Goal: Task Accomplishment & Management: Complete application form

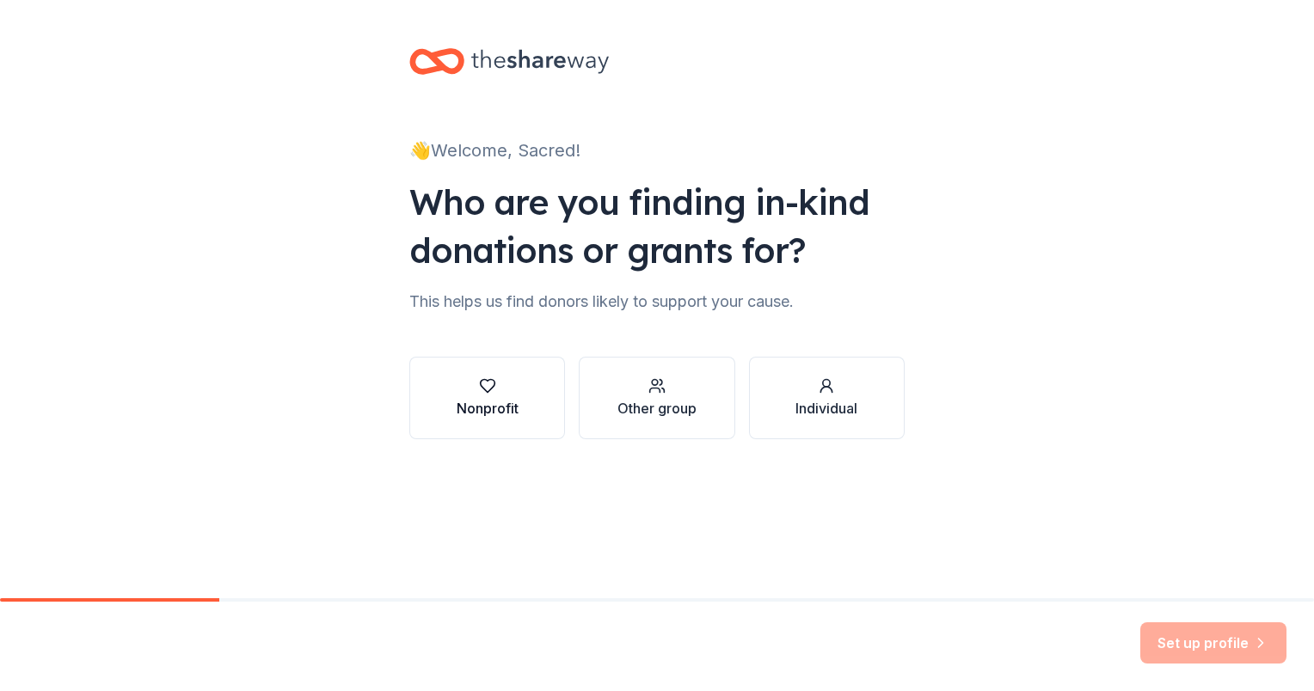
click at [506, 390] on div "button" at bounding box center [488, 385] width 62 height 17
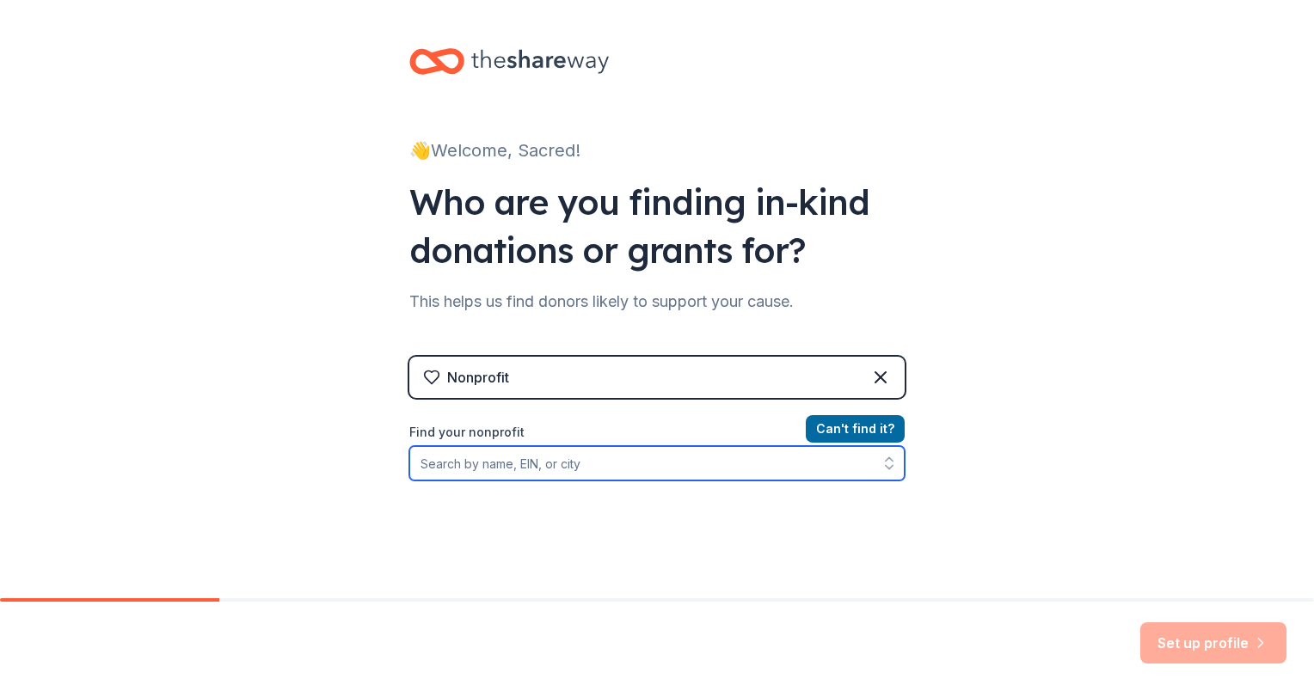
click at [516, 470] on input "Find your nonprofit" at bounding box center [656, 463] width 495 height 34
type input "20-0244936"
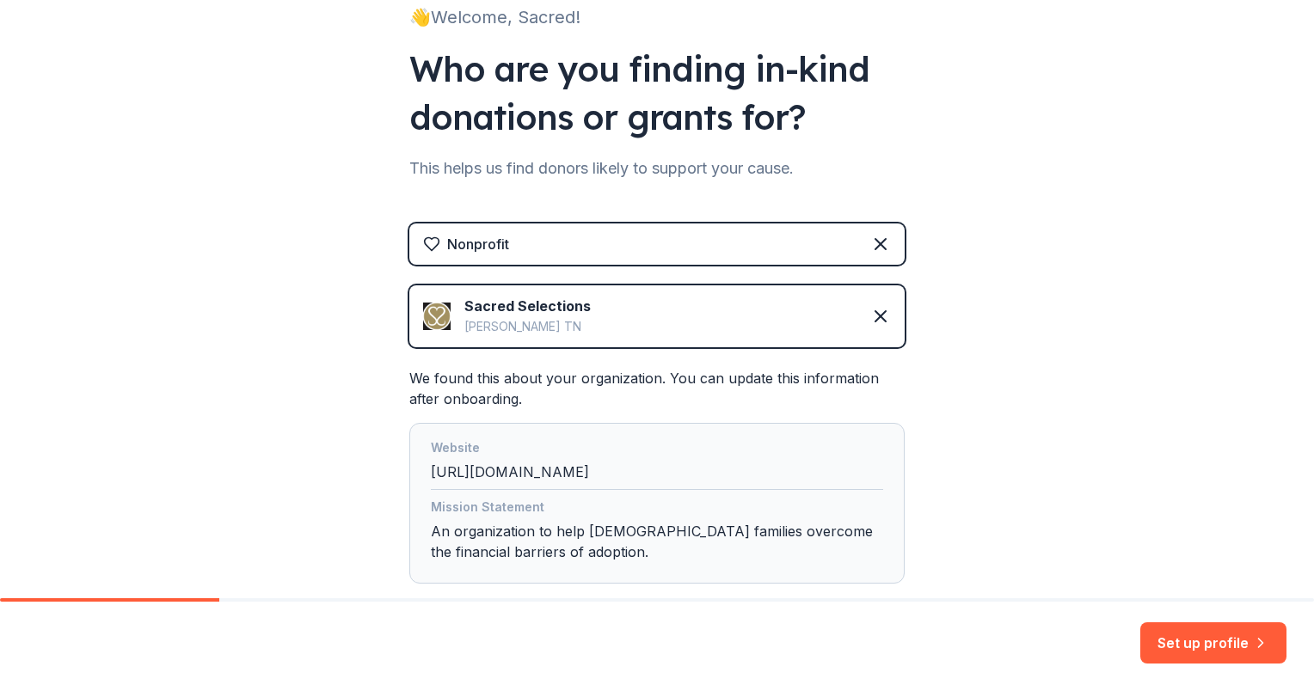
scroll to position [235, 0]
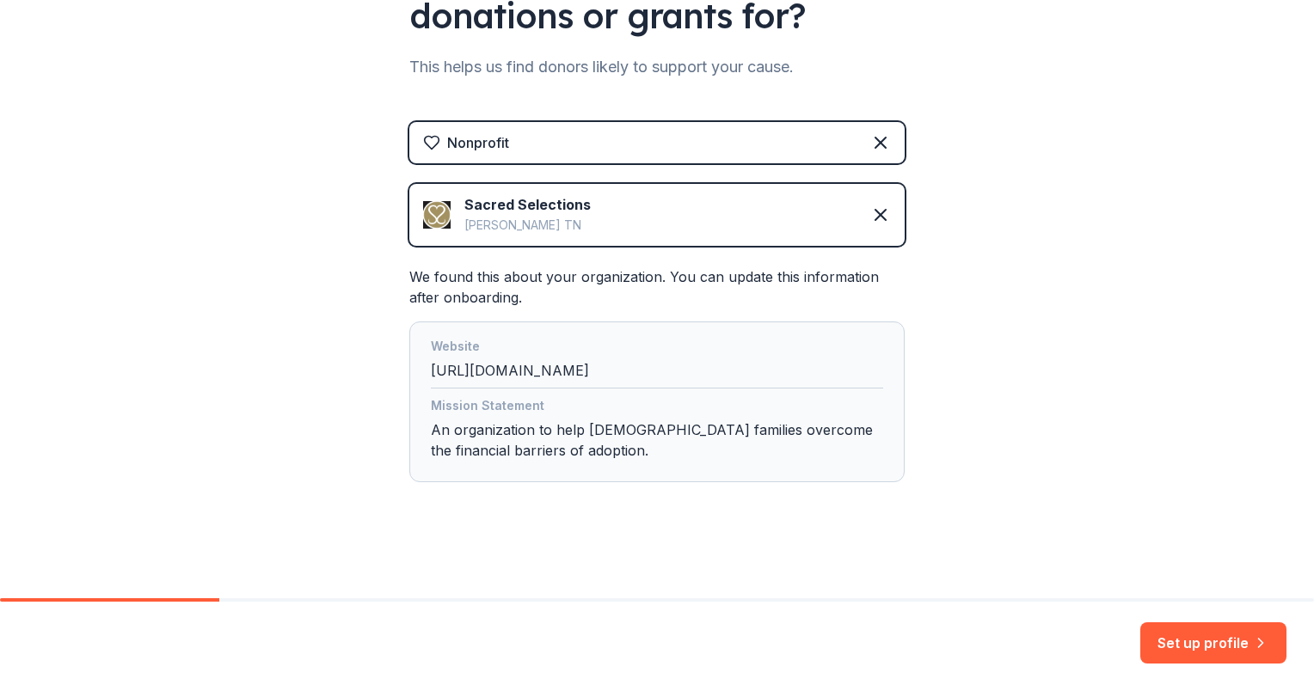
click at [528, 451] on div "Mission Statement An organization to help Christian families overcome the finan…" at bounding box center [657, 432] width 452 height 72
drag, startPoint x: 1173, startPoint y: 648, endPoint x: 1173, endPoint y: 636, distance: 12.0
click at [1173, 648] on button "Set up profile" at bounding box center [1213, 643] width 146 height 41
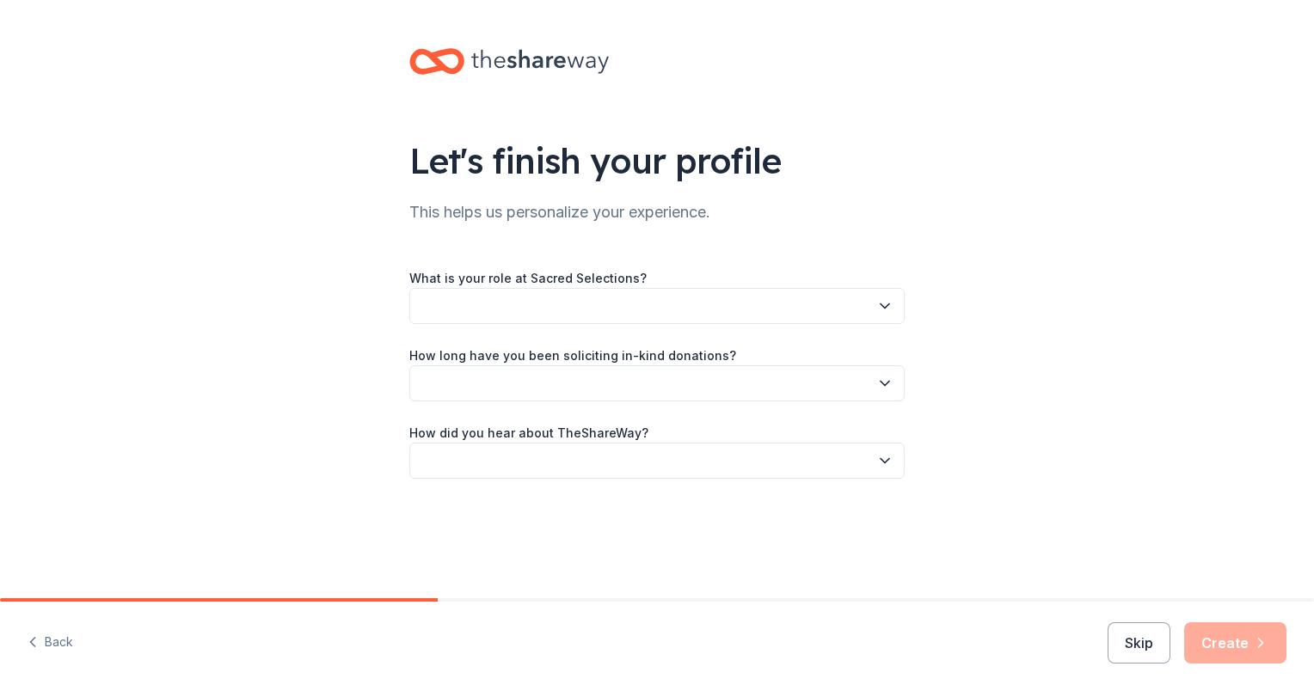
click at [463, 319] on button "button" at bounding box center [656, 306] width 495 height 36
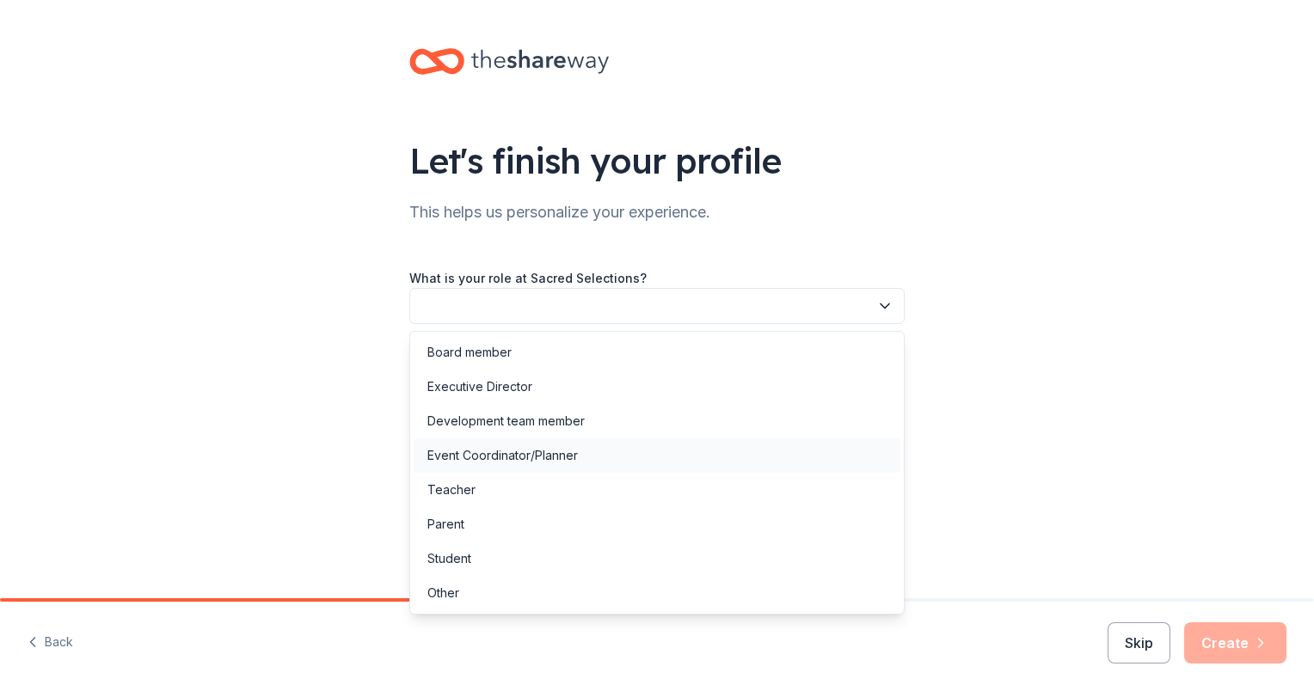
click at [468, 447] on div "Event Coordinator/Planner" at bounding box center [502, 455] width 150 height 21
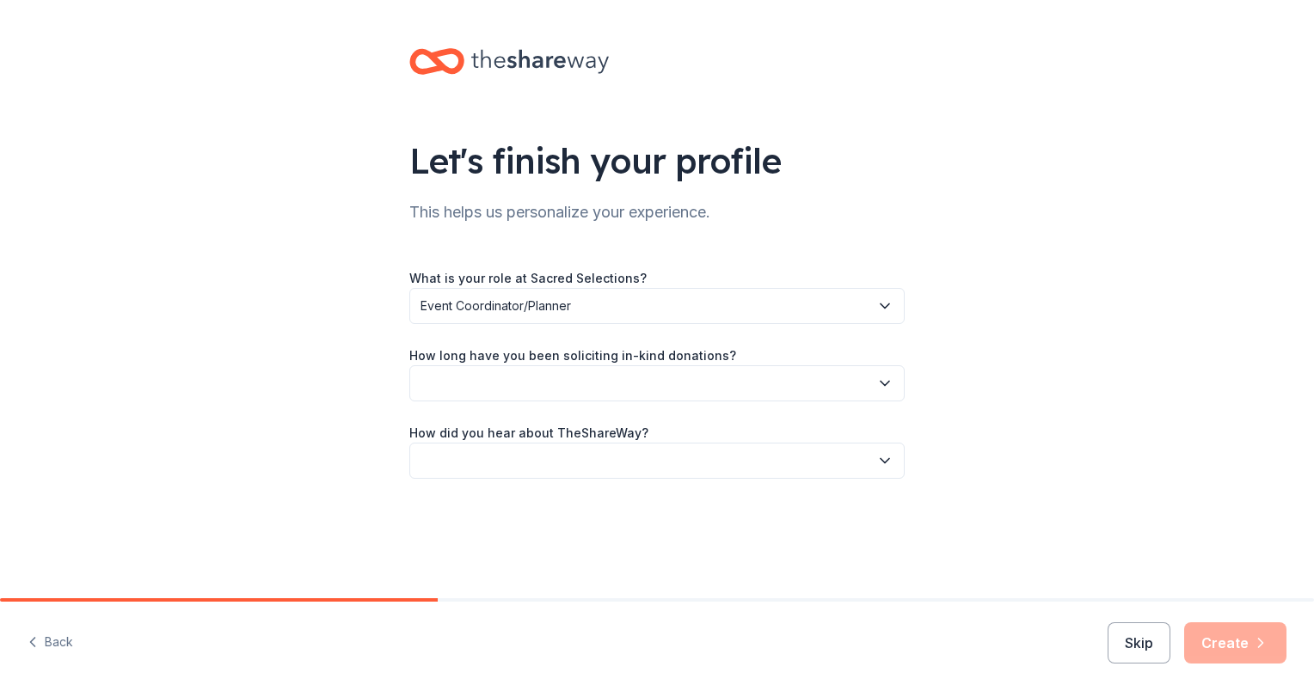
click at [457, 391] on button "button" at bounding box center [656, 383] width 495 height 36
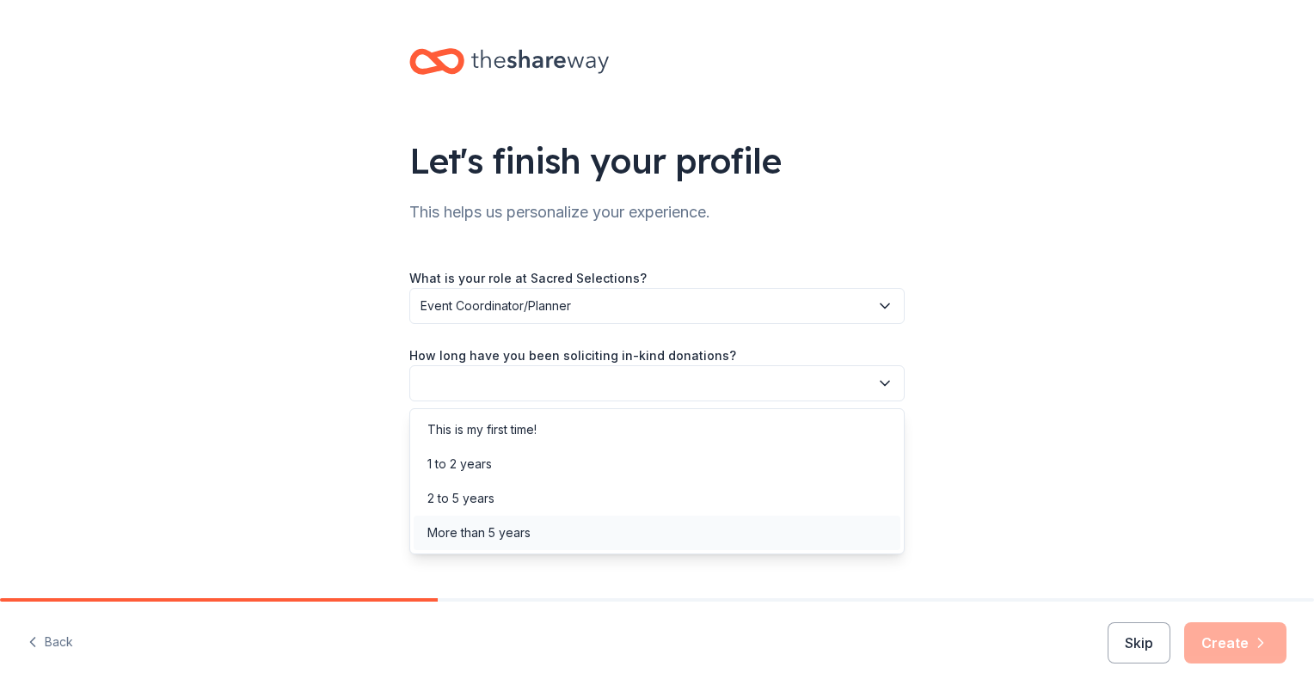
click at [474, 533] on div "More than 5 years" at bounding box center [478, 533] width 103 height 21
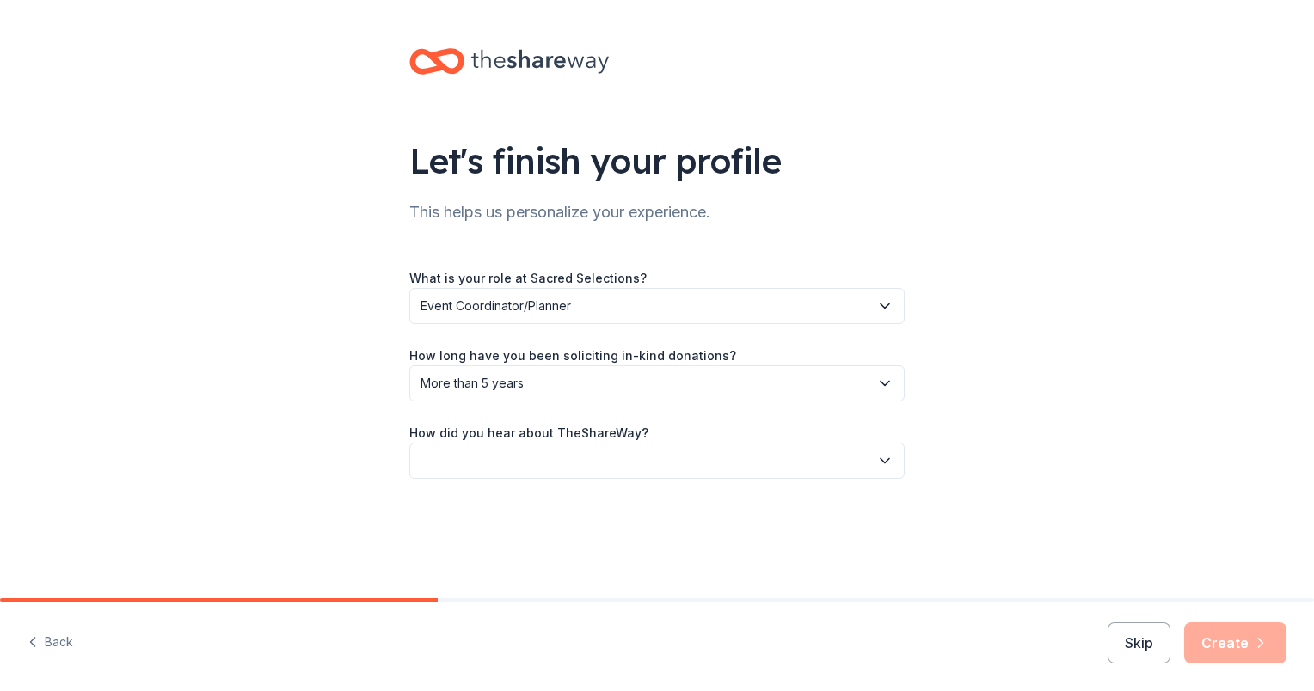
click at [467, 470] on button "button" at bounding box center [656, 461] width 495 height 36
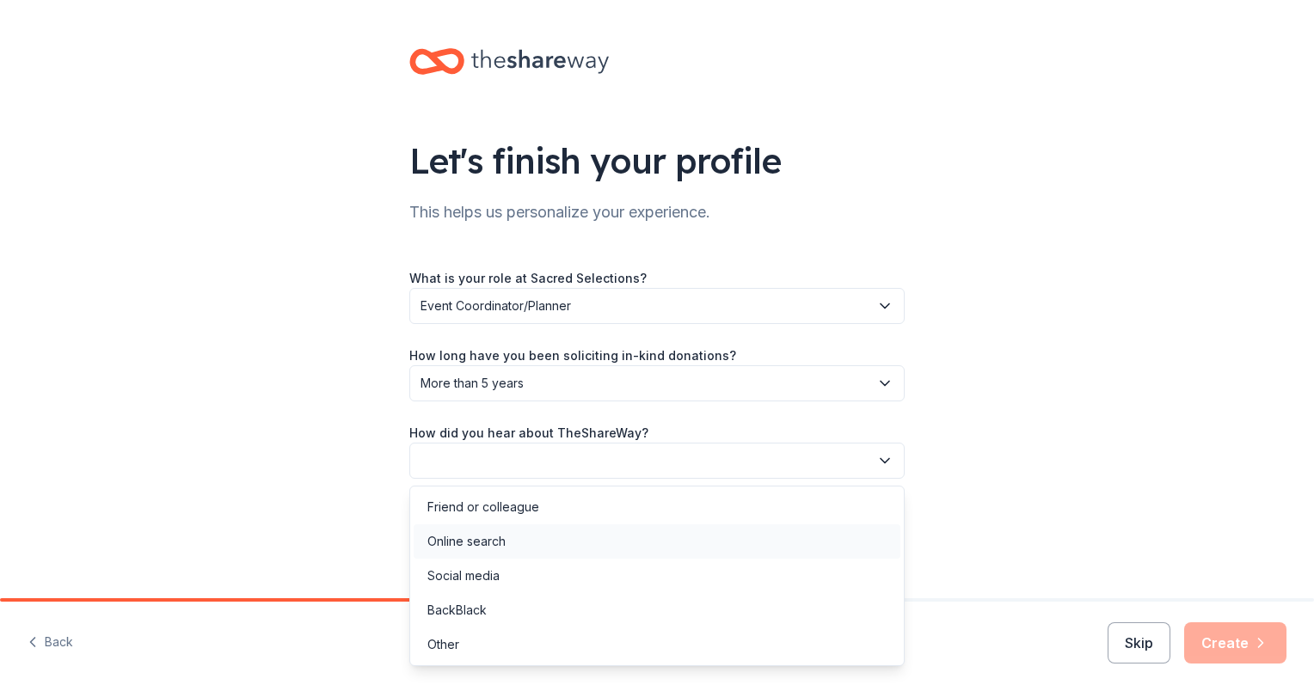
click at [488, 544] on div "Online search" at bounding box center [466, 541] width 78 height 21
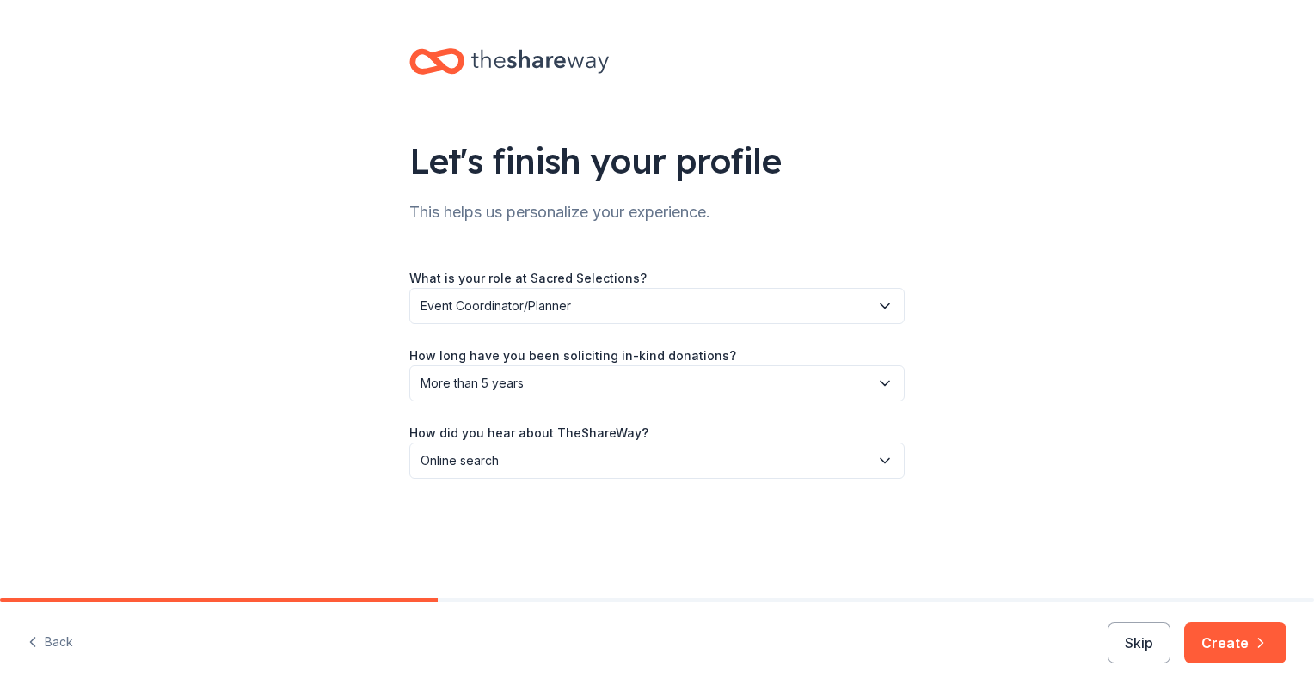
click at [1228, 647] on button "Create" at bounding box center [1235, 643] width 102 height 41
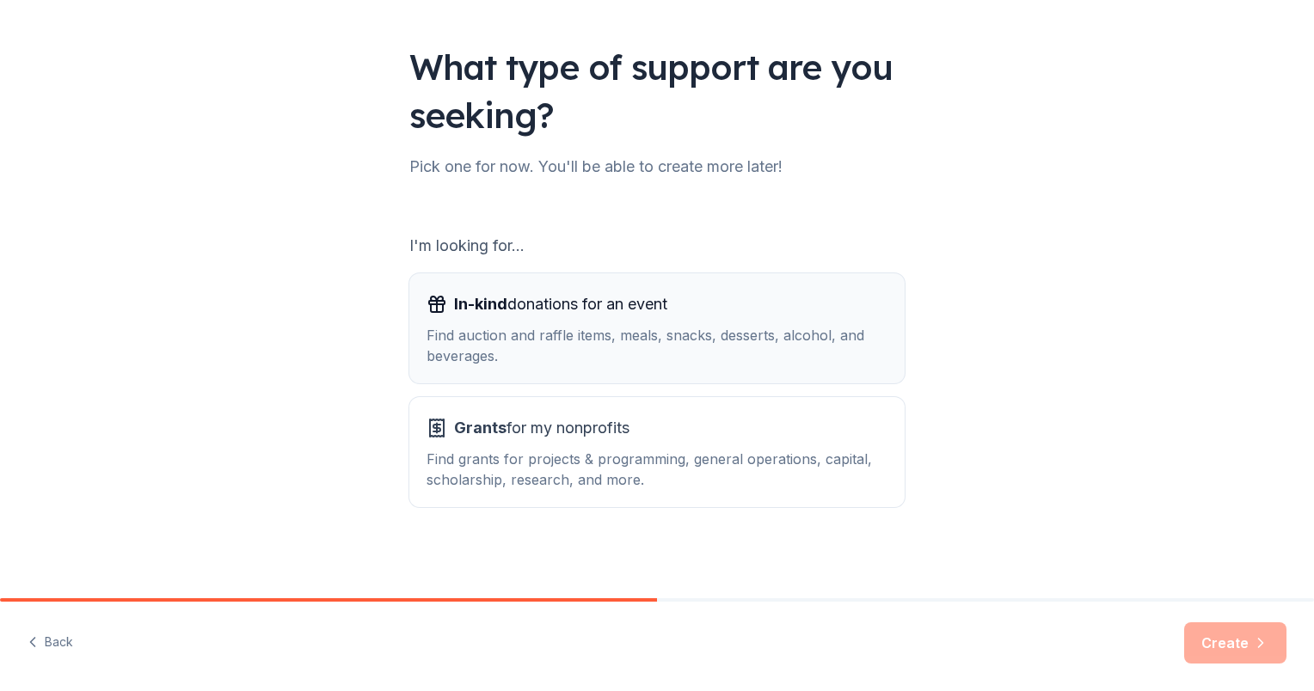
scroll to position [95, 0]
click at [543, 324] on div "Find auction and raffle items, meals, snacks, desserts, alcohol, and beverages." at bounding box center [657, 343] width 461 height 41
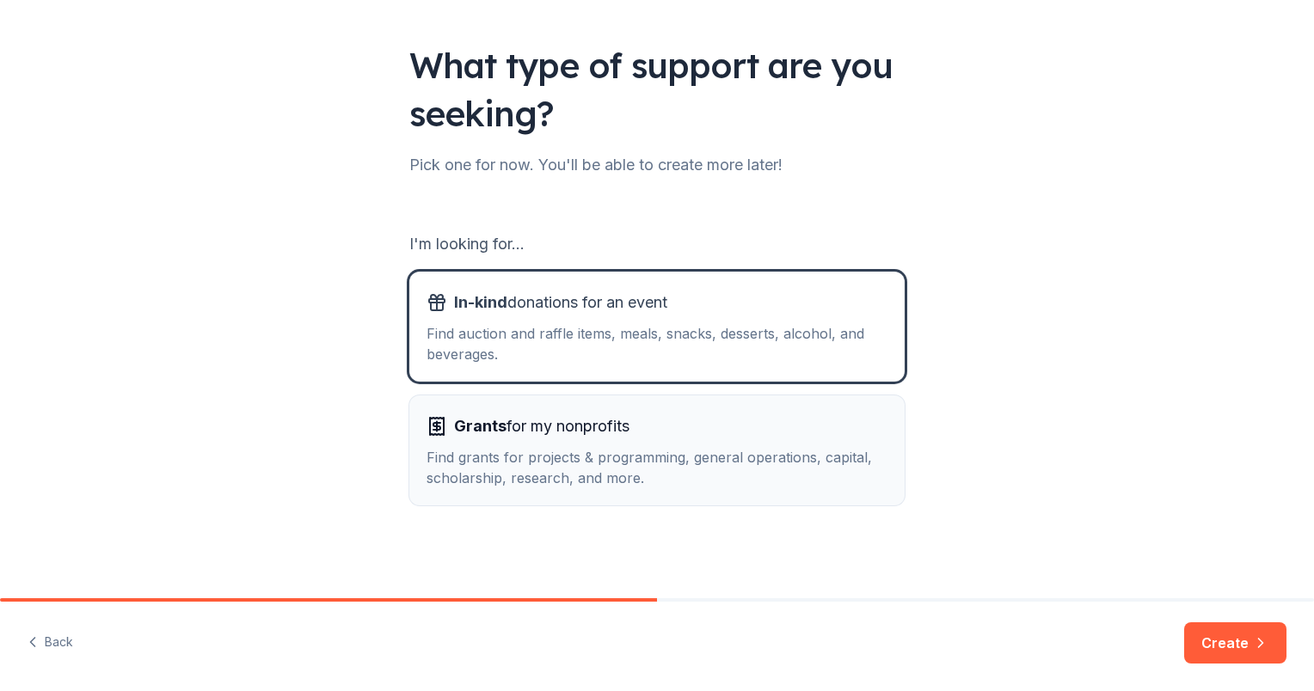
click at [623, 439] on span "Grants for my nonprofits" at bounding box center [541, 427] width 175 height 28
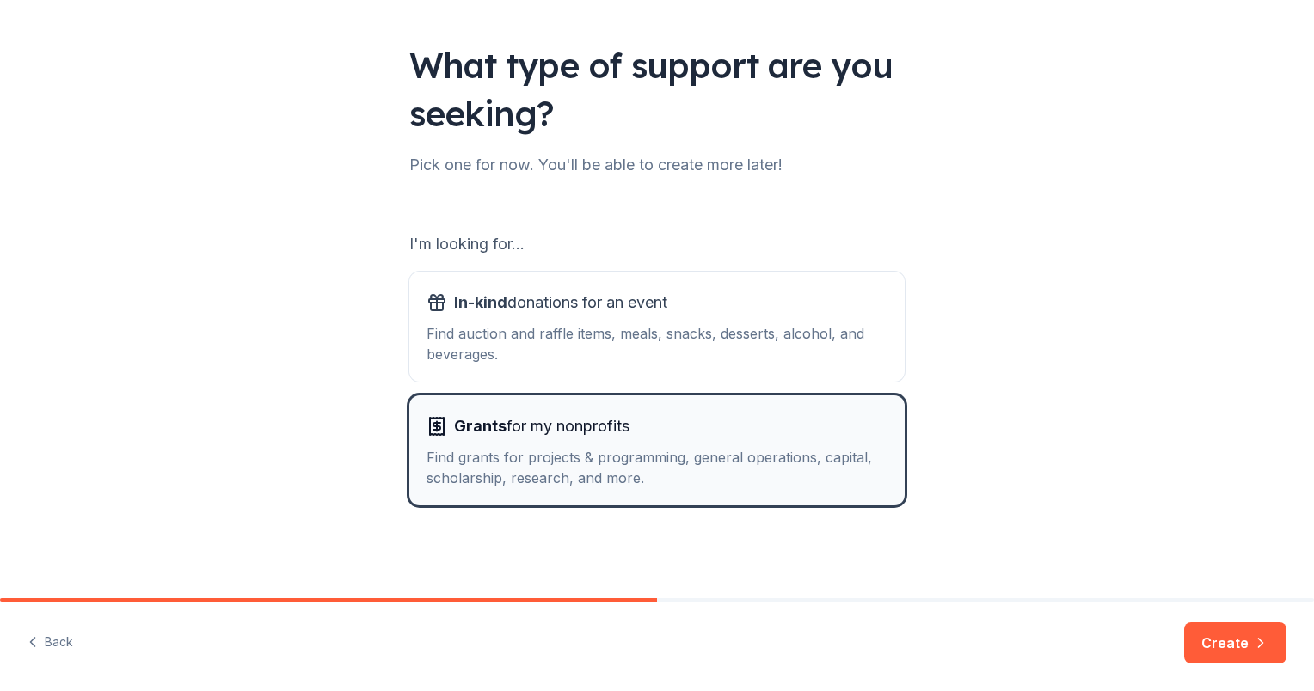
drag, startPoint x: 740, startPoint y: 359, endPoint x: 832, endPoint y: 418, distance: 109.0
click at [740, 359] on div "Find auction and raffle items, meals, snacks, desserts, alcohol, and beverages." at bounding box center [657, 343] width 461 height 41
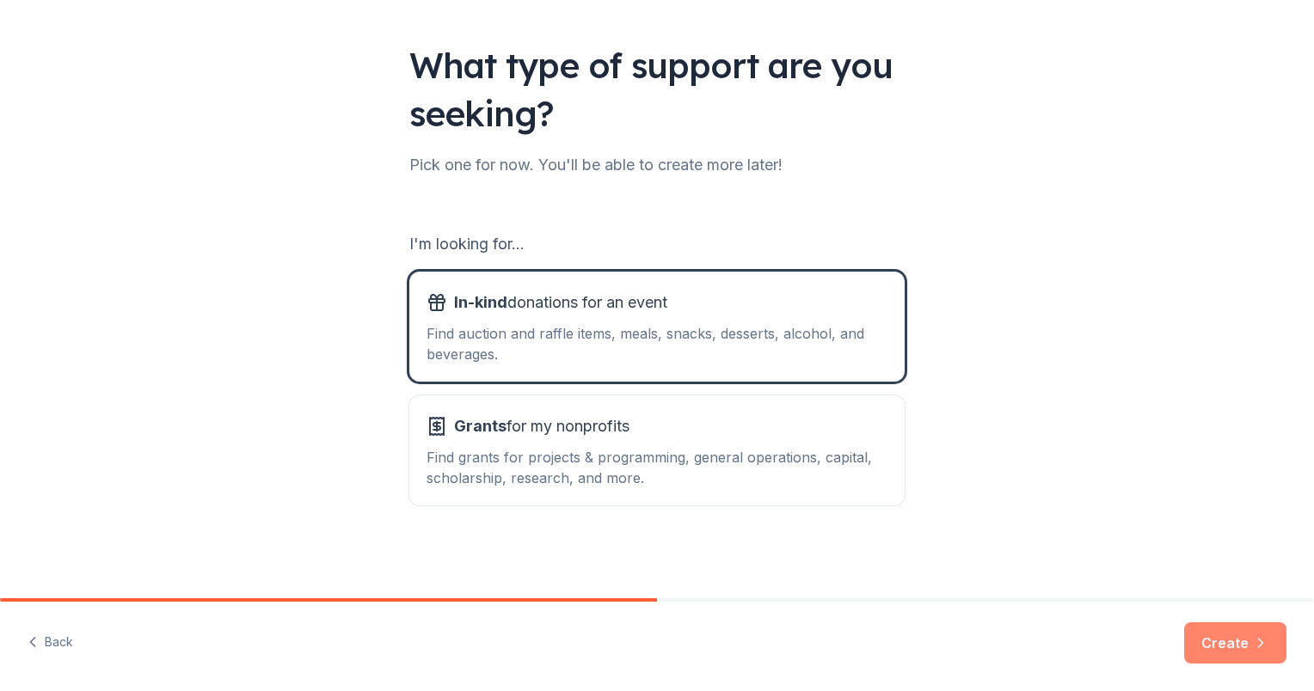
click at [1218, 646] on button "Create" at bounding box center [1235, 643] width 102 height 41
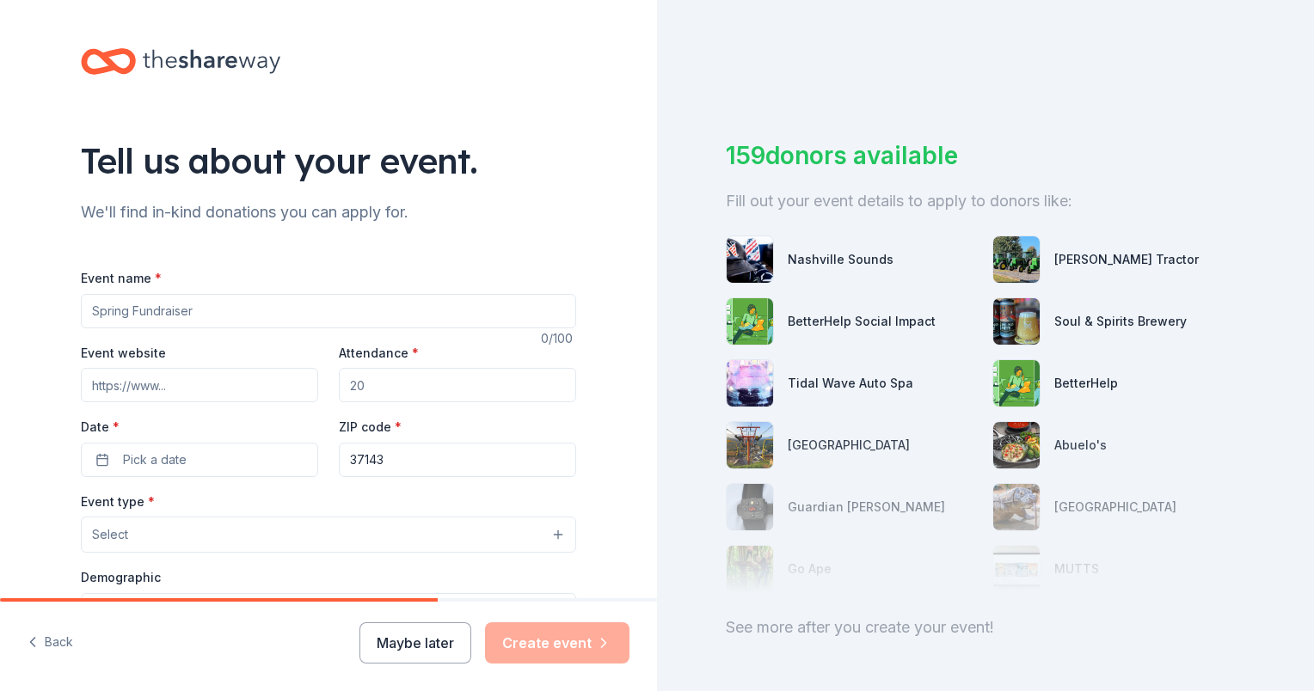
click at [117, 313] on input "Event name *" at bounding box center [328, 311] width 495 height 34
type input "2026 Annual Dinner & Auction"
click at [163, 386] on input "Event website" at bounding box center [199, 385] width 237 height 34
paste input "https://sslouisville26.givesmart.com"
type input "https://sslouisville26.givesmart.com"
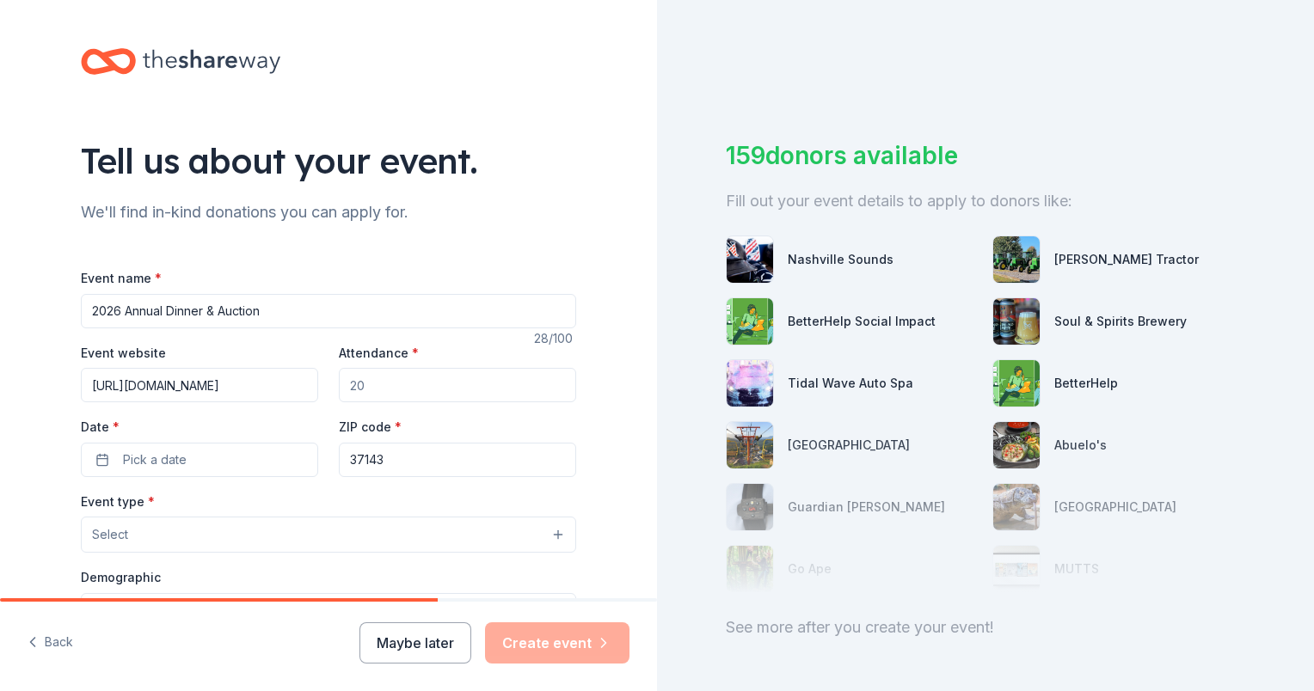
click at [407, 375] on input "Attendance *" at bounding box center [457, 385] width 237 height 34
type input "200"
click at [123, 463] on span "Pick a date" at bounding box center [155, 460] width 64 height 21
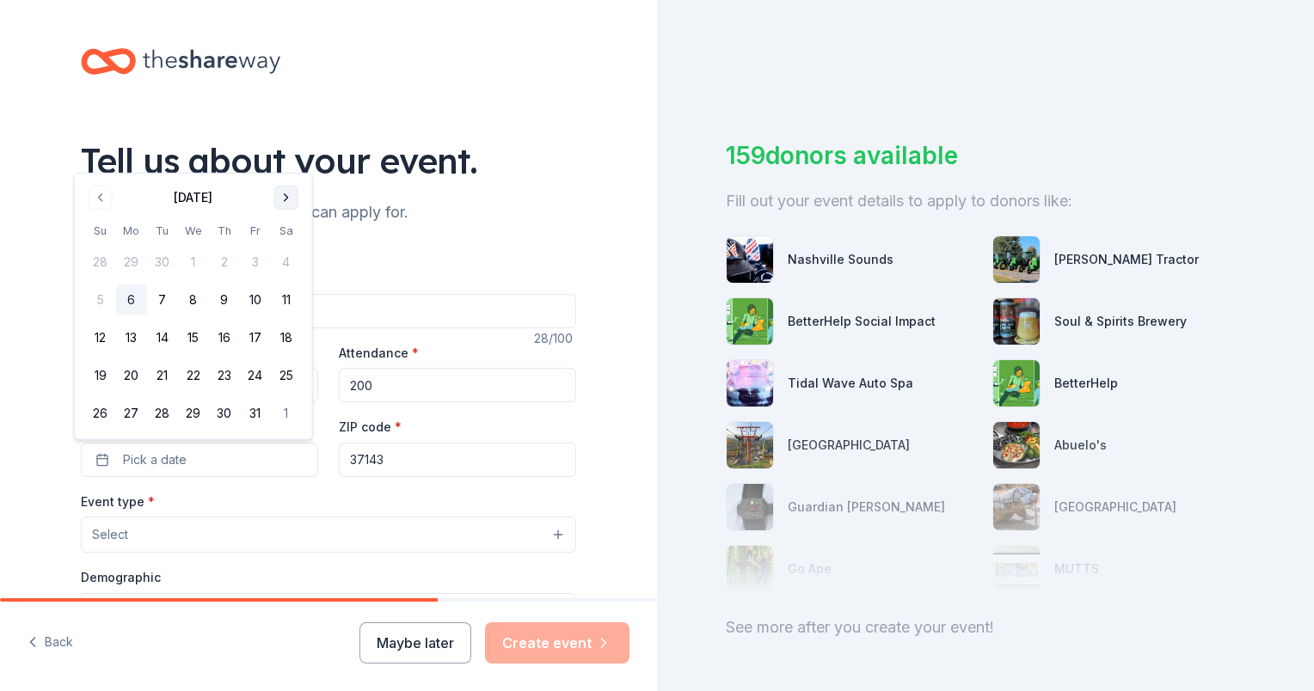
click at [279, 196] on button "Go to next month" at bounding box center [286, 198] width 24 height 24
click at [279, 222] on th "Sa" at bounding box center [286, 231] width 31 height 18
click at [279, 196] on th "Sa" at bounding box center [286, 193] width 31 height 18
click at [282, 157] on button "Go to next month" at bounding box center [286, 160] width 24 height 24
click at [282, 157] on div "Tell us about your event." at bounding box center [328, 161] width 495 height 48
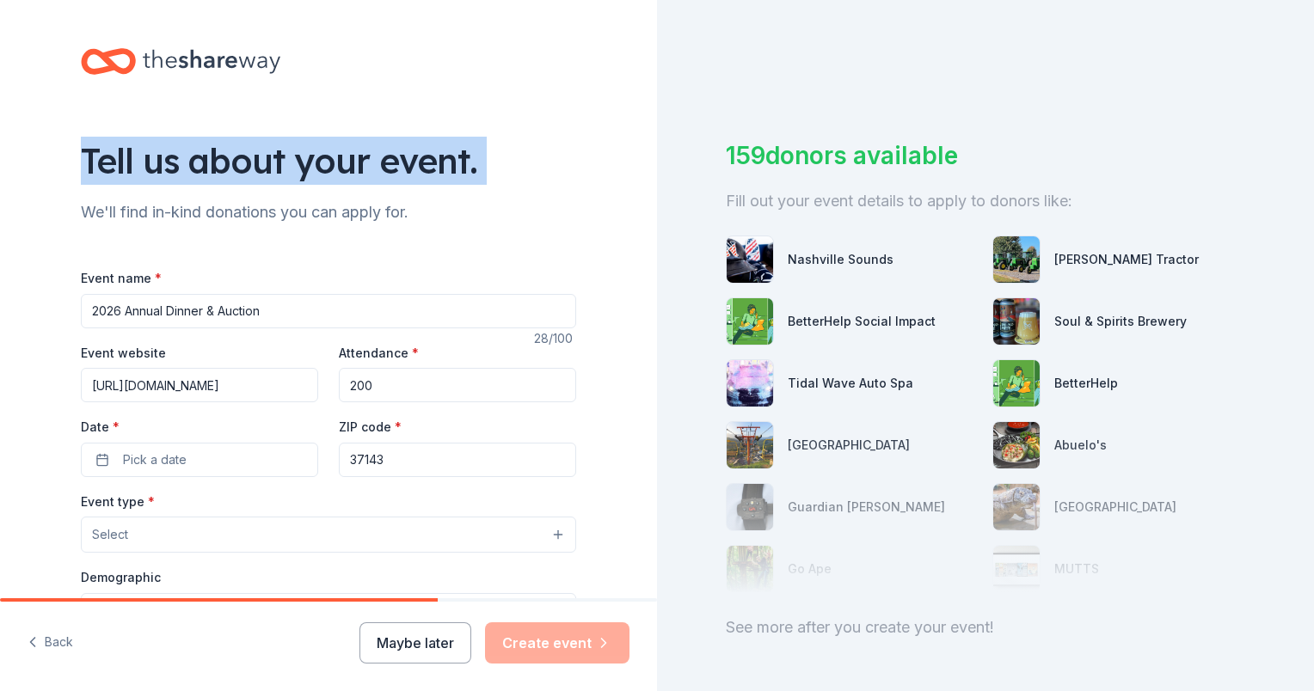
click at [282, 157] on div "Tell us about your event." at bounding box center [328, 161] width 495 height 48
click at [165, 454] on span "Pick a date" at bounding box center [155, 460] width 64 height 21
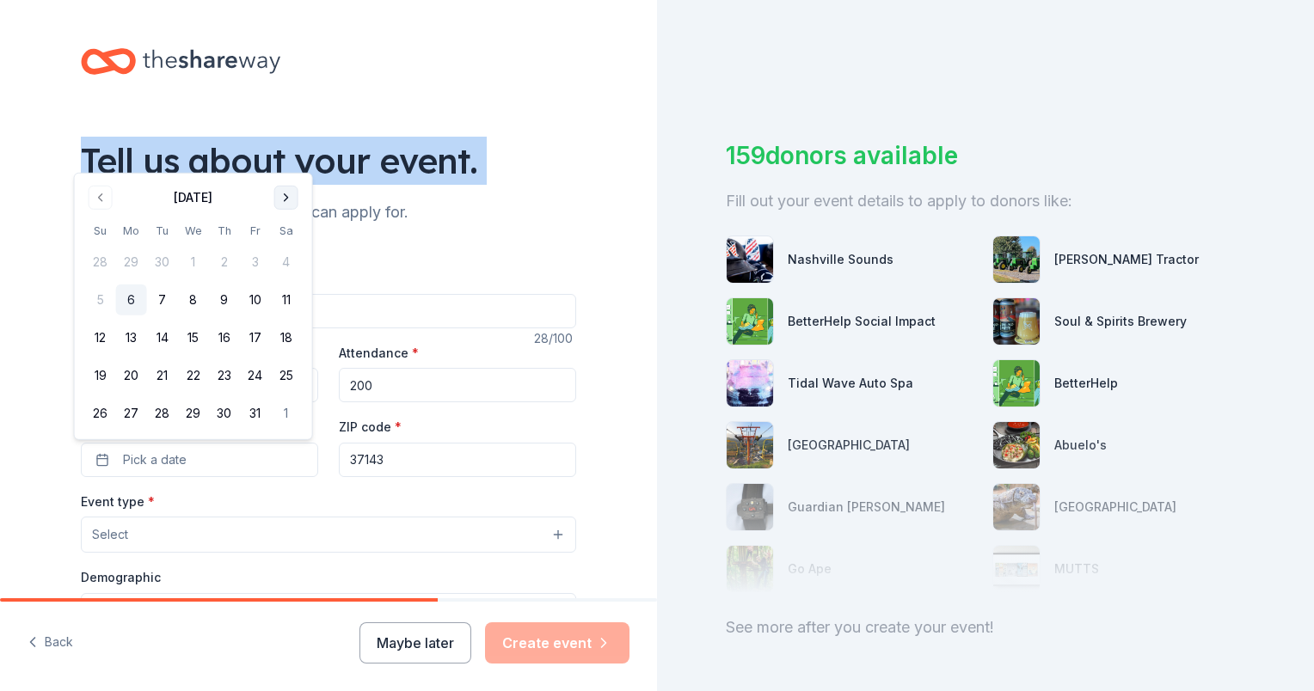
click at [285, 200] on button "Go to next month" at bounding box center [286, 198] width 24 height 24
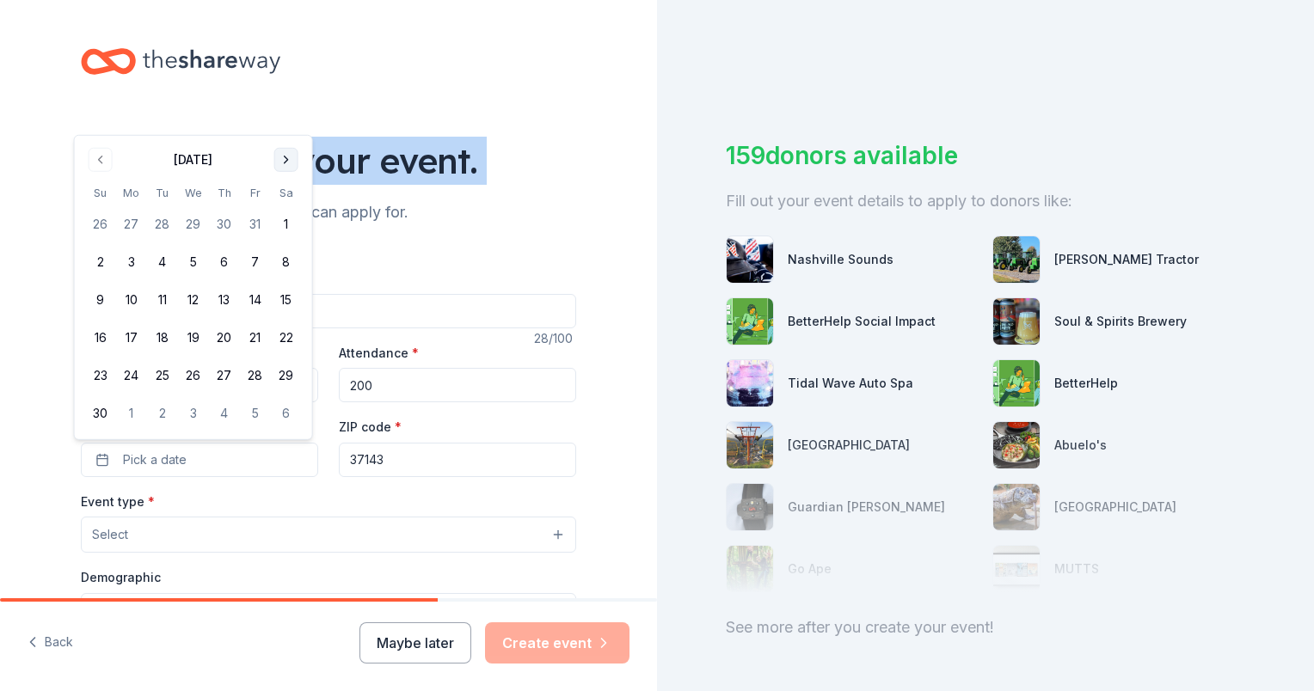
click at [285, 200] on th "Sa" at bounding box center [286, 193] width 31 height 18
click at [284, 161] on button "Go to next month" at bounding box center [286, 160] width 24 height 24
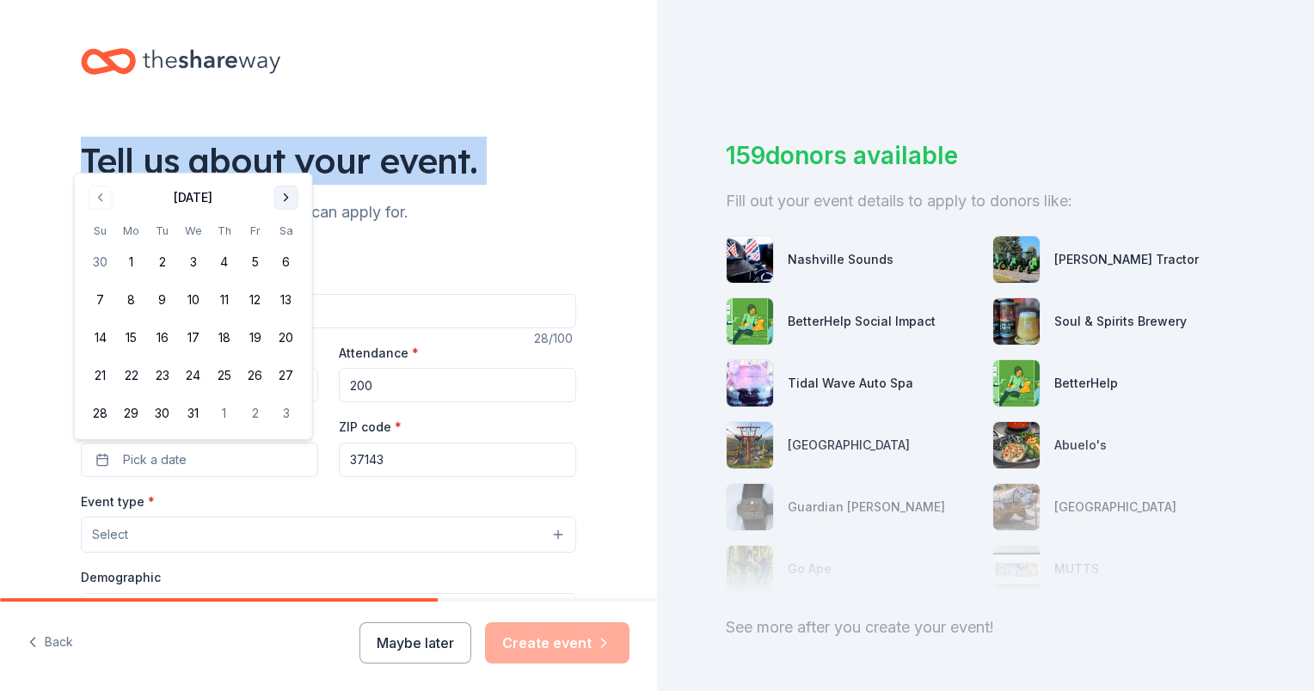
click at [284, 161] on div "Tell us about your event." at bounding box center [328, 161] width 495 height 48
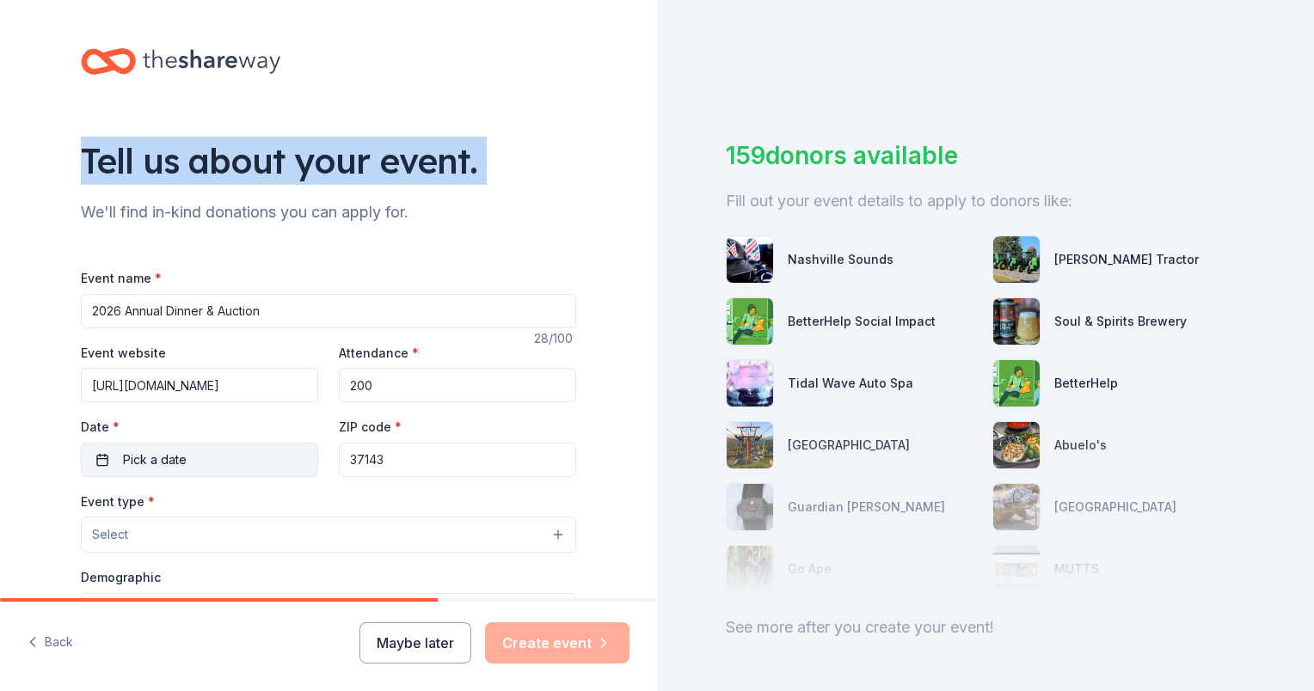
click at [187, 446] on button "Pick a date" at bounding box center [199, 460] width 237 height 34
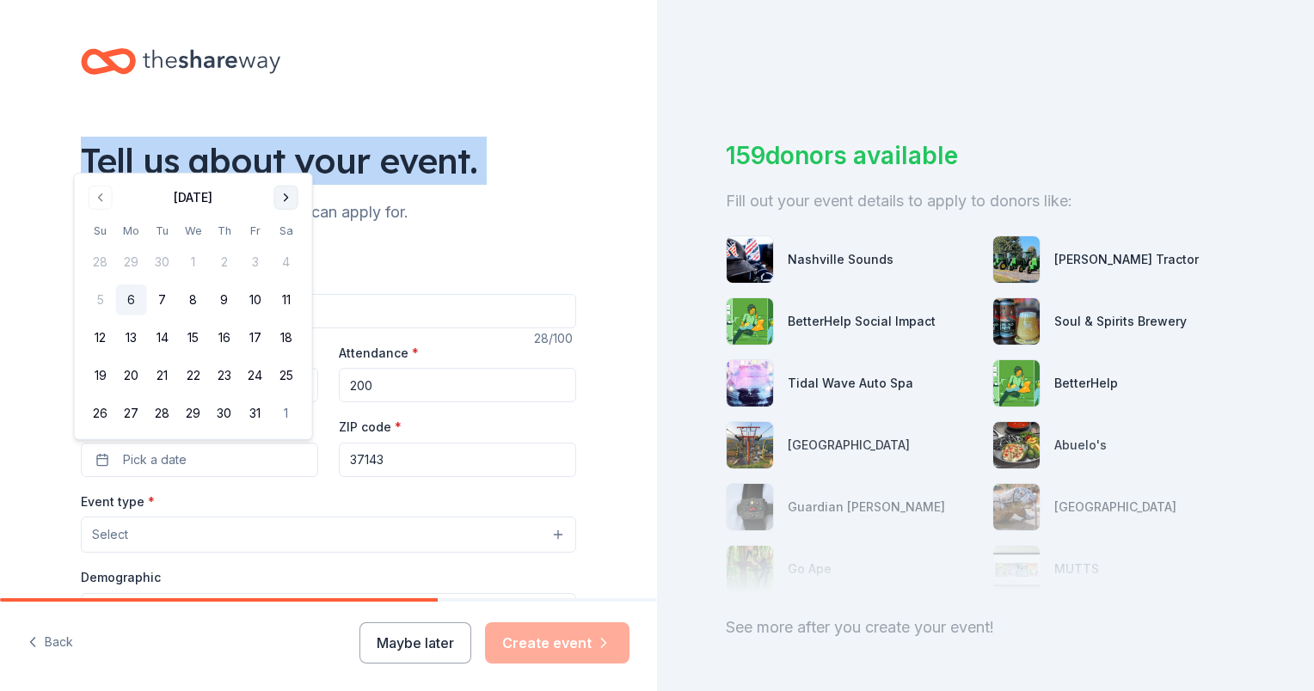
click at [282, 198] on button "Go to next month" at bounding box center [286, 198] width 24 height 24
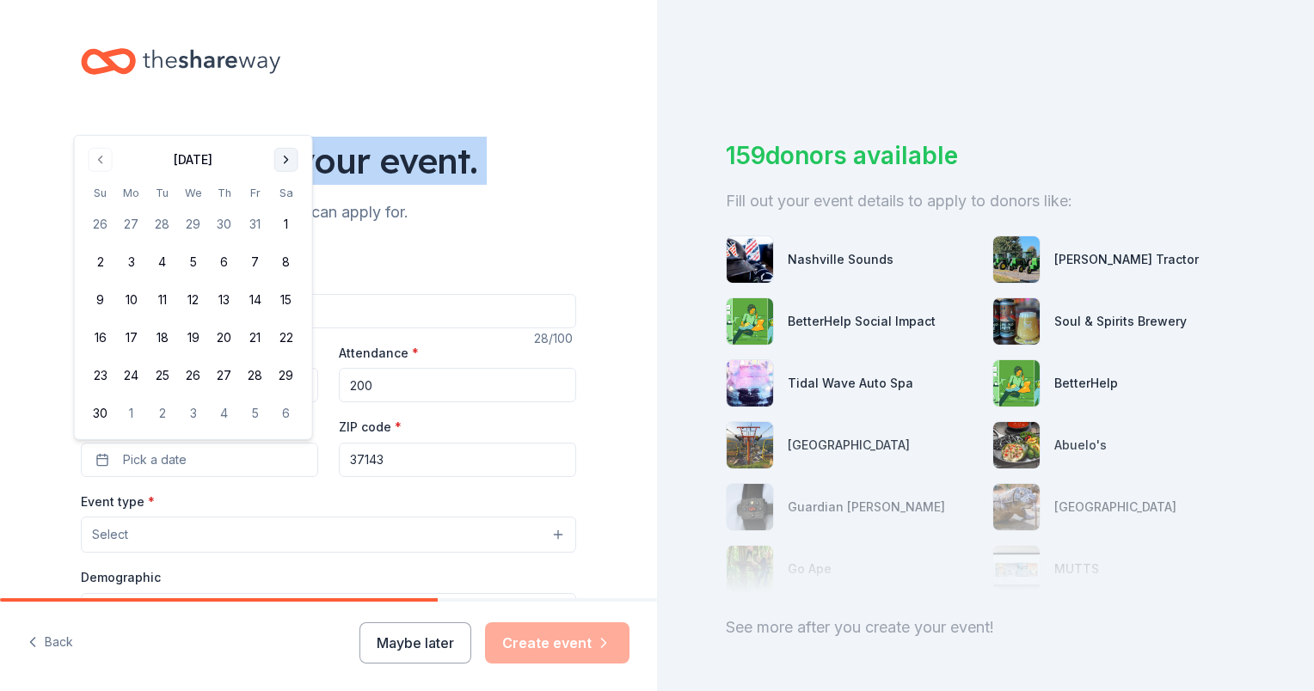
click at [285, 164] on button "Go to next month" at bounding box center [286, 160] width 24 height 24
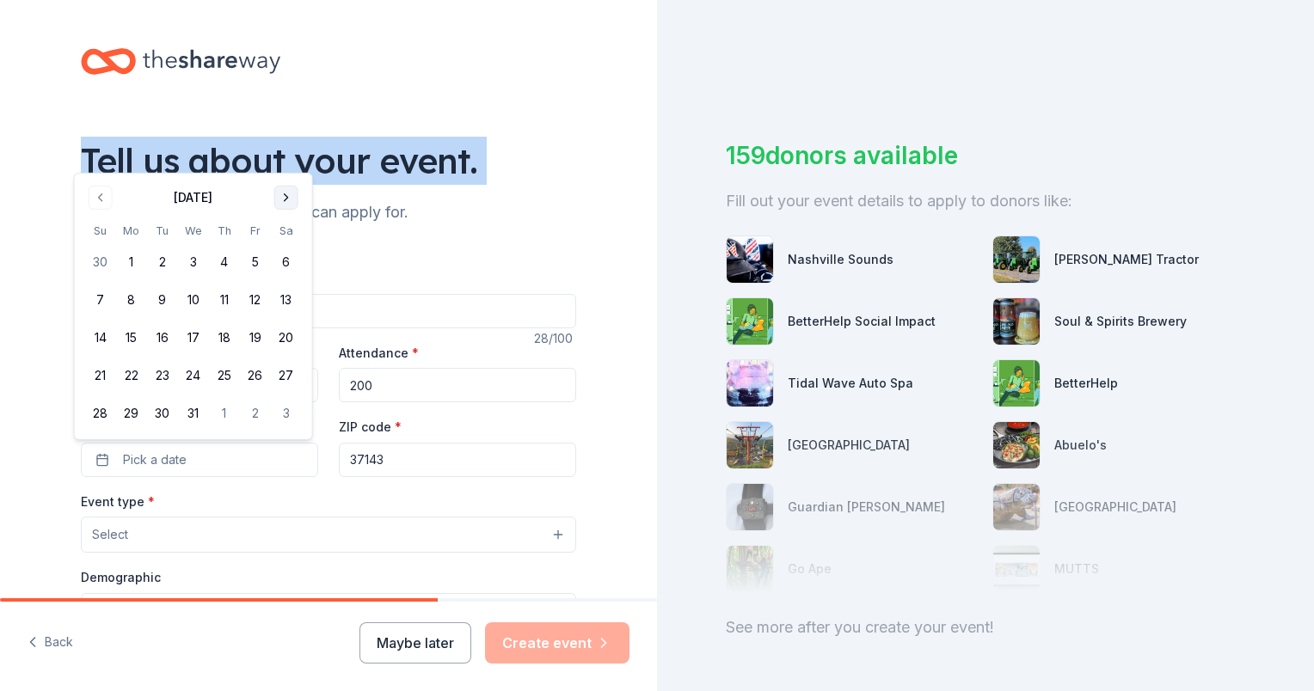
click at [285, 202] on button "Go to next month" at bounding box center [286, 198] width 24 height 24
click at [285, 196] on button "Go to next month" at bounding box center [286, 198] width 24 height 24
click at [285, 236] on button "Go to next month" at bounding box center [286, 236] width 24 height 24
click at [289, 190] on button "Go to next month" at bounding box center [286, 198] width 24 height 24
click at [277, 375] on button "25" at bounding box center [286, 375] width 31 height 31
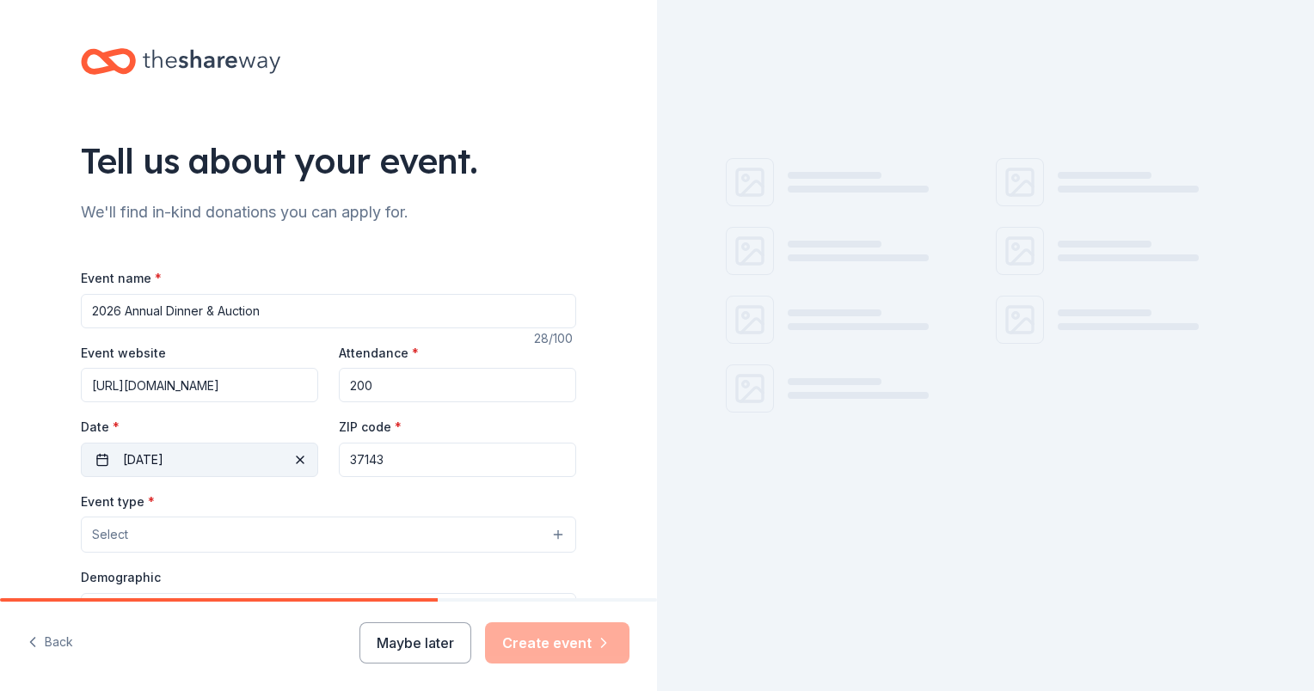
drag, startPoint x: 400, startPoint y: 457, endPoint x: 230, endPoint y: 457, distance: 169.4
click at [230, 457] on div "Event website https://sslouisville26.givesmart.com Attendance * 200 Date * 04/2…" at bounding box center [328, 409] width 495 height 135
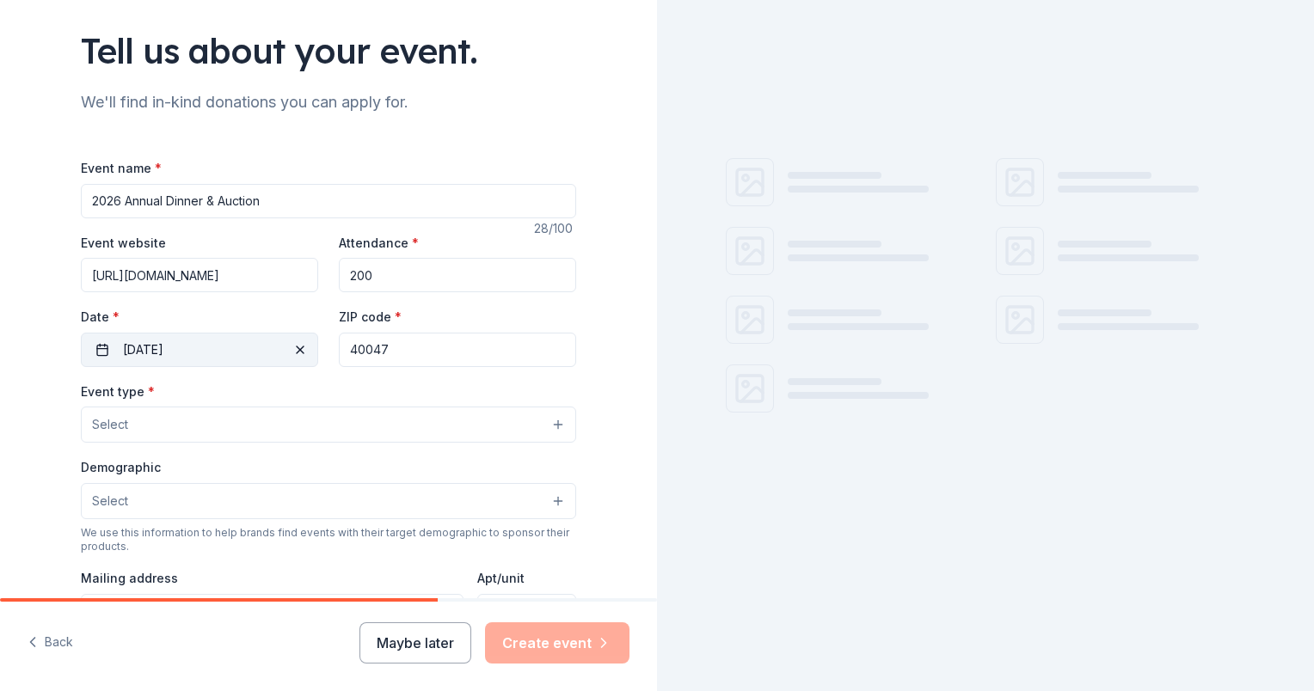
scroll to position [258, 0]
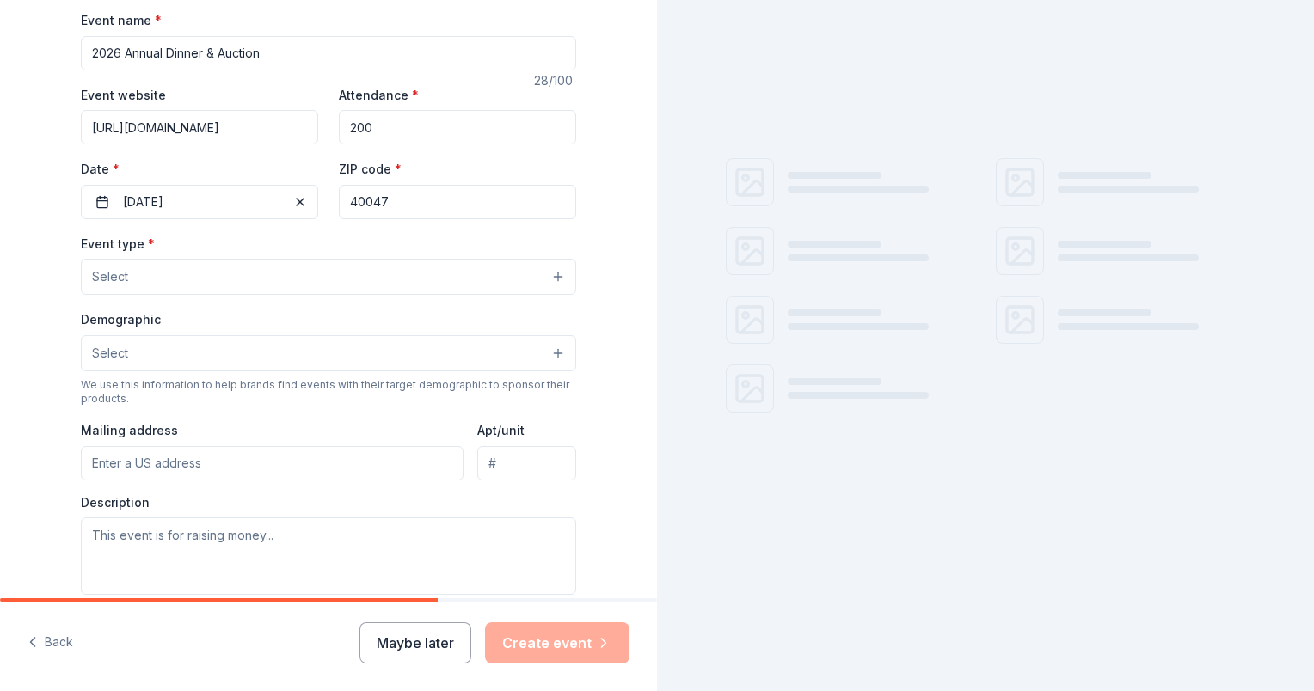
type input "40047"
click at [137, 280] on button "Select" at bounding box center [328, 277] width 495 height 36
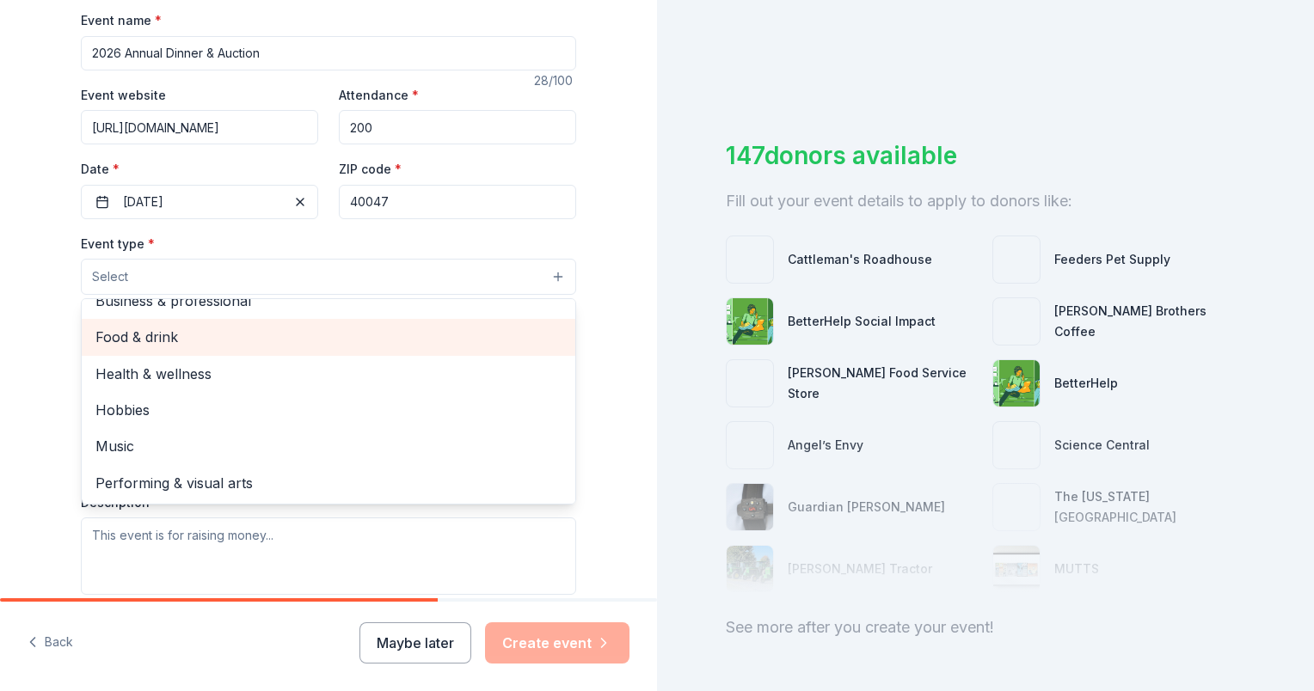
scroll to position [0, 0]
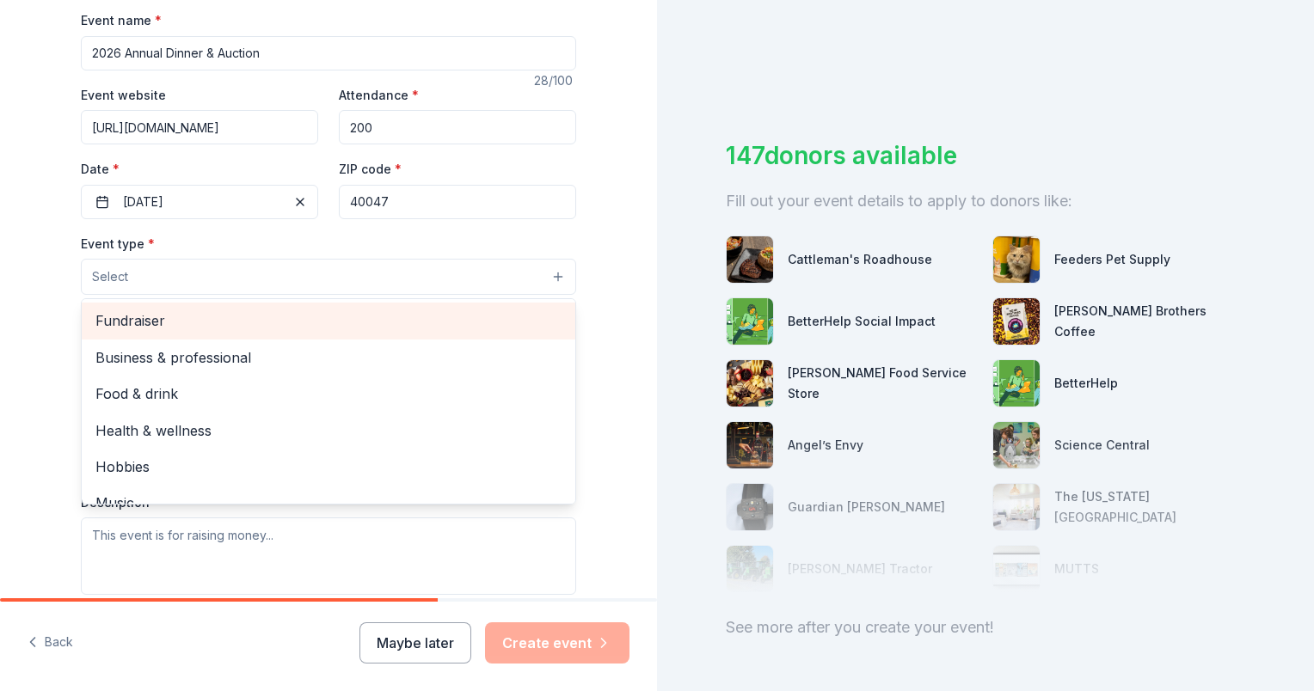
click at [155, 326] on span "Fundraiser" at bounding box center [328, 321] width 466 height 22
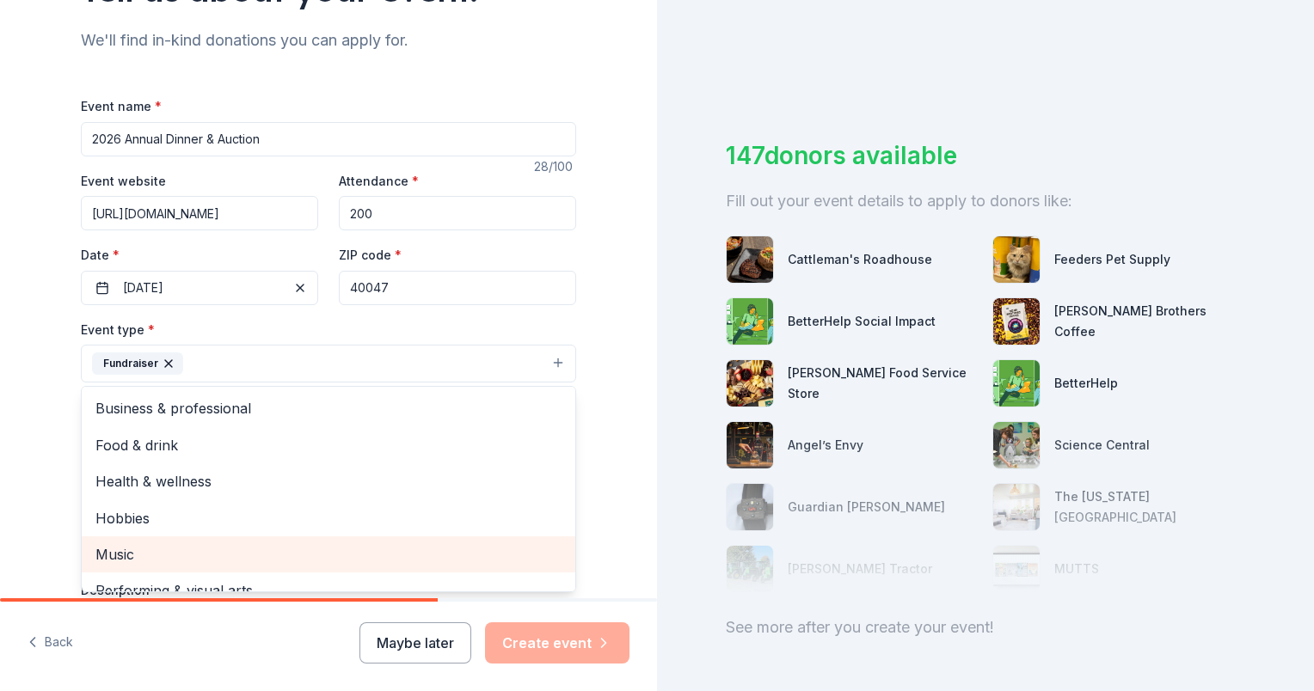
scroll to position [172, 0]
click at [34, 457] on div "Tell us about your event. We'll find in-kind donations you can apply for. Event…" at bounding box center [328, 401] width 657 height 1146
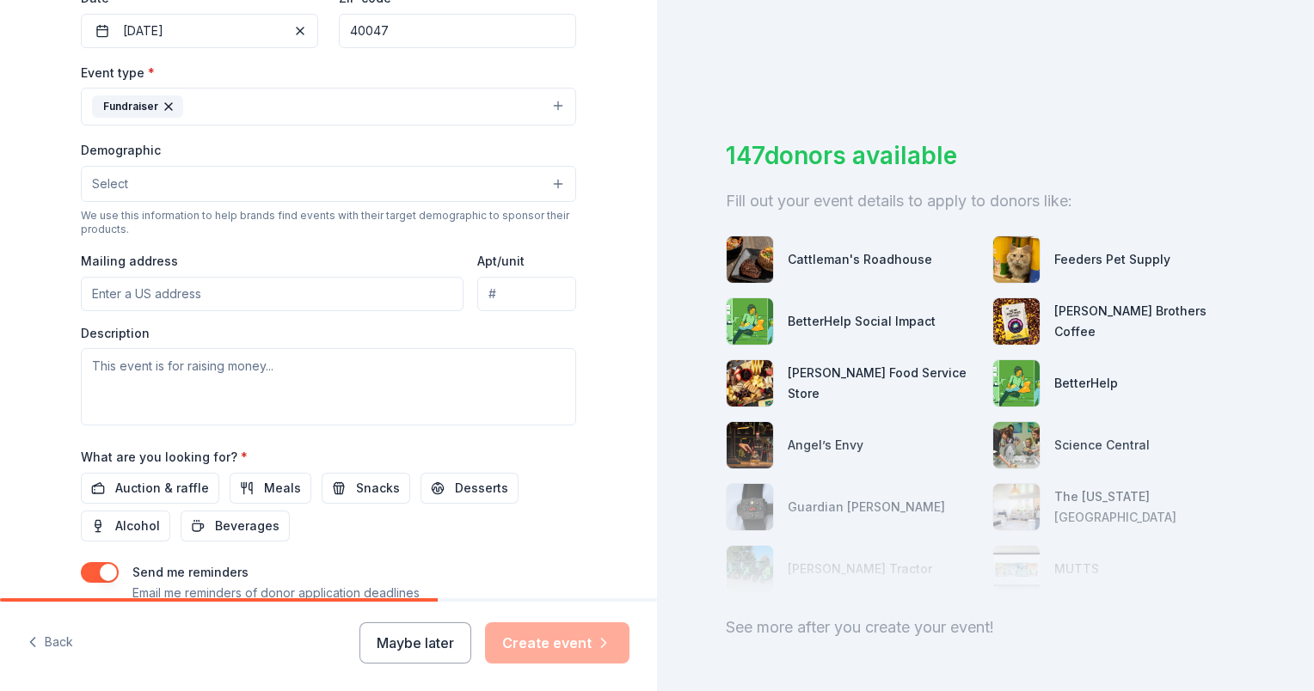
scroll to position [430, 0]
click at [124, 188] on button "Select" at bounding box center [328, 183] width 495 height 36
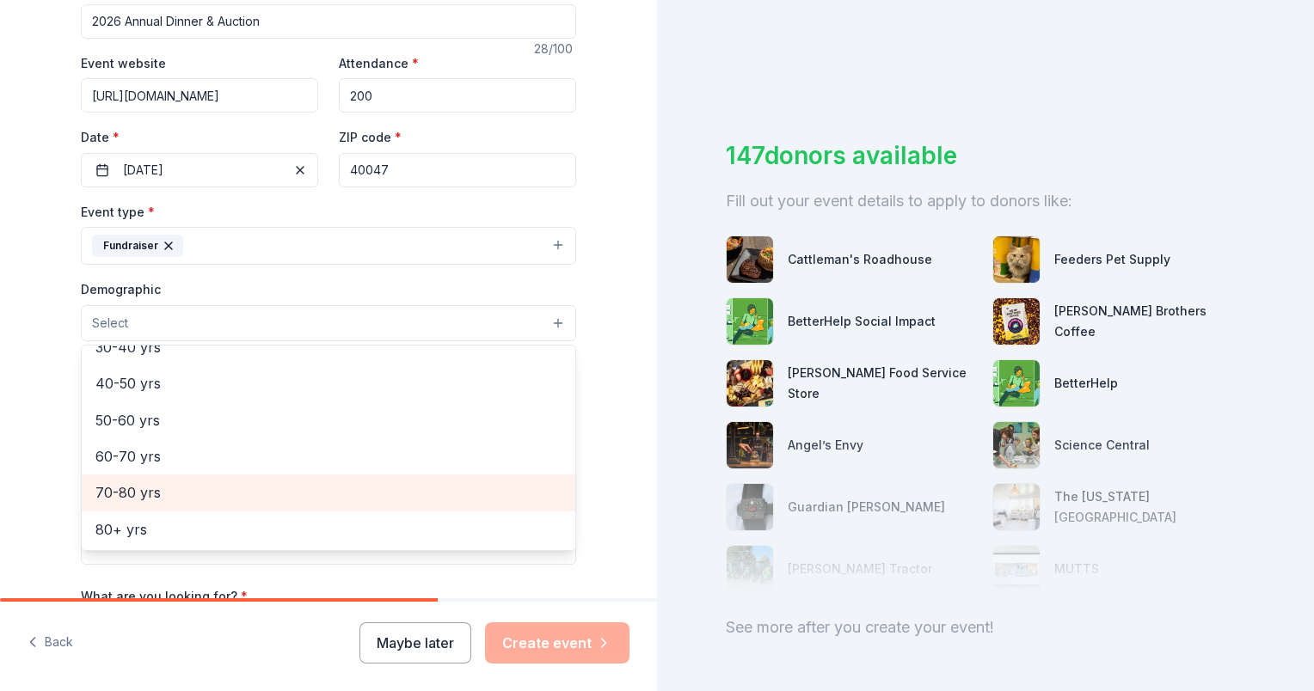
scroll to position [289, 0]
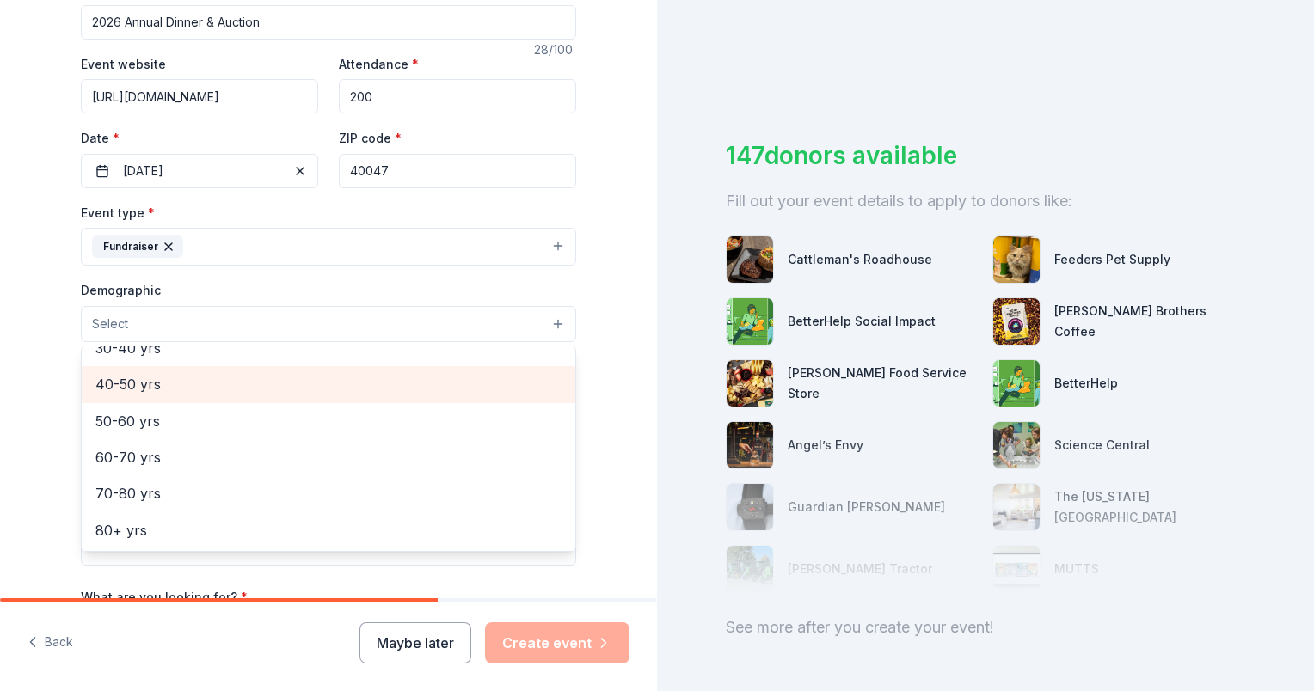
click at [176, 385] on span "40-50 yrs" at bounding box center [328, 384] width 466 height 22
click at [160, 383] on span "30-40 yrs" at bounding box center [328, 386] width 466 height 22
click at [152, 382] on span "20-30 yrs" at bounding box center [328, 385] width 466 height 22
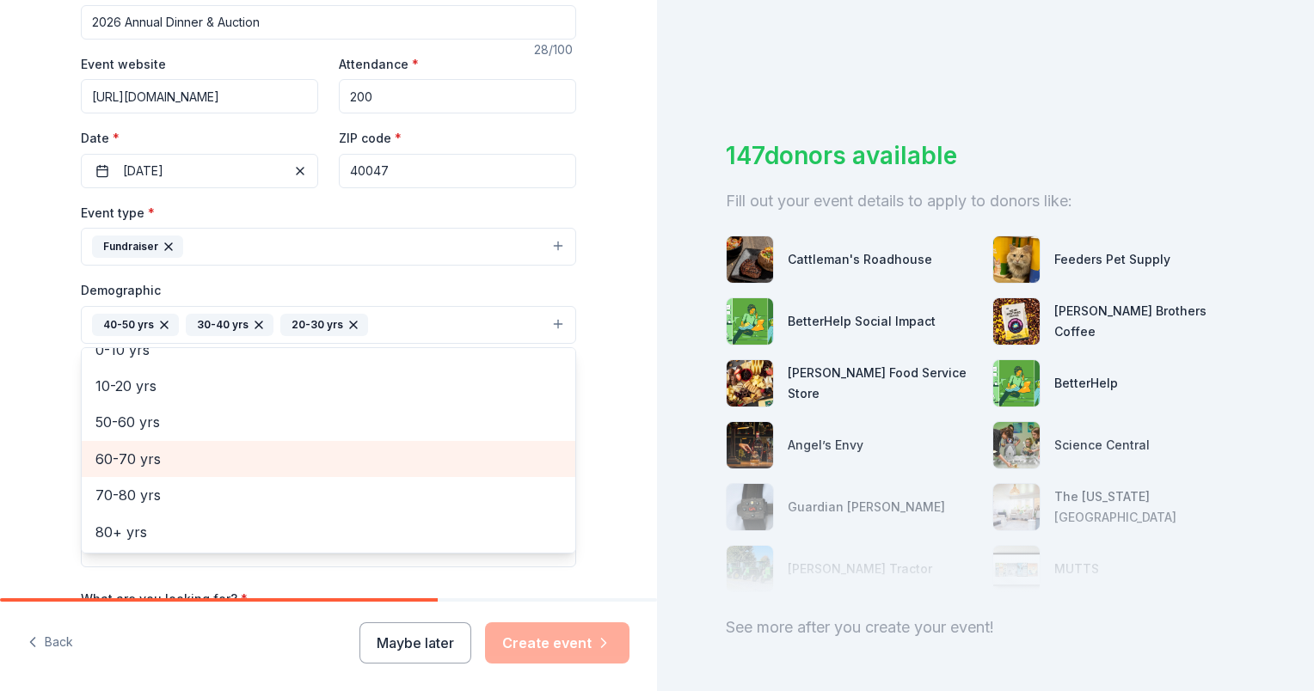
click at [155, 459] on span "60-70 yrs" at bounding box center [328, 459] width 466 height 22
click at [152, 454] on span "50-60 yrs" at bounding box center [328, 458] width 466 height 22
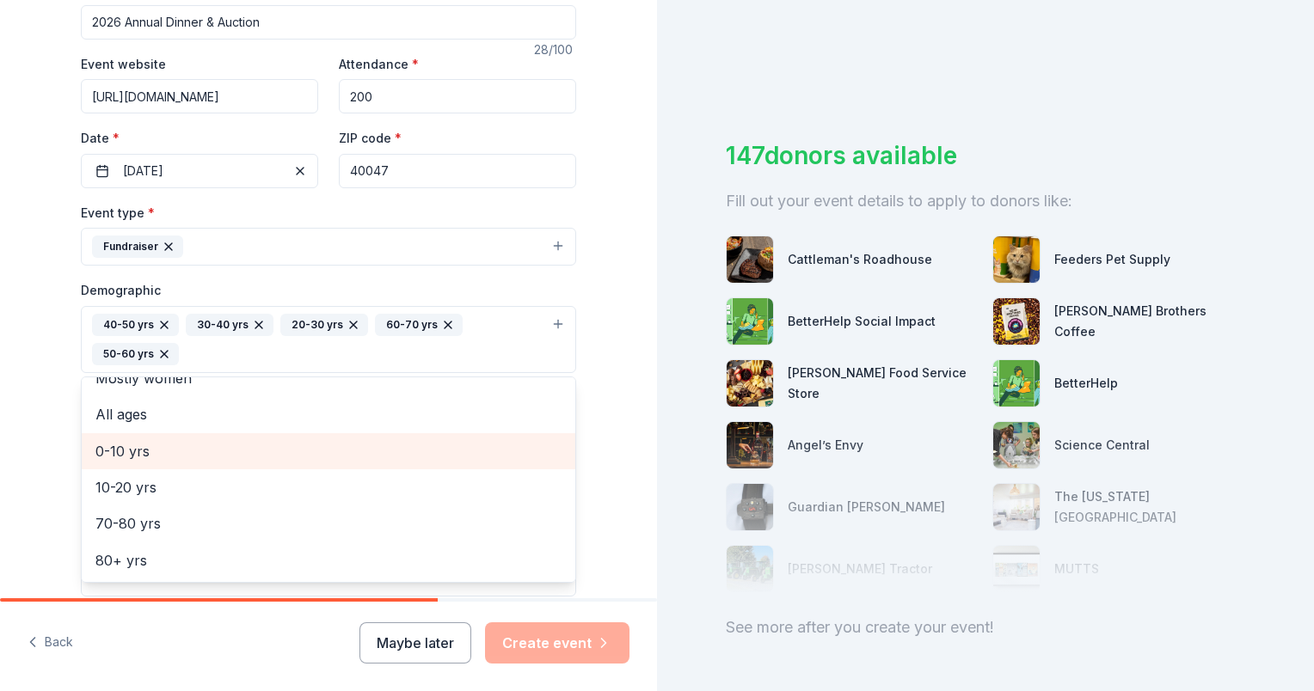
scroll to position [93, 0]
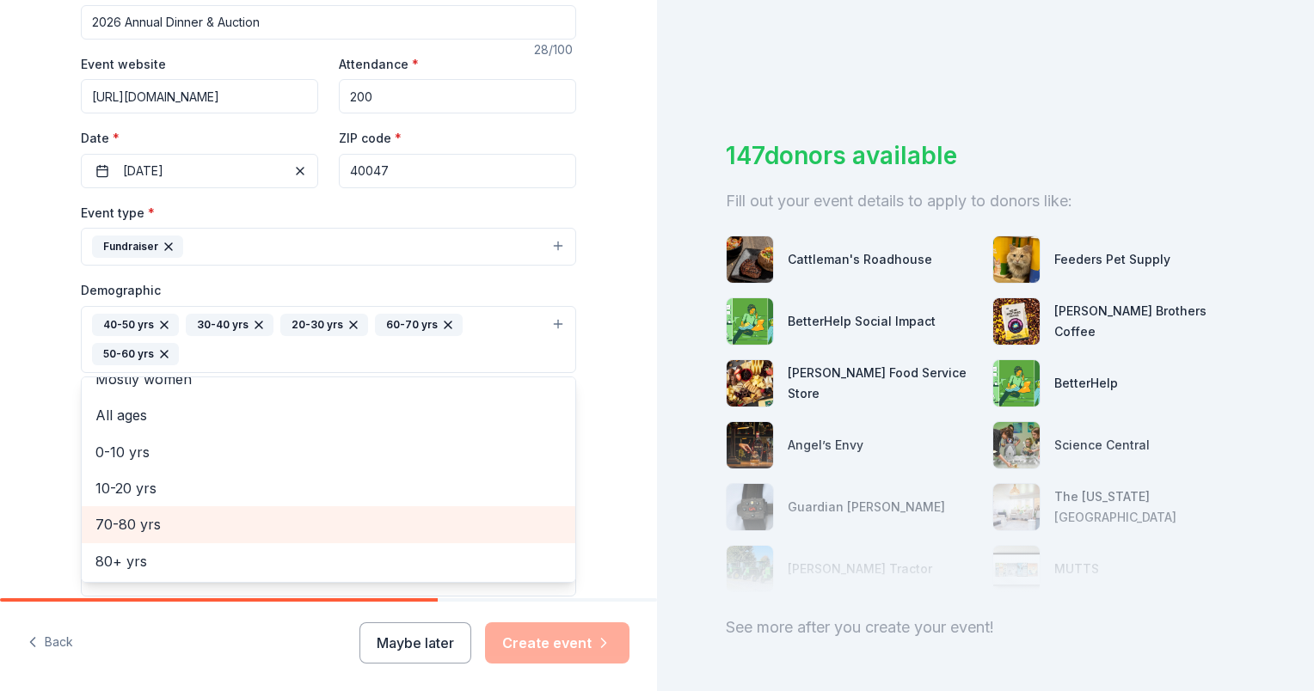
click at [159, 516] on span "70-80 yrs" at bounding box center [328, 524] width 466 height 22
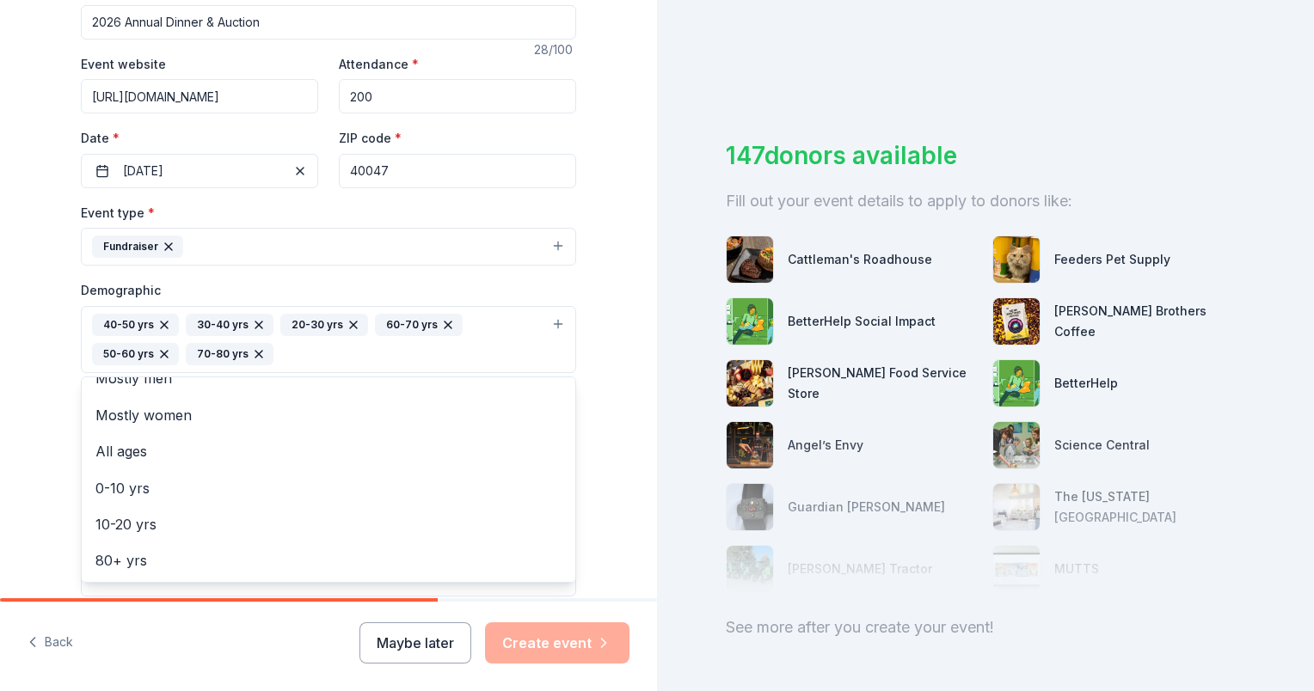
click at [53, 420] on div "Tell us about your event. We'll find in-kind donations you can apply for. Event…" at bounding box center [328, 299] width 550 height 1177
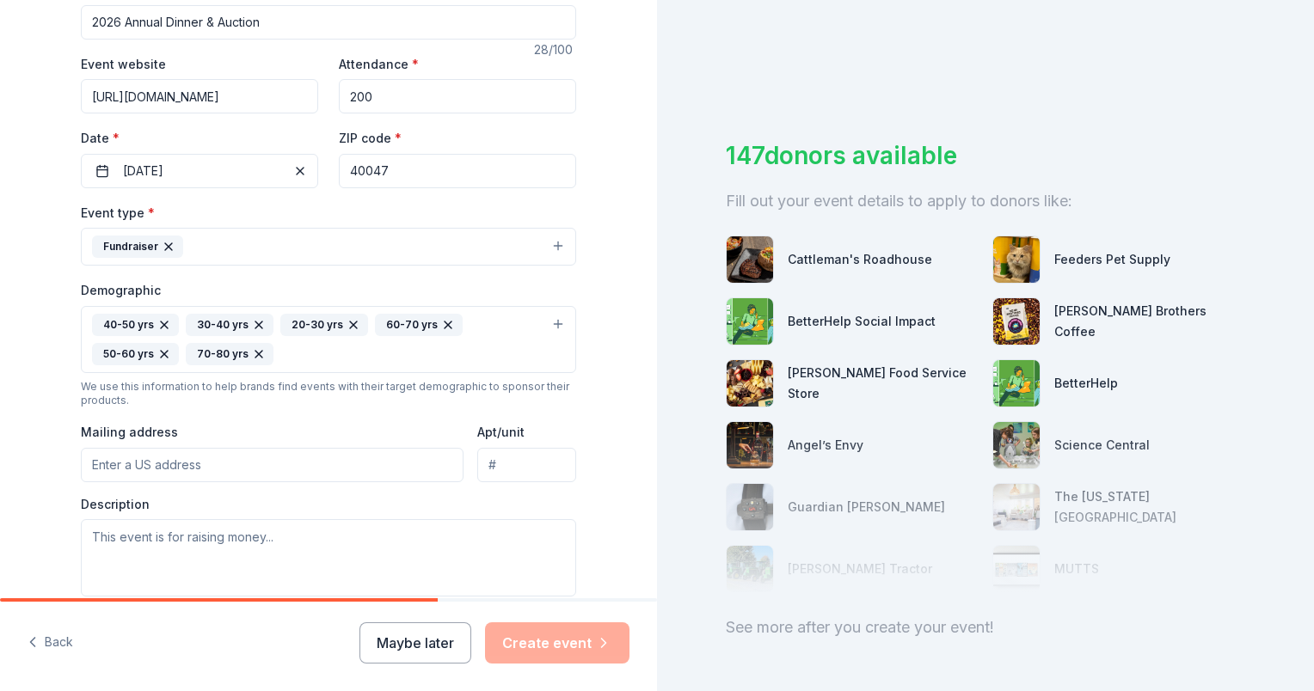
click at [166, 469] on input "Mailing address" at bounding box center [272, 465] width 383 height 34
type input "mrs"
type input "40219"
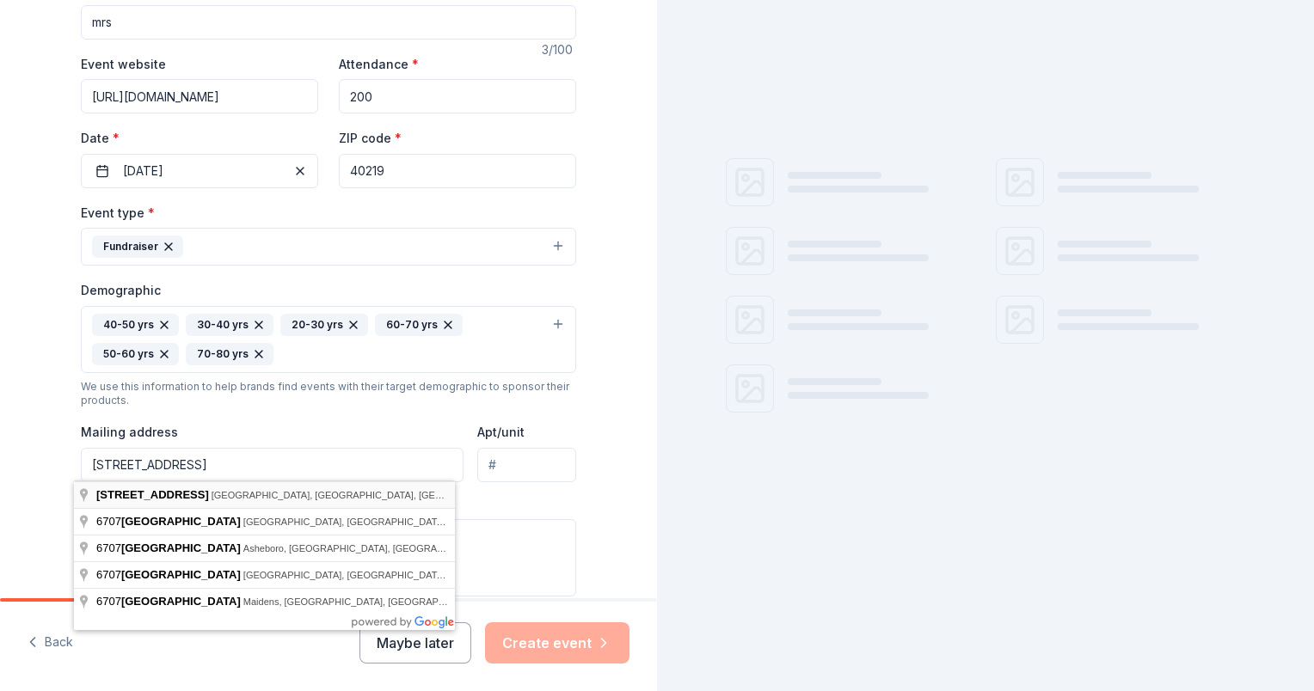
type input "6707 Poplar Forest Lane, Louisville, KY, 40291"
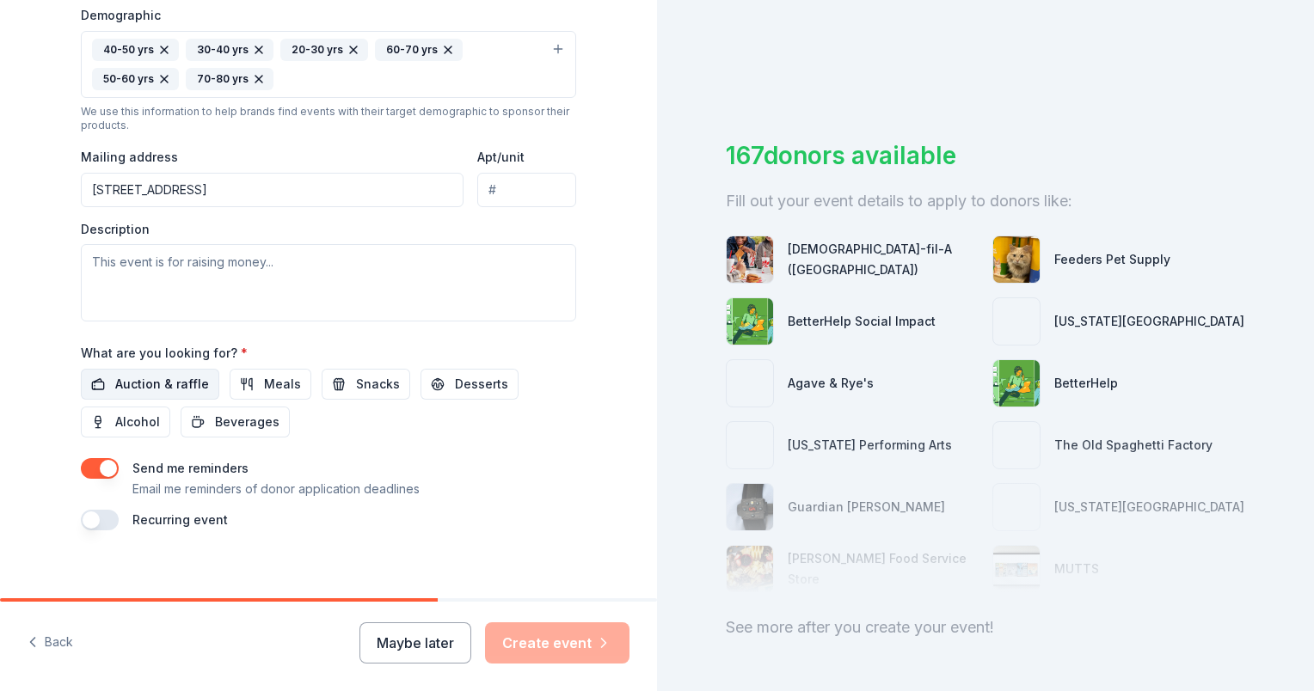
scroll to position [578, 0]
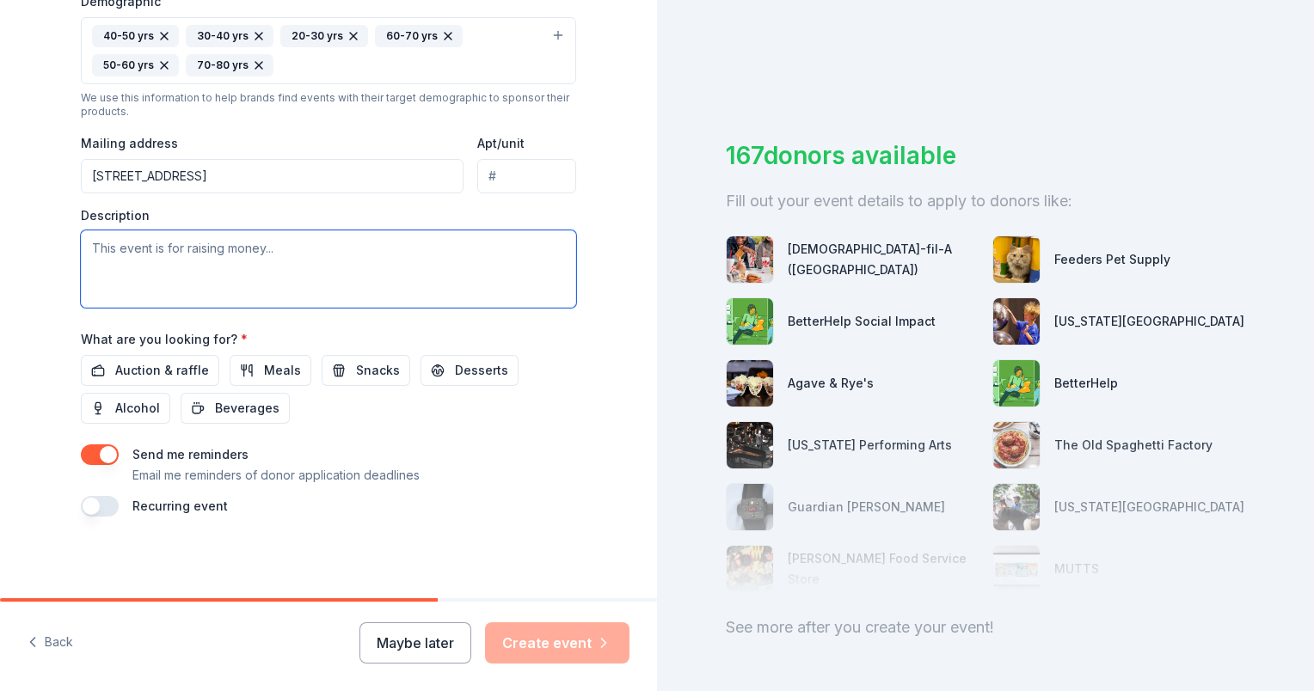
click at [92, 241] on textarea at bounding box center [328, 268] width 495 height 77
click at [83, 249] on textarea at bounding box center [328, 268] width 495 height 77
click at [163, 244] on textarea at bounding box center [328, 268] width 495 height 77
paste textarea "Our event is the Sacred Selections Louisville Annual Dinner & Auction, taking p…"
type textarea "Our event is the Sacred Selections Louisville Annual Dinner & Auction, taking p…"
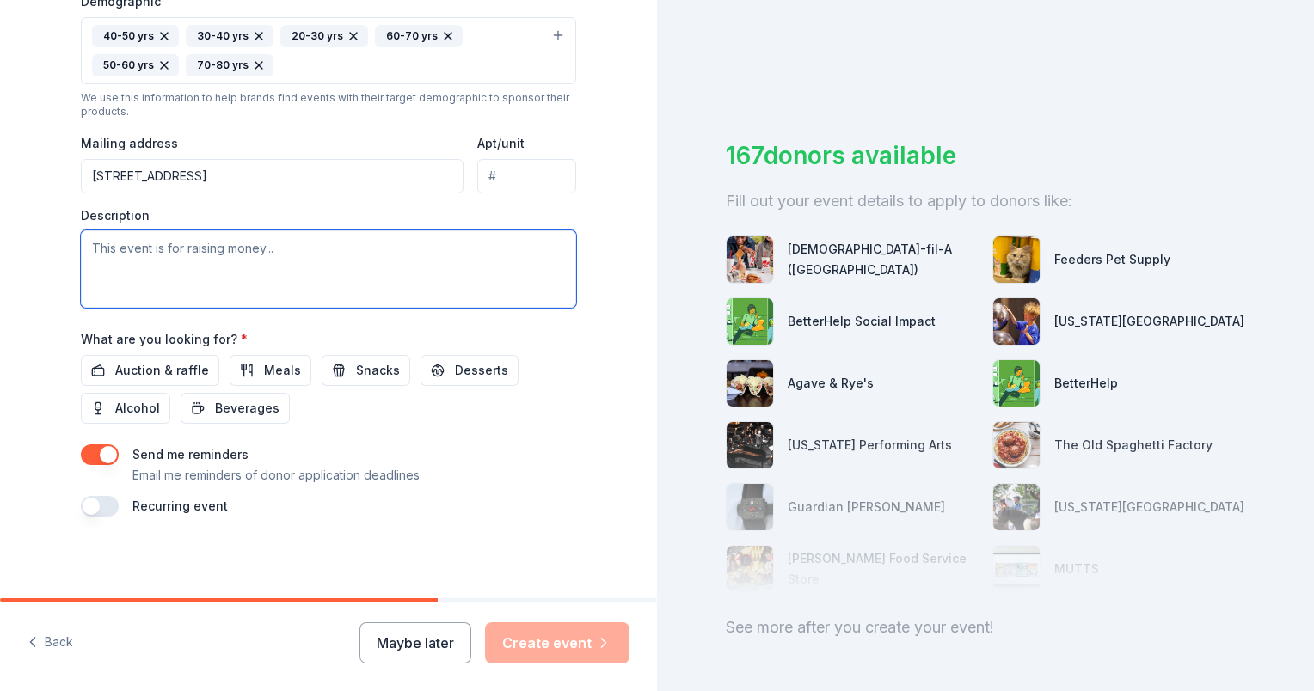
scroll to position [0, 0]
paste textarea "Our event is the Sacred Selections Louisville Annual Dinner & Auction, taking p…"
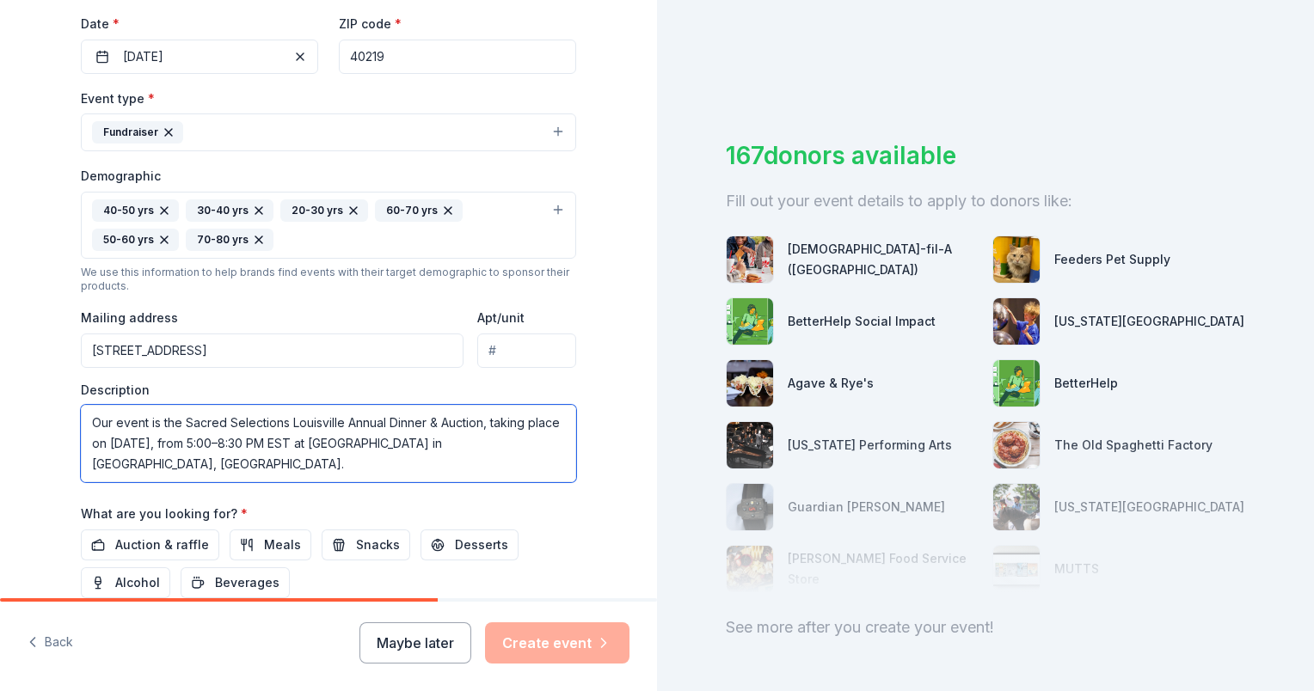
scroll to position [492, 0]
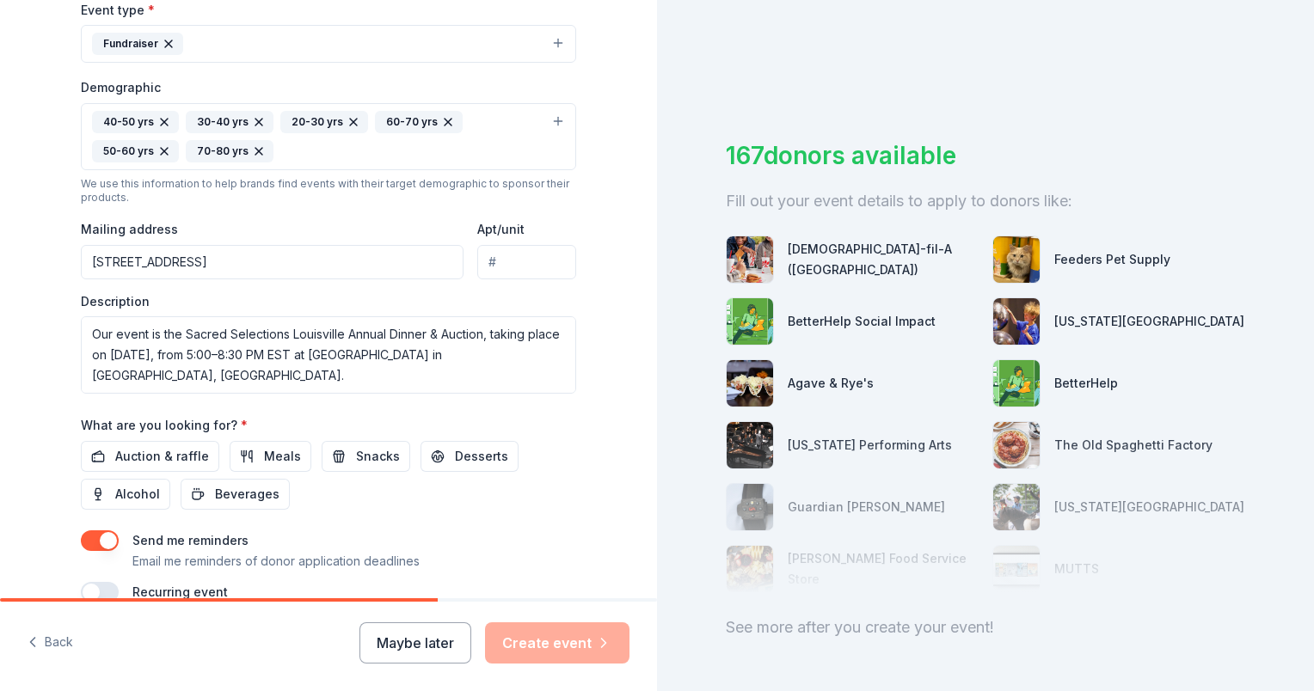
click at [676, 32] on div "167 donors available Fill out your event details to apply to donors like: Chick…" at bounding box center [985, 345] width 657 height 691
click at [151, 361] on textarea "Our event is the Sacred Selections Louisville Annual Dinner & Auction, taking p…" at bounding box center [328, 354] width 495 height 77
paste textarea "Every child deserves the love, security and belonging of a forever family. Sadl…"
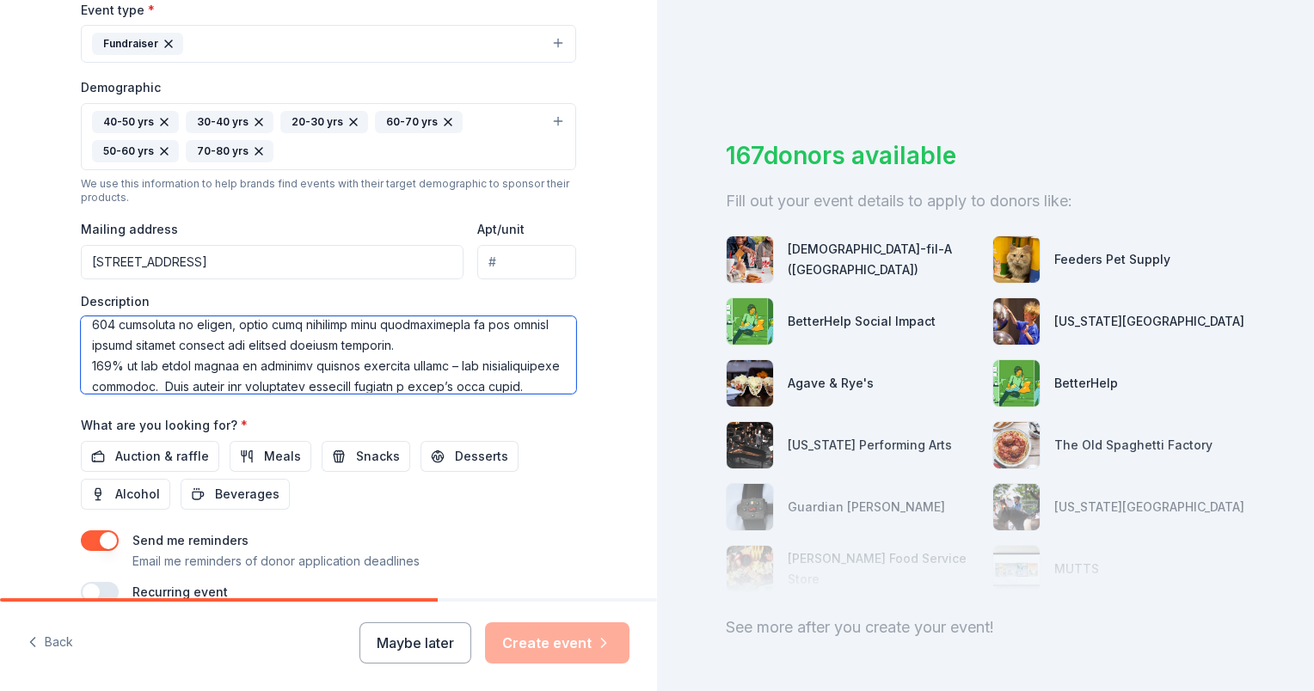
scroll to position [255, 0]
drag, startPoint x: 221, startPoint y: 339, endPoint x: 433, endPoint y: 364, distance: 213.9
click at [433, 364] on textarea at bounding box center [328, 354] width 495 height 77
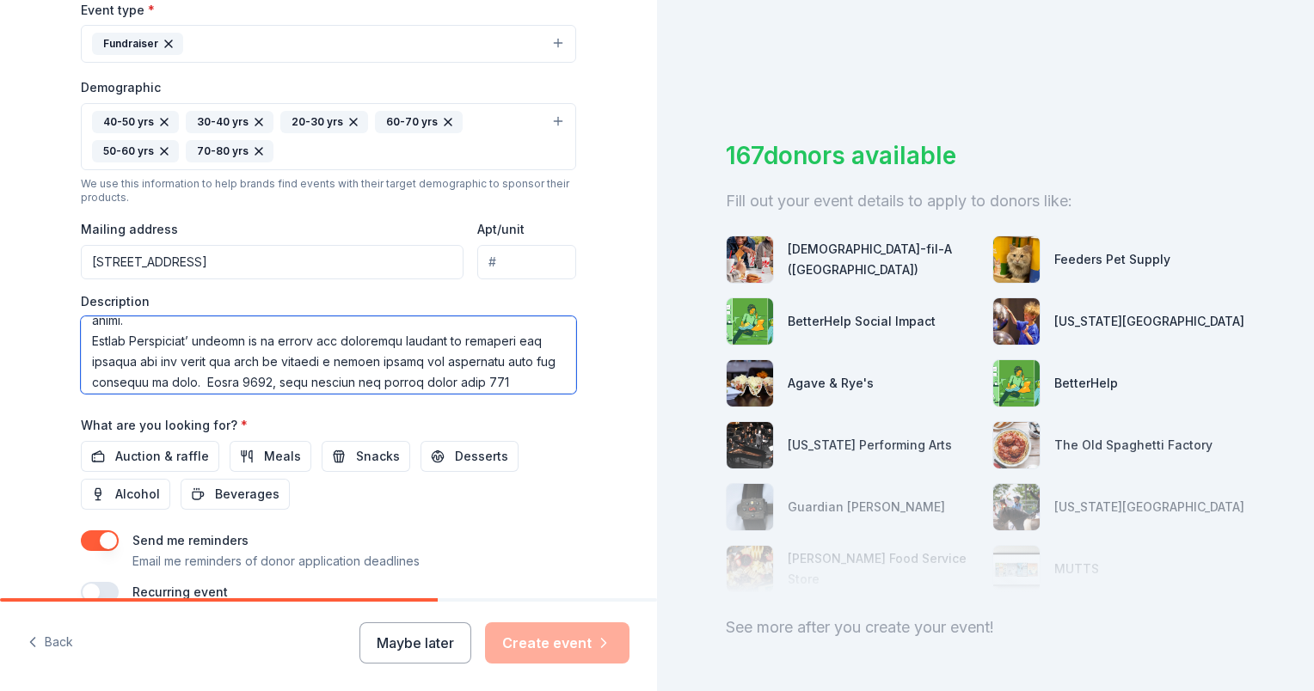
click at [192, 322] on textarea at bounding box center [328, 354] width 495 height 77
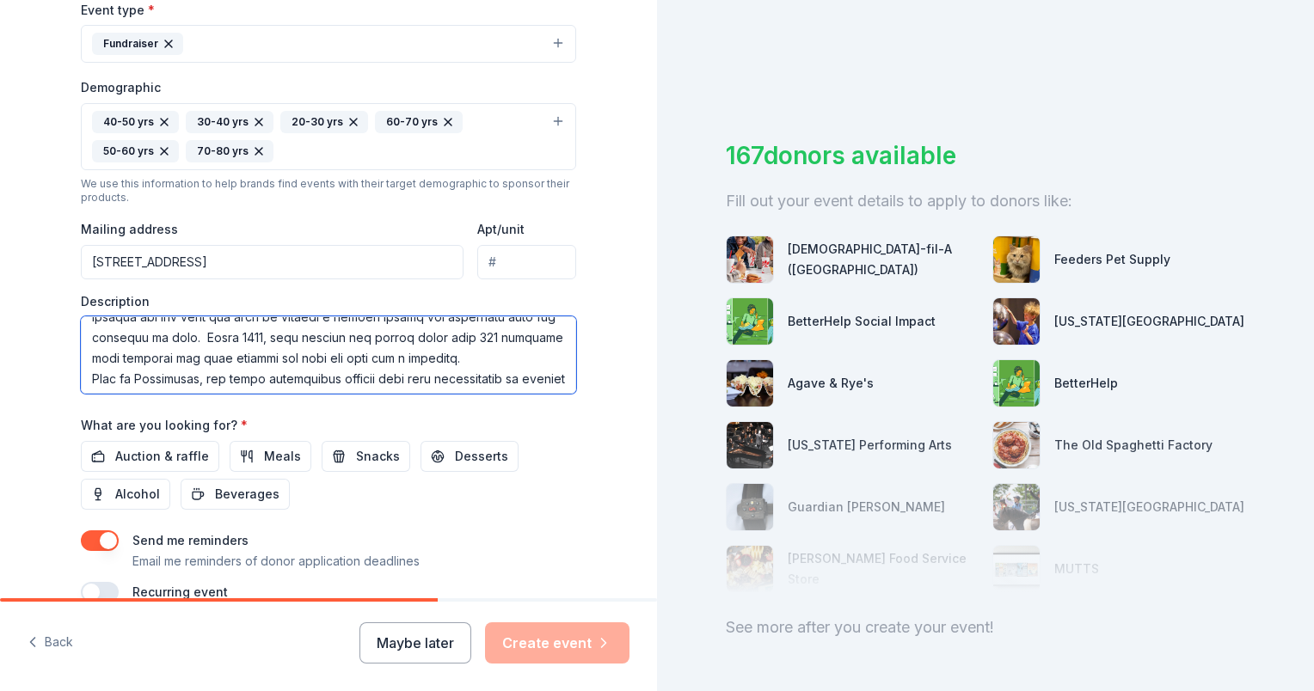
scroll to position [168, 0]
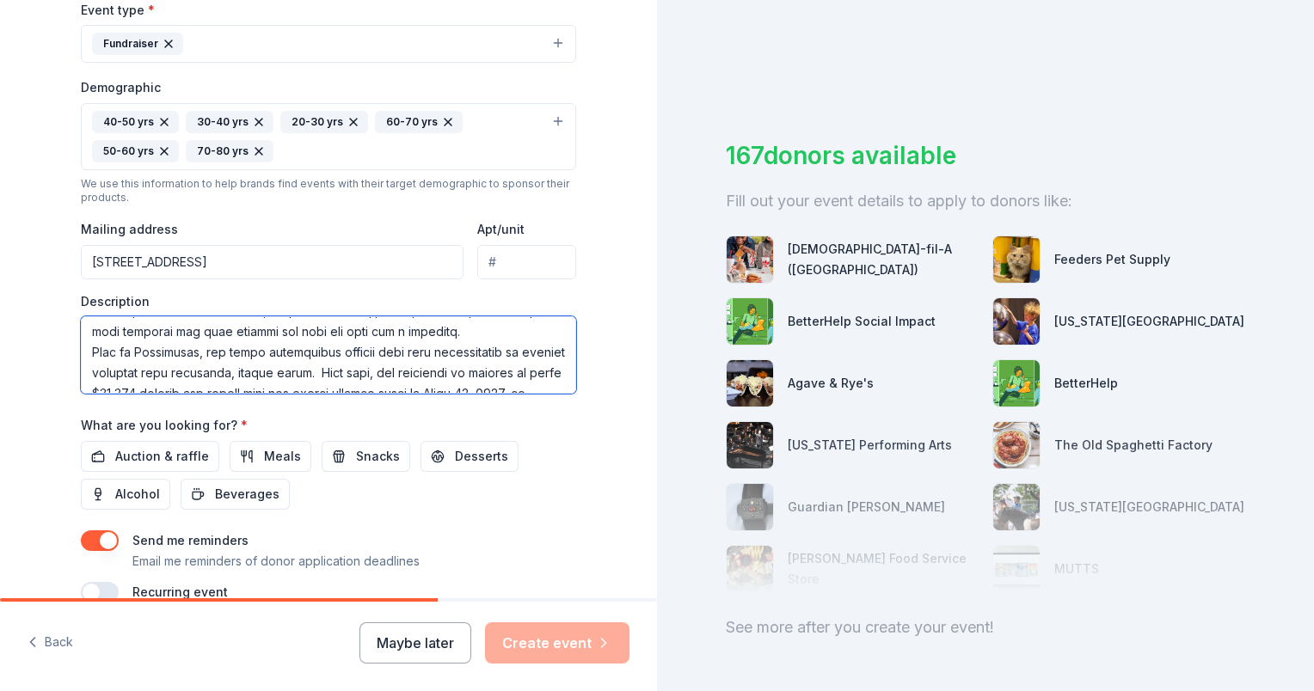
click at [449, 334] on textarea at bounding box center [328, 354] width 495 height 77
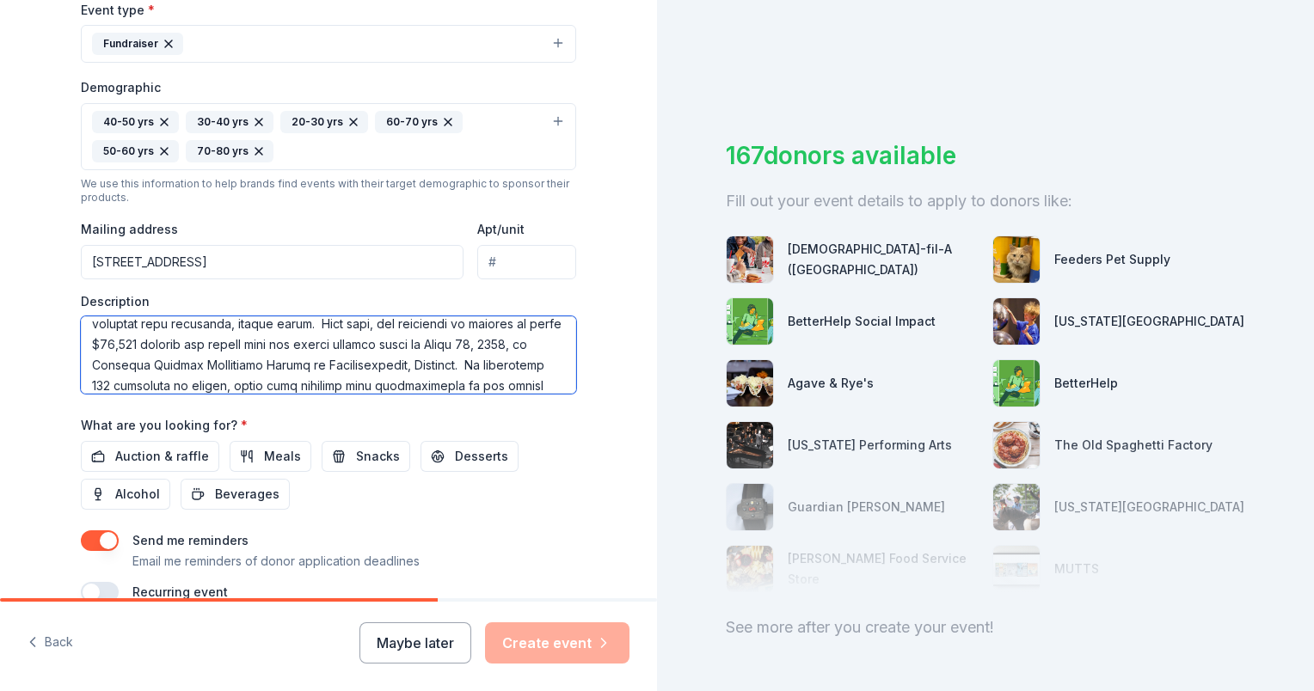
scroll to position [264, 0]
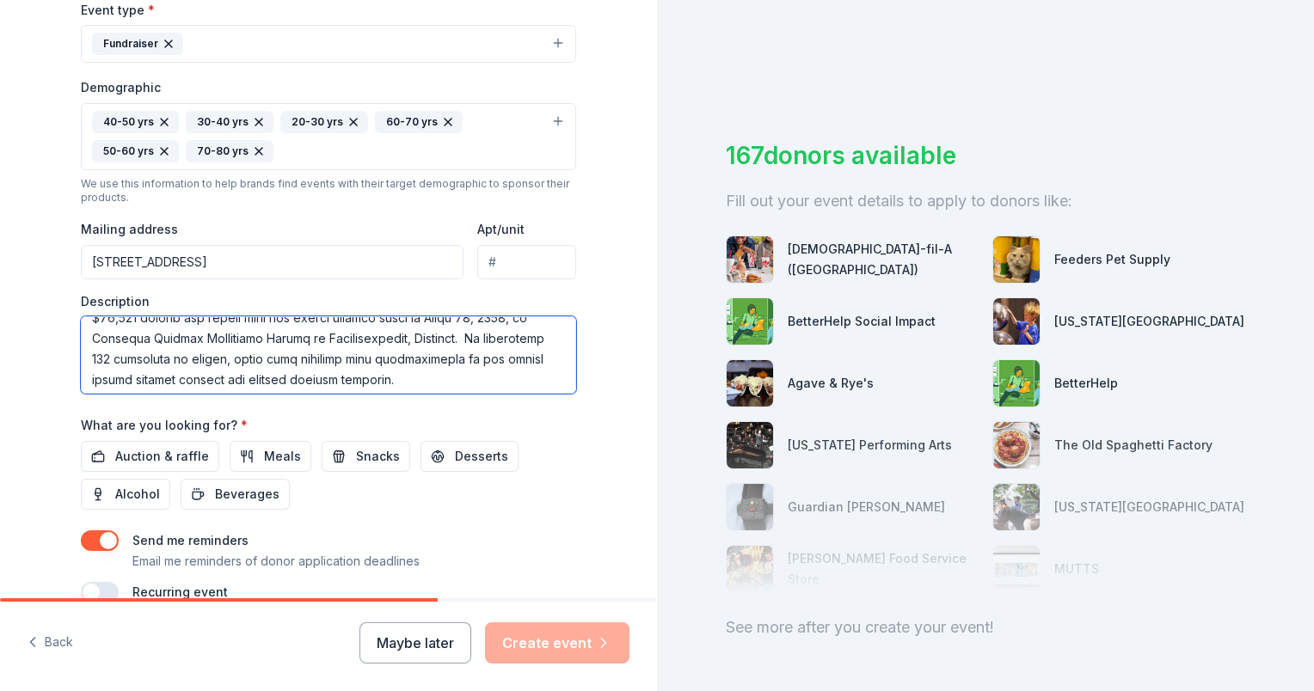
click at [446, 377] on textarea at bounding box center [328, 354] width 495 height 77
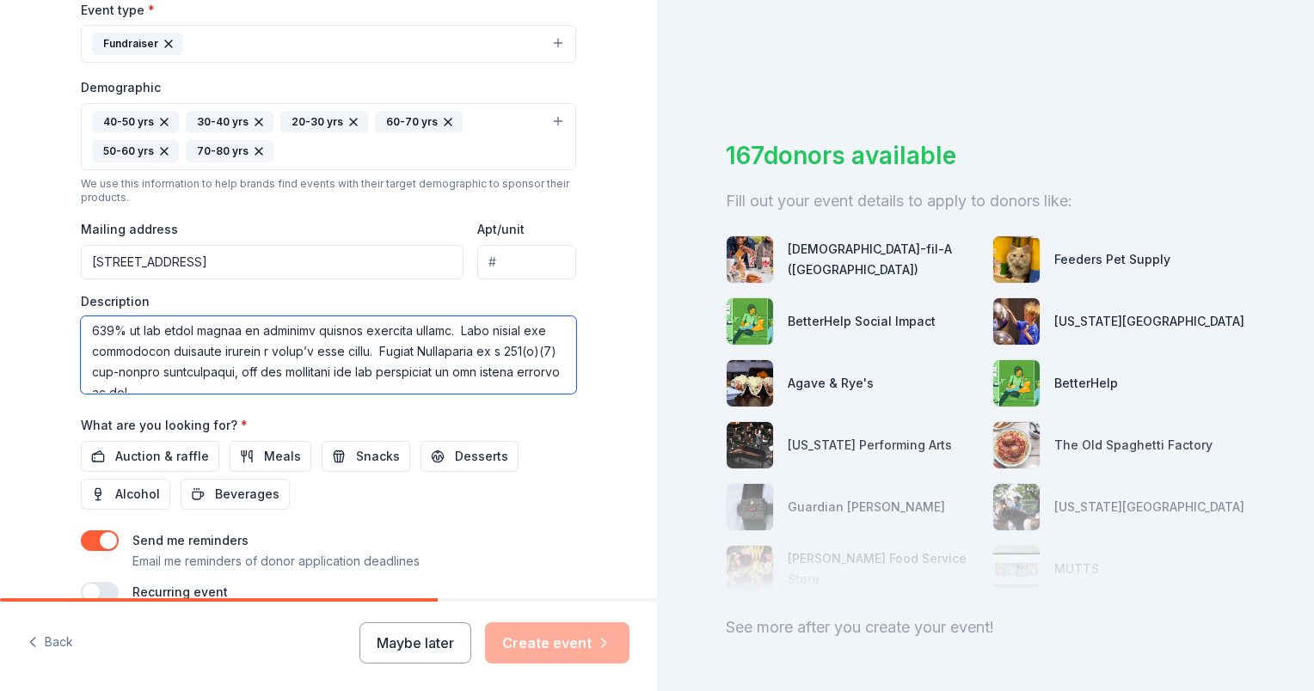
scroll to position [392, 0]
click at [90, 379] on textarea at bounding box center [328, 354] width 495 height 77
paste textarea "Your generosity will be recognized in our event program, on our digital auction…"
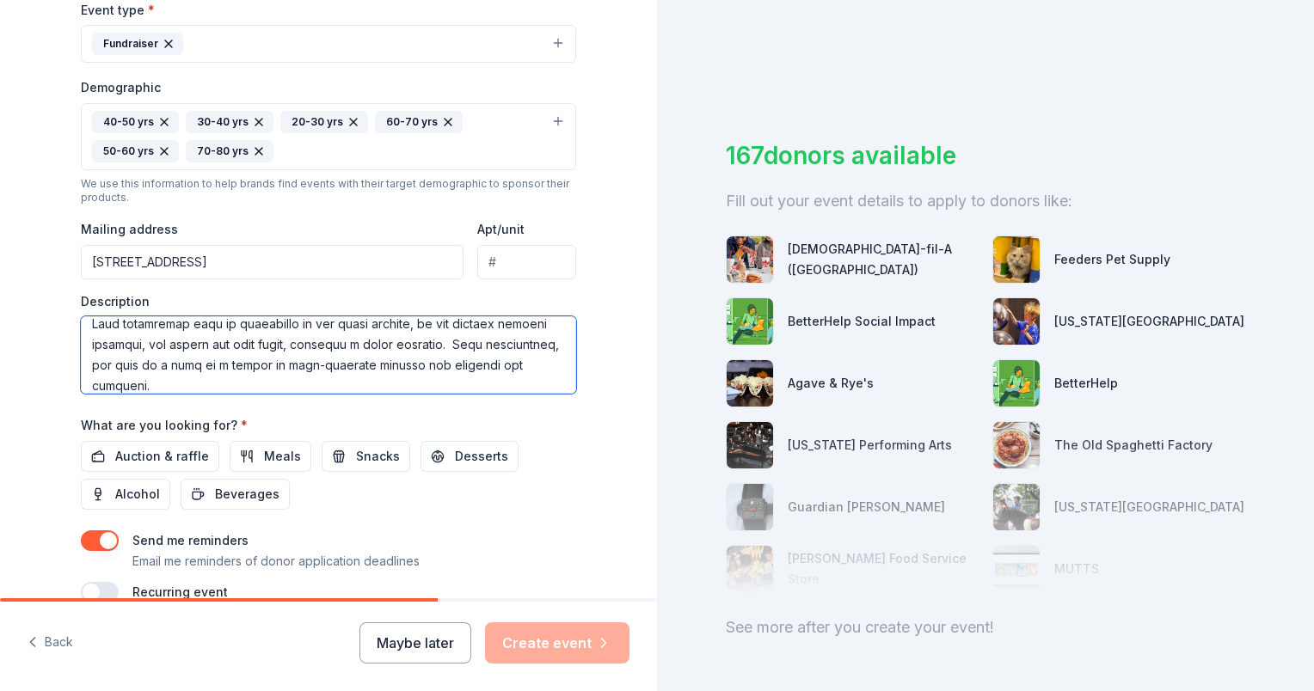
scroll to position [475, 0]
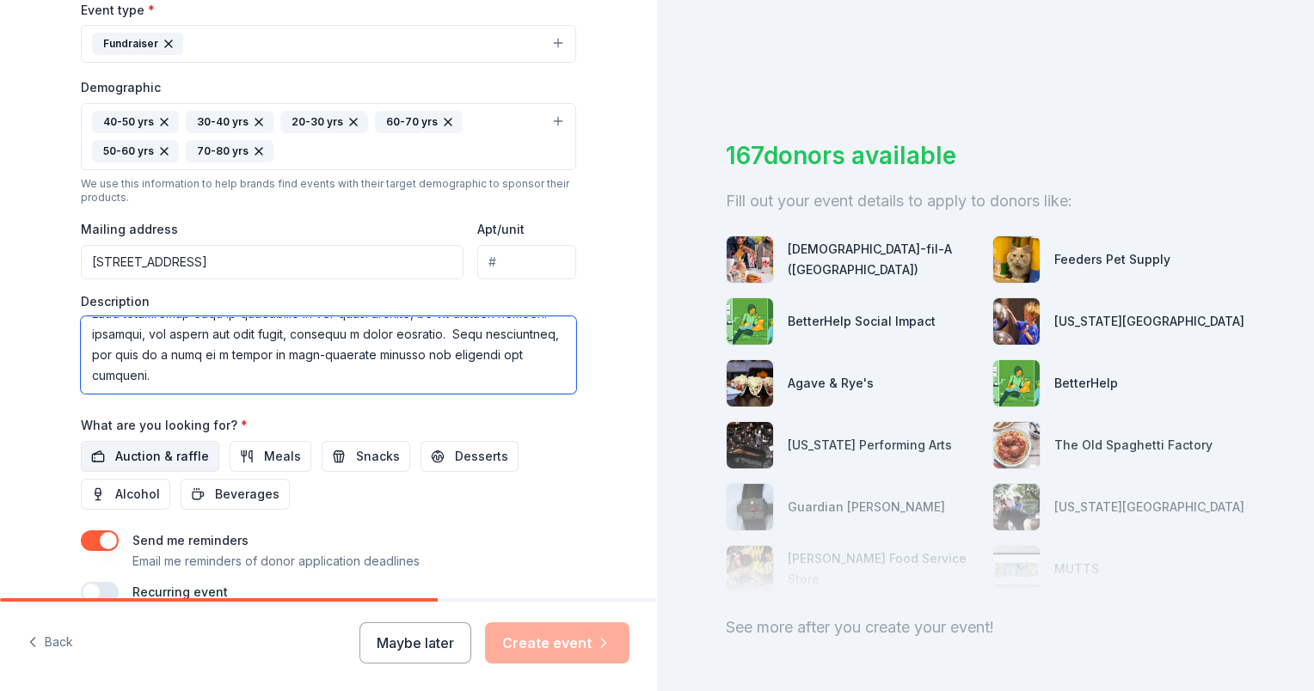
type textarea "Every child deserves the love, security and belonging of a forever family. Sadl…"
click at [178, 458] on span "Auction & raffle" at bounding box center [162, 456] width 94 height 21
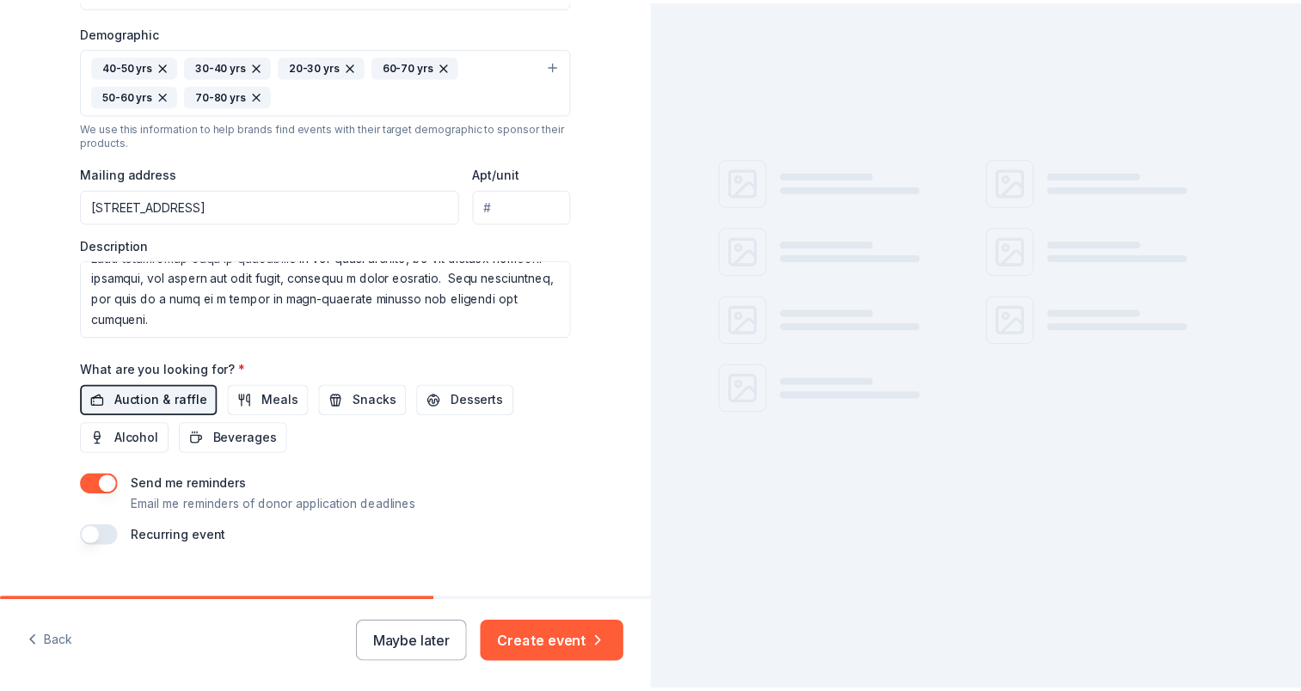
scroll to position [578, 0]
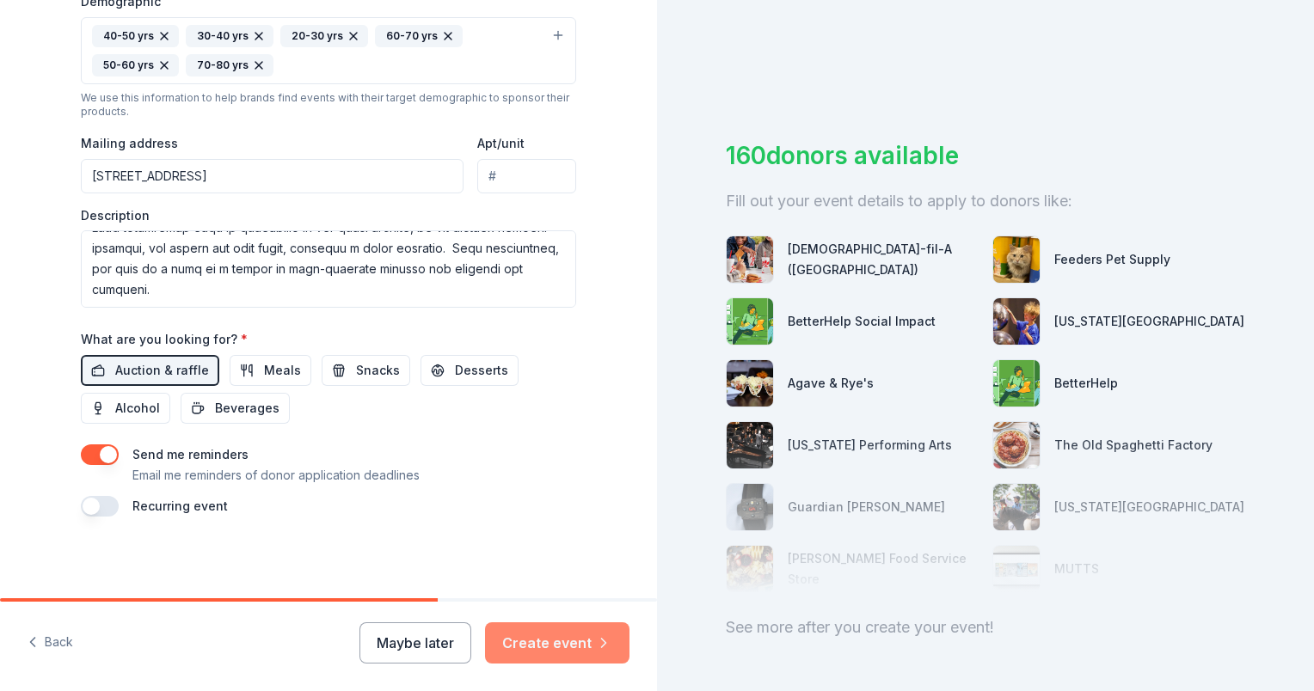
click at [549, 643] on button "Create event" at bounding box center [557, 643] width 144 height 41
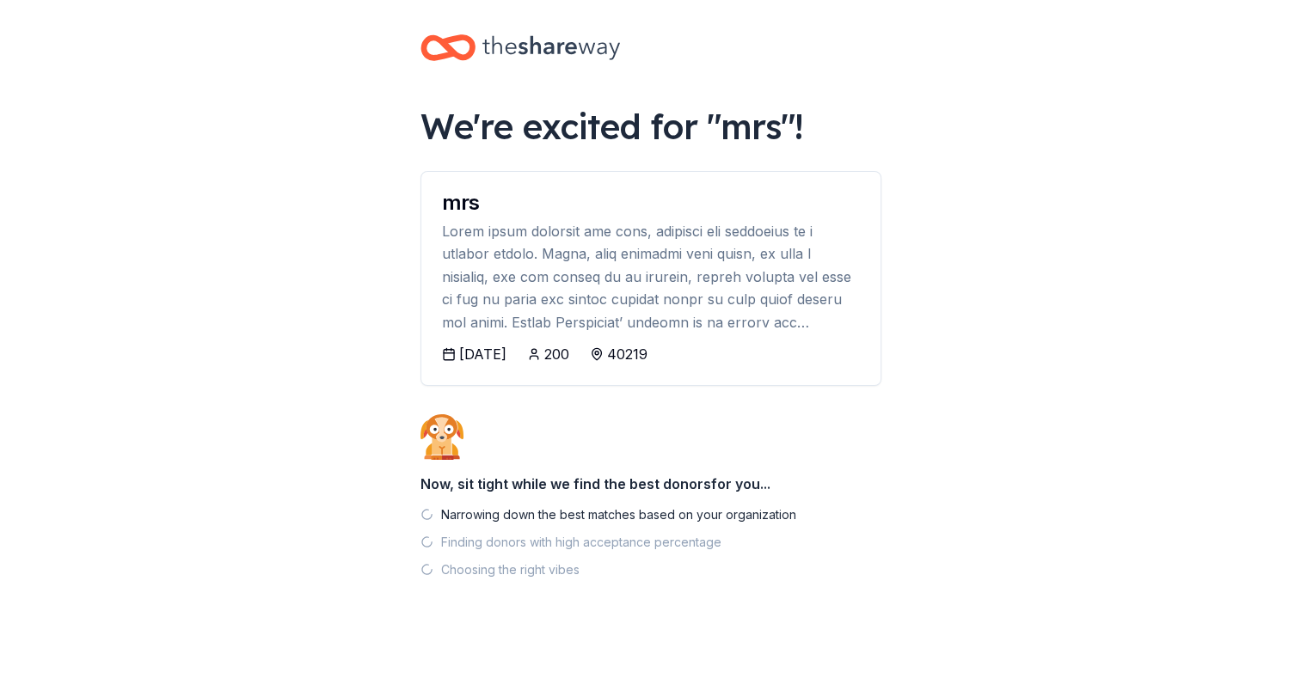
scroll to position [9, 0]
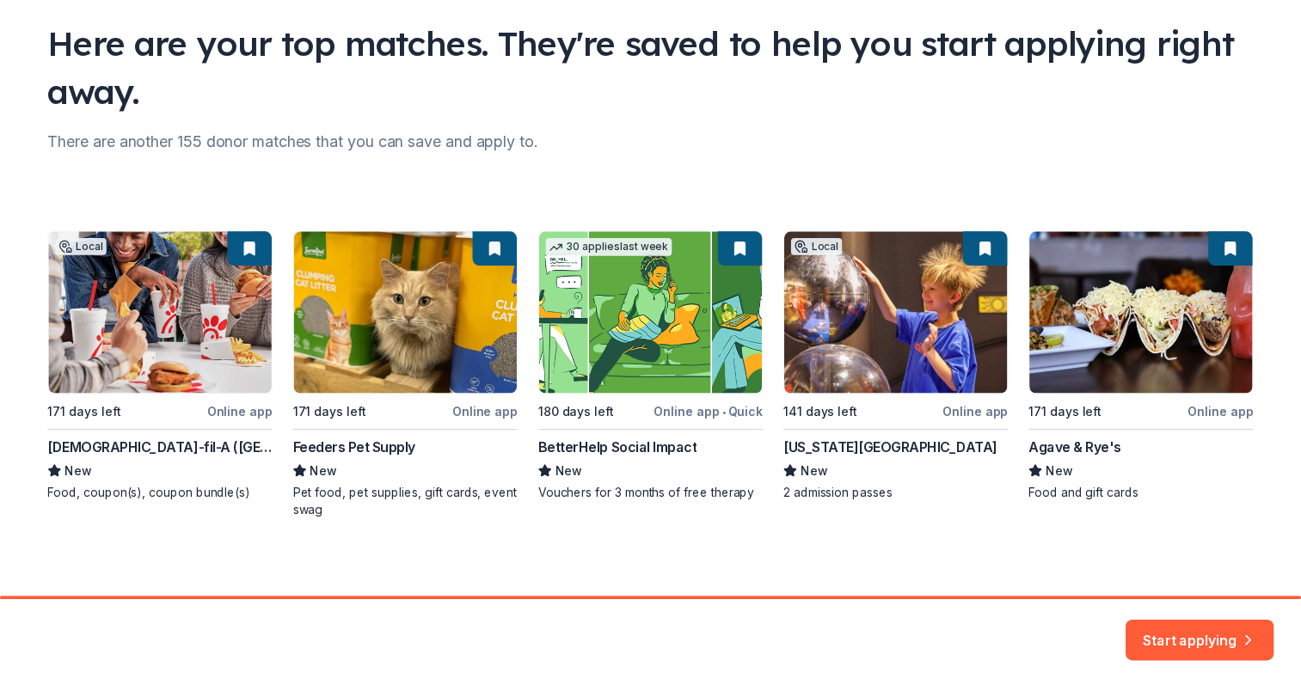
scroll to position [124, 0]
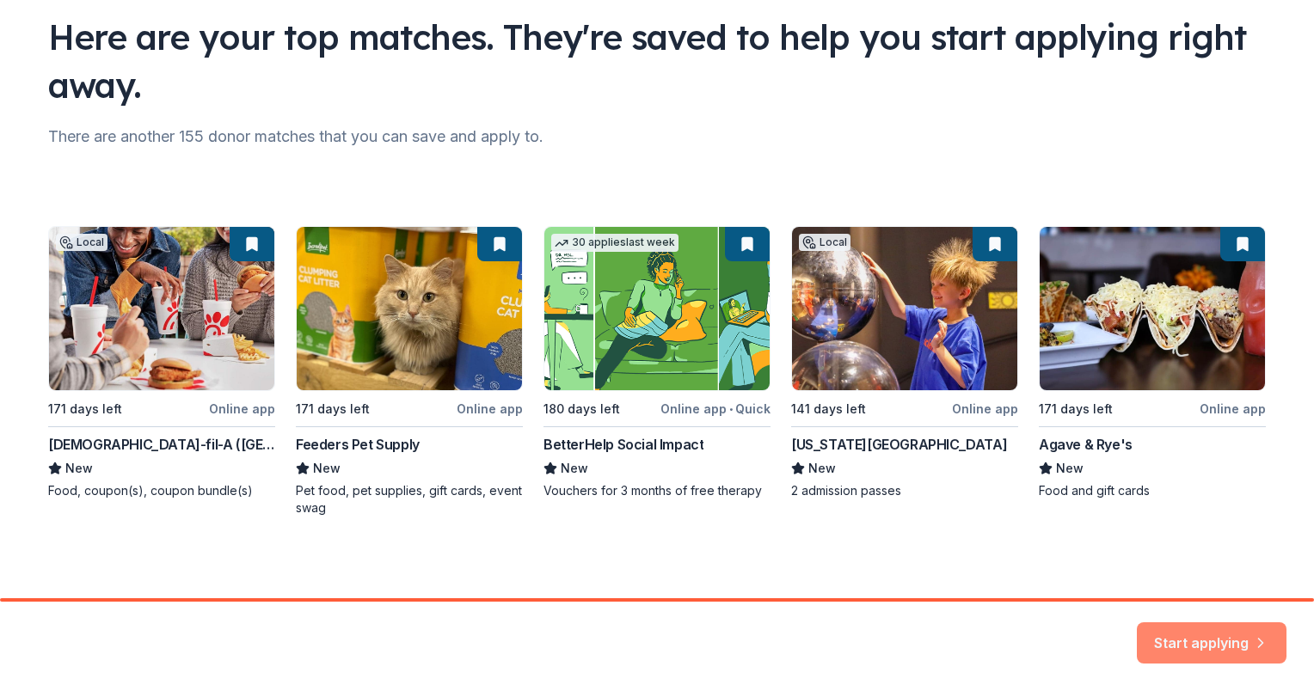
click at [1163, 632] on button "Start applying" at bounding box center [1212, 632] width 150 height 41
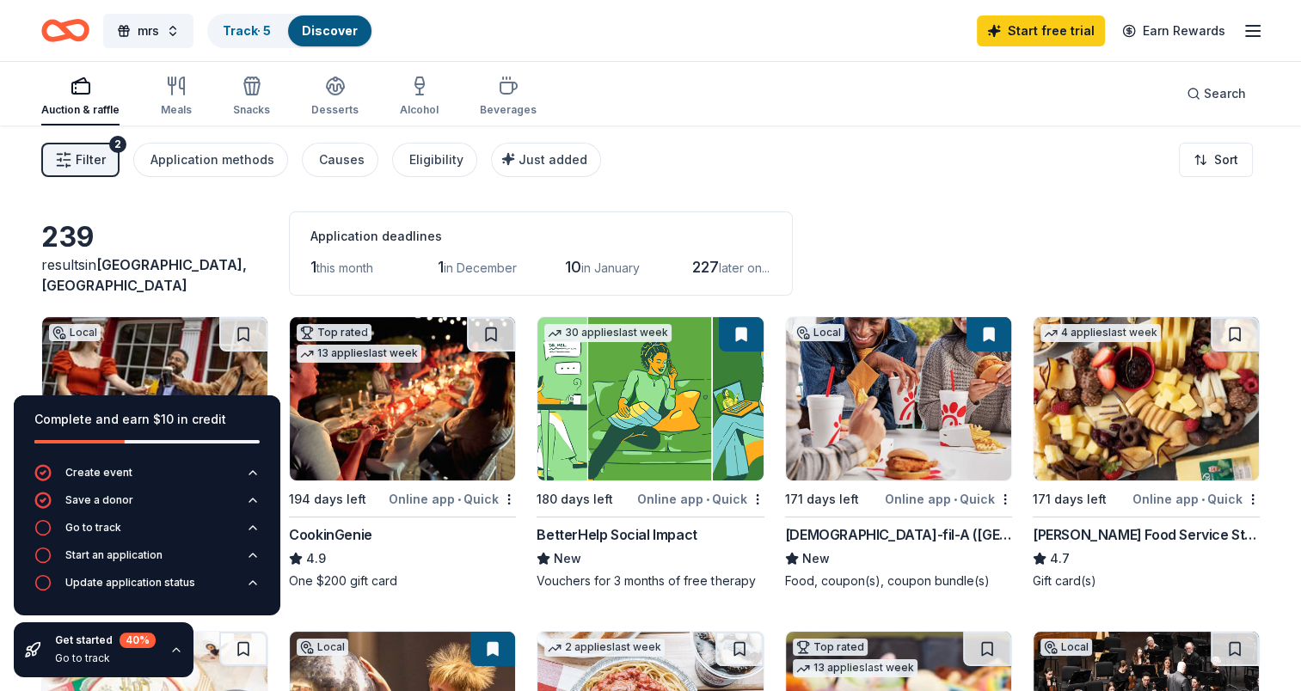
click at [740, 65] on div "Auction & raffle Meals Snacks Desserts Alcohol Beverages Search" at bounding box center [650, 94] width 1218 height 64
click at [169, 652] on icon "button" at bounding box center [176, 650] width 14 height 14
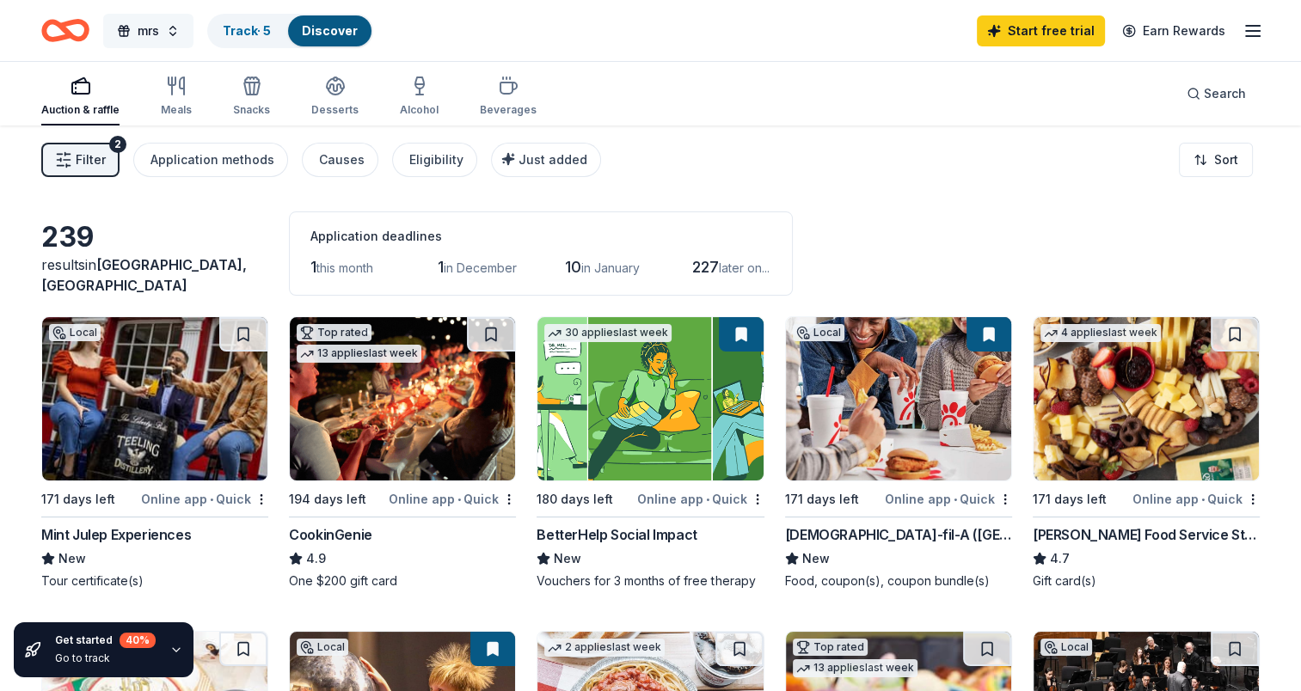
click at [137, 34] on button "mrs" at bounding box center [148, 31] width 90 height 34
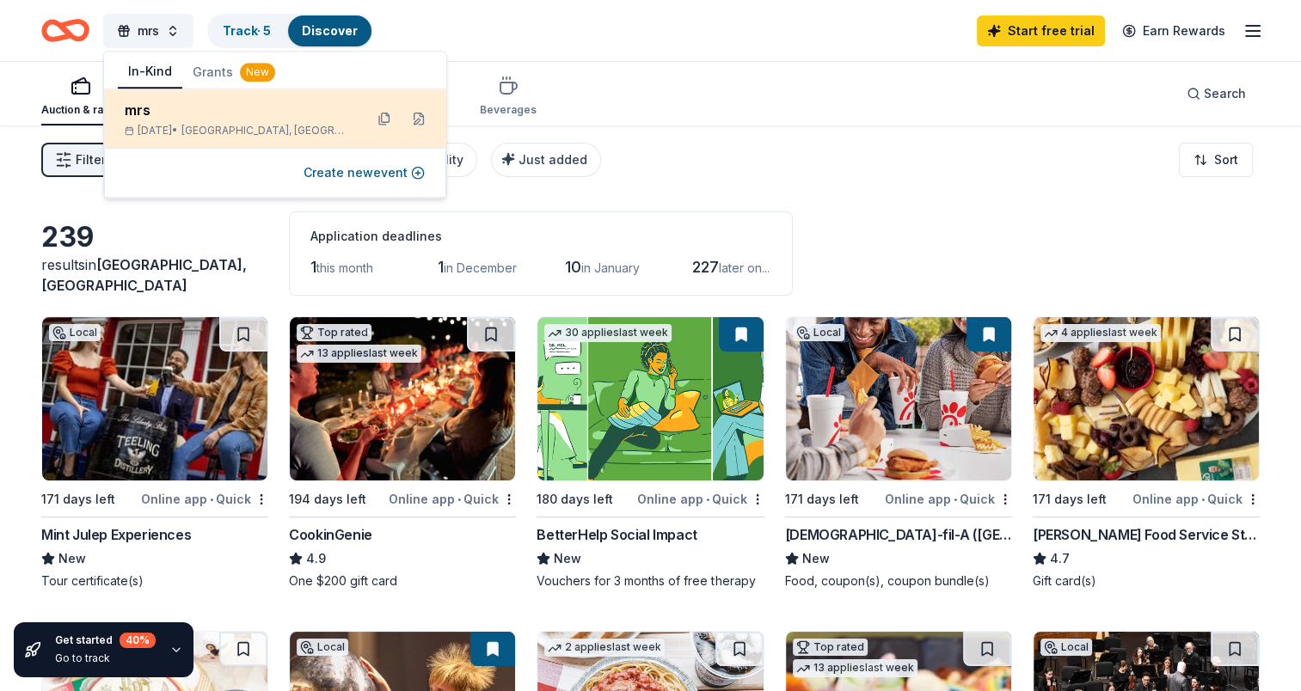
click at [141, 124] on div "Apr 25, 2026 • Louisville, KY" at bounding box center [237, 131] width 225 height 14
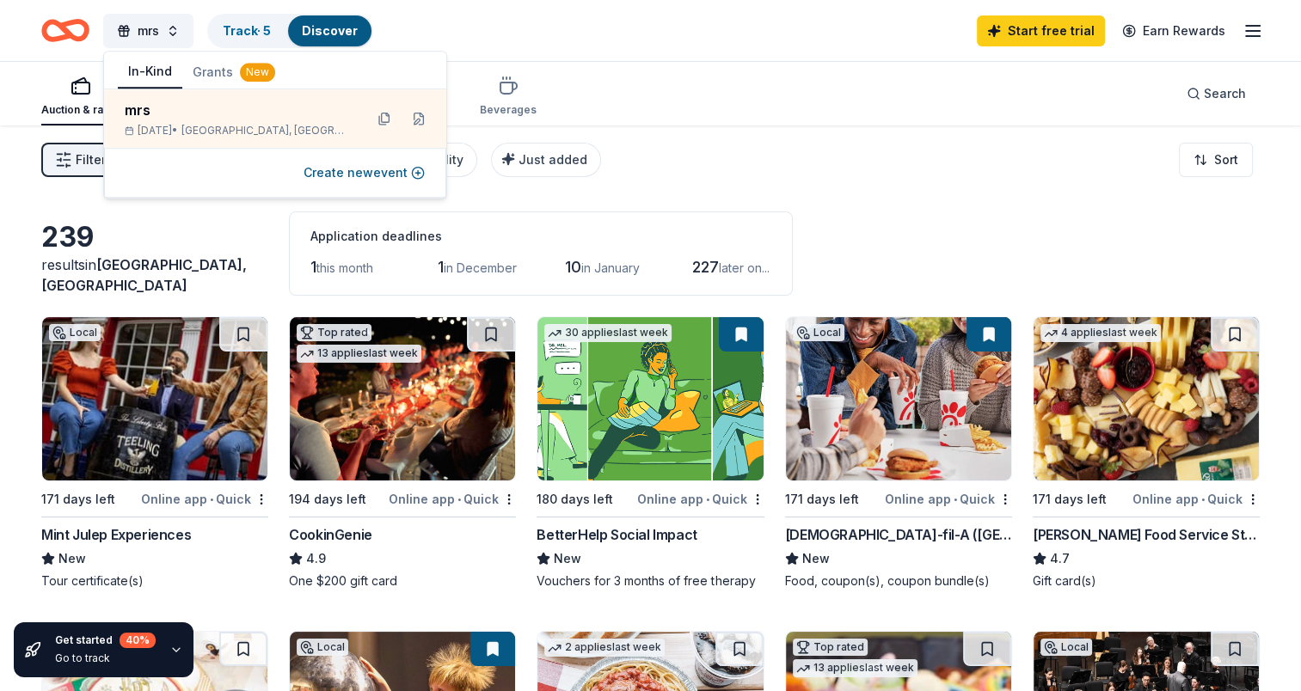
click at [905, 112] on div "Auction & raffle Meals Snacks Desserts Alcohol Beverages Search" at bounding box center [650, 94] width 1218 height 64
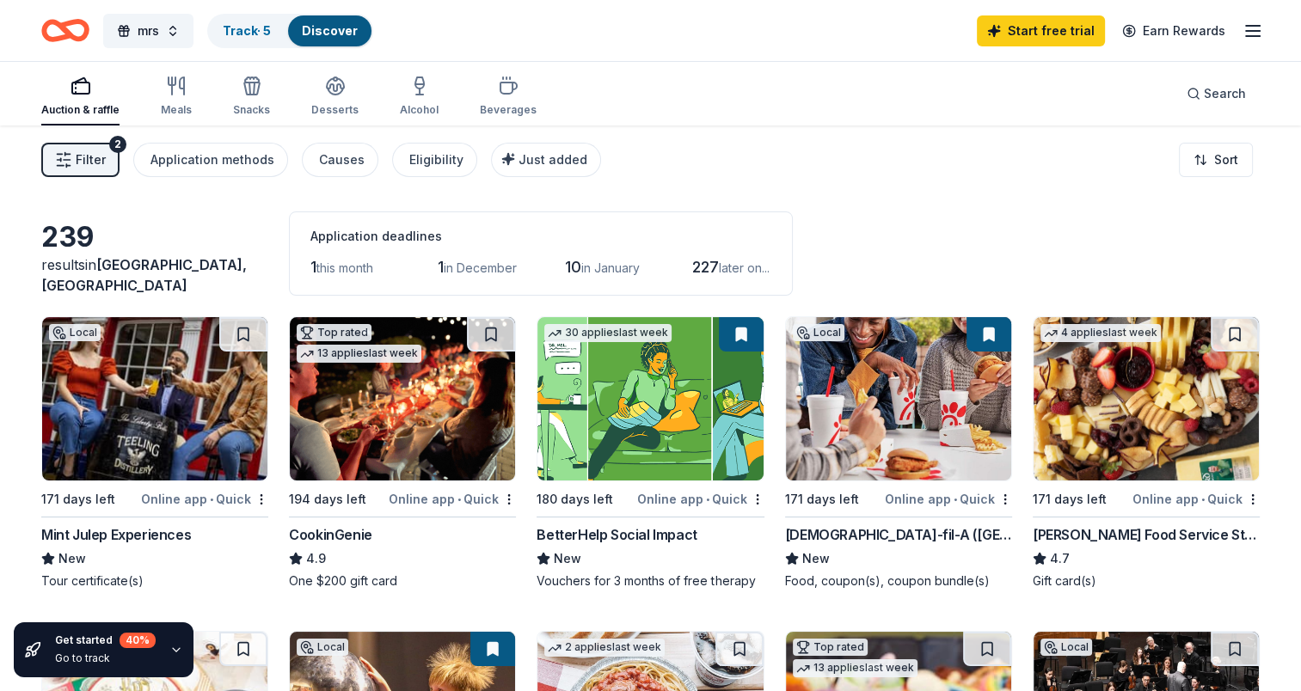
click at [1260, 36] on line "button" at bounding box center [1253, 36] width 14 height 0
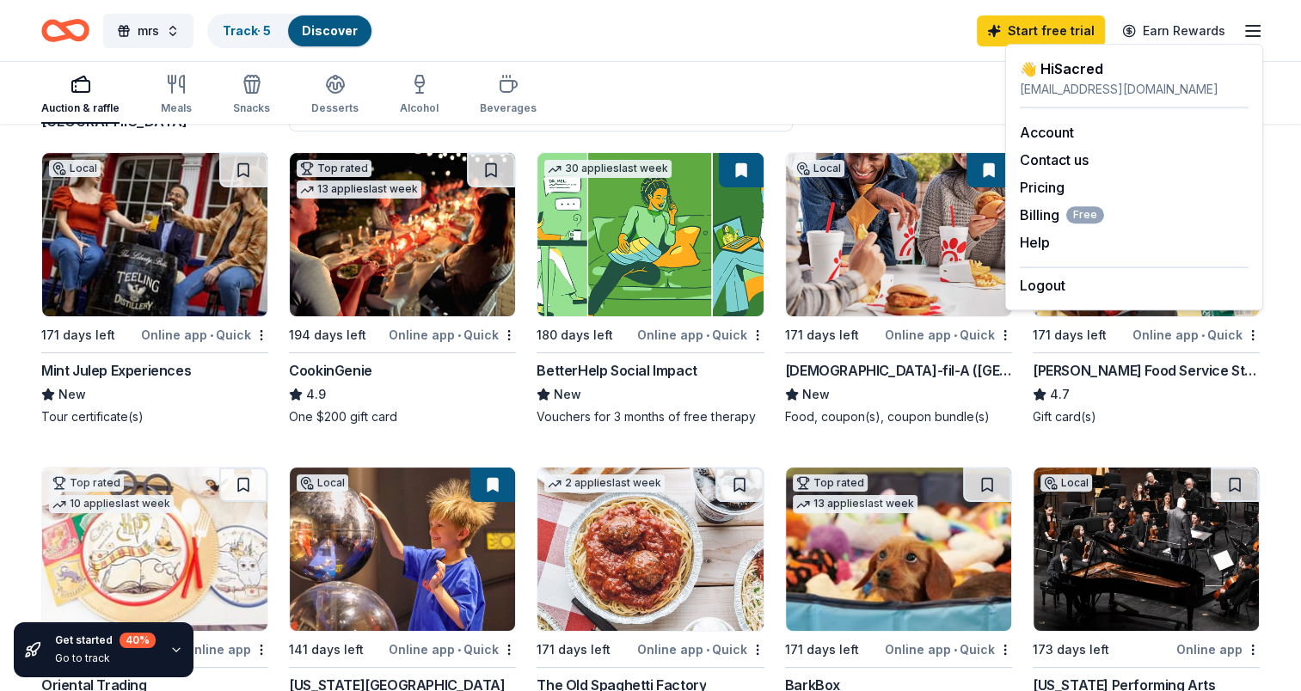
scroll to position [172, 0]
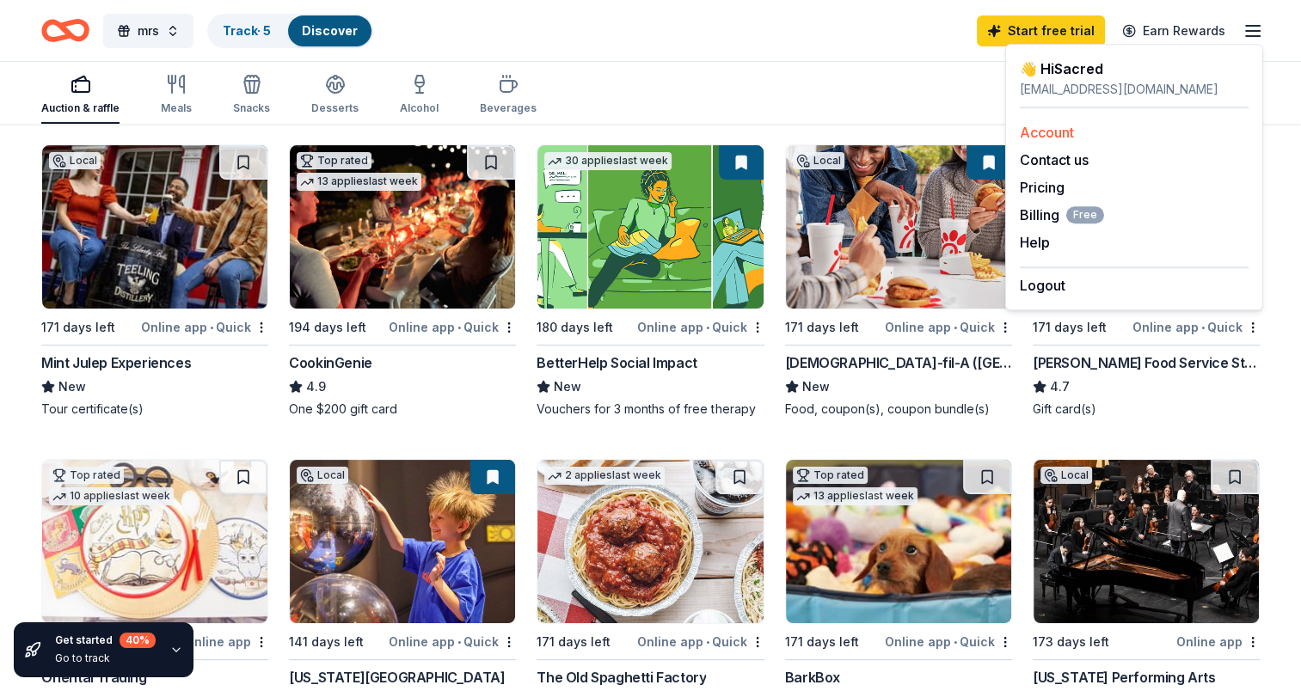
click at [1059, 131] on link "Account" at bounding box center [1047, 132] width 54 height 17
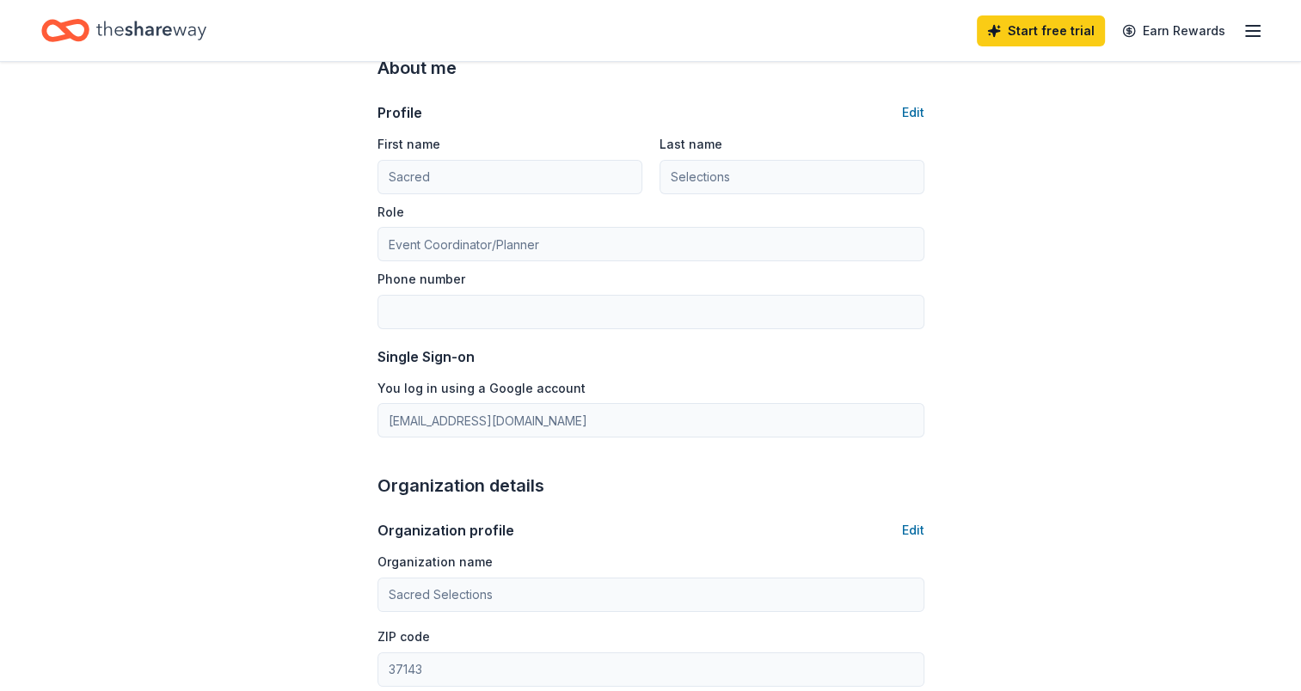
scroll to position [430, 0]
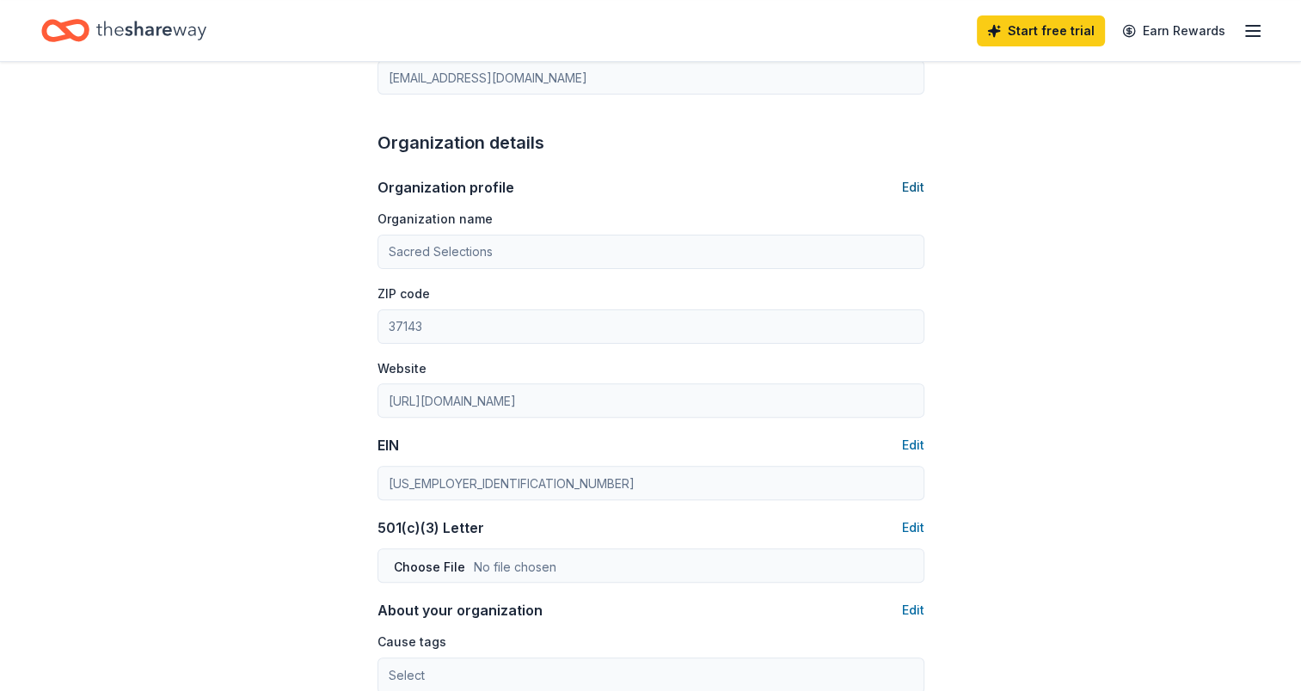
click at [904, 196] on button "Edit" at bounding box center [913, 187] width 22 height 21
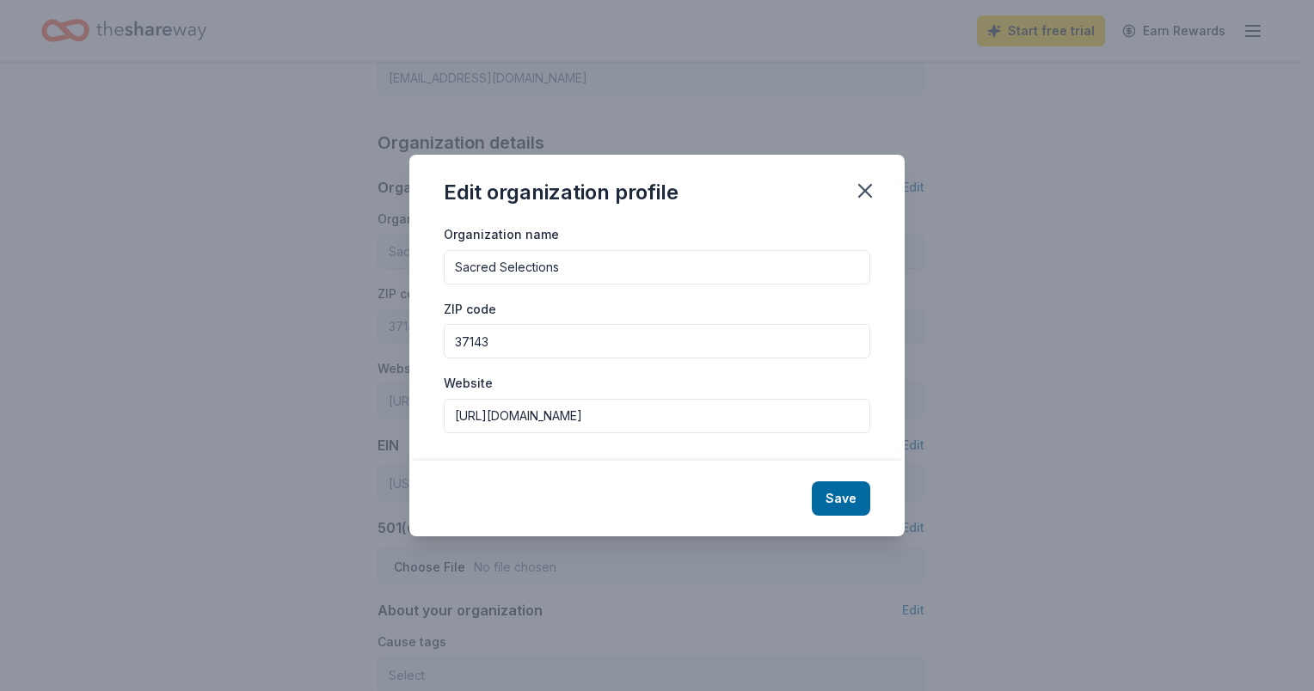
drag, startPoint x: 523, startPoint y: 334, endPoint x: 303, endPoint y: 333, distance: 220.1
click at [303, 333] on div "Edit organization profile Organization name Sacred Selections ZIP code 37143 We…" at bounding box center [657, 345] width 1314 height 691
type input "40047"
click at [588, 267] on input "Sacred Selections" at bounding box center [657, 267] width 427 height 34
click at [566, 267] on input "Sacred Selections Louisville, Kentucky Chapter" at bounding box center [657, 267] width 427 height 34
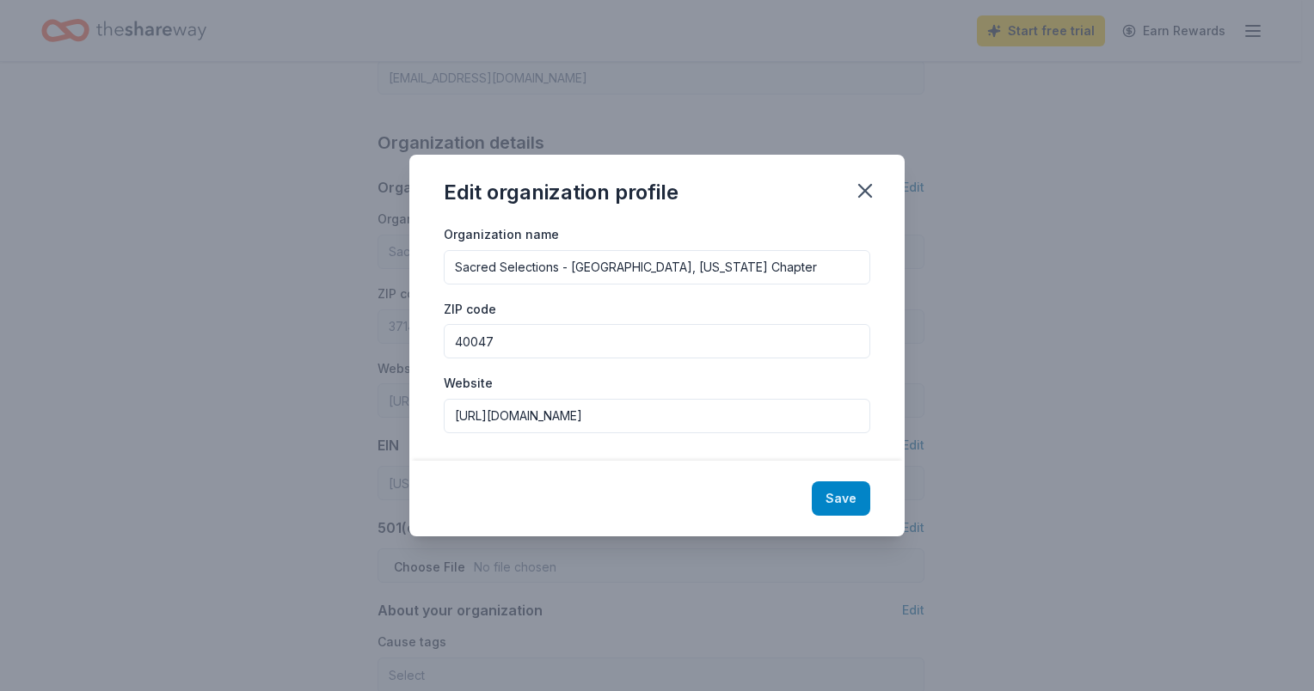
type input "Sacred Selections - [GEOGRAPHIC_DATA], [US_STATE] Chapter"
click at [844, 497] on button "Save" at bounding box center [841, 499] width 58 height 34
type input "Sacred Selections - [GEOGRAPHIC_DATA], [US_STATE] Chapter"
type input "40047"
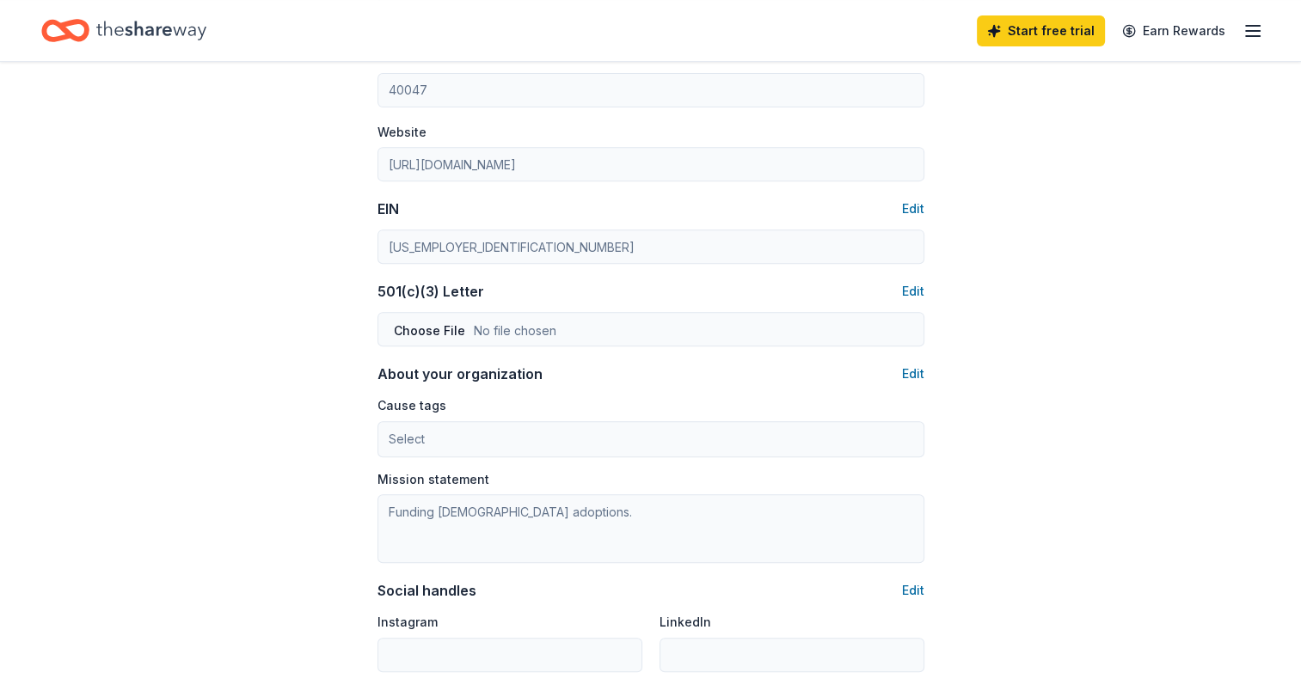
scroll to position [688, 0]
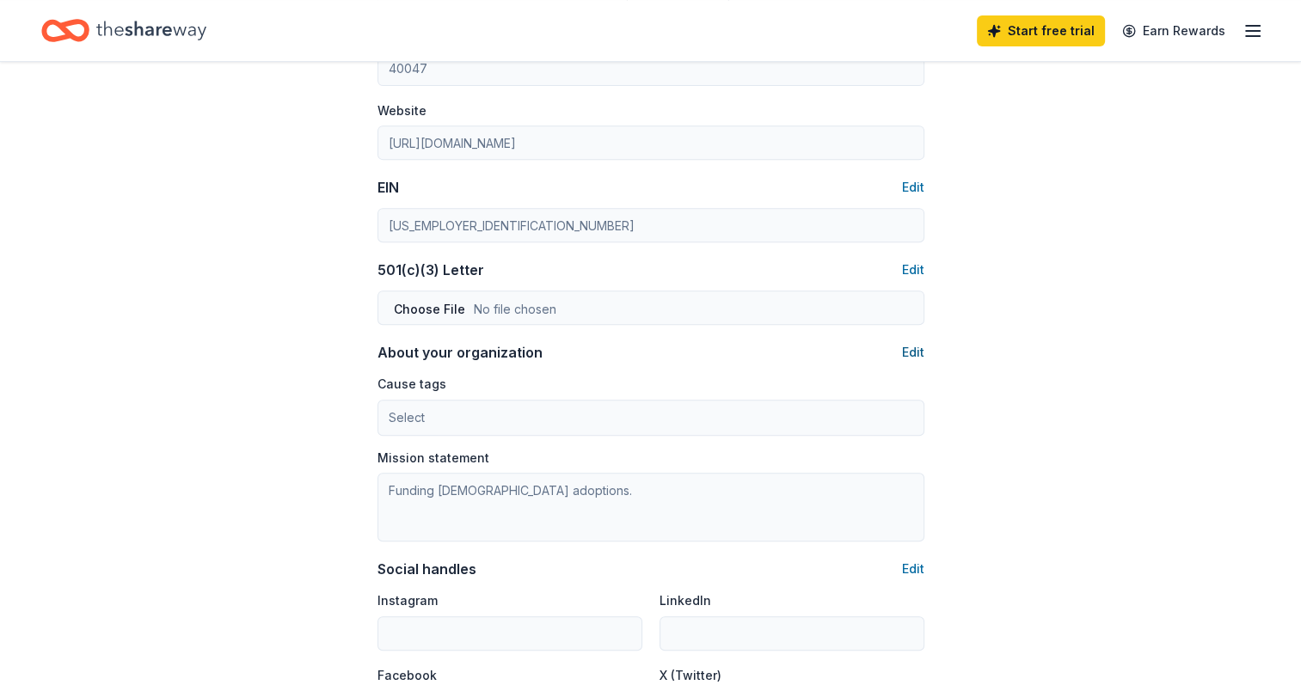
click at [908, 350] on button "Edit" at bounding box center [913, 352] width 22 height 21
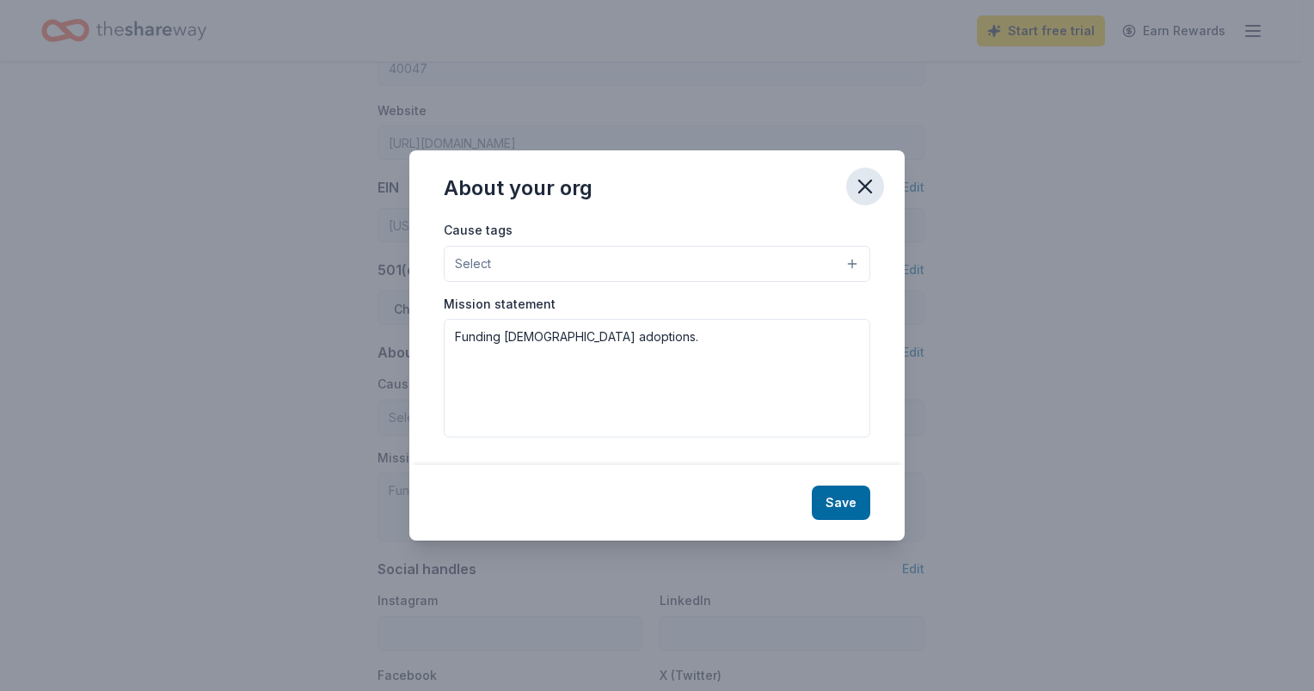
click at [874, 189] on icon "button" at bounding box center [865, 187] width 24 height 24
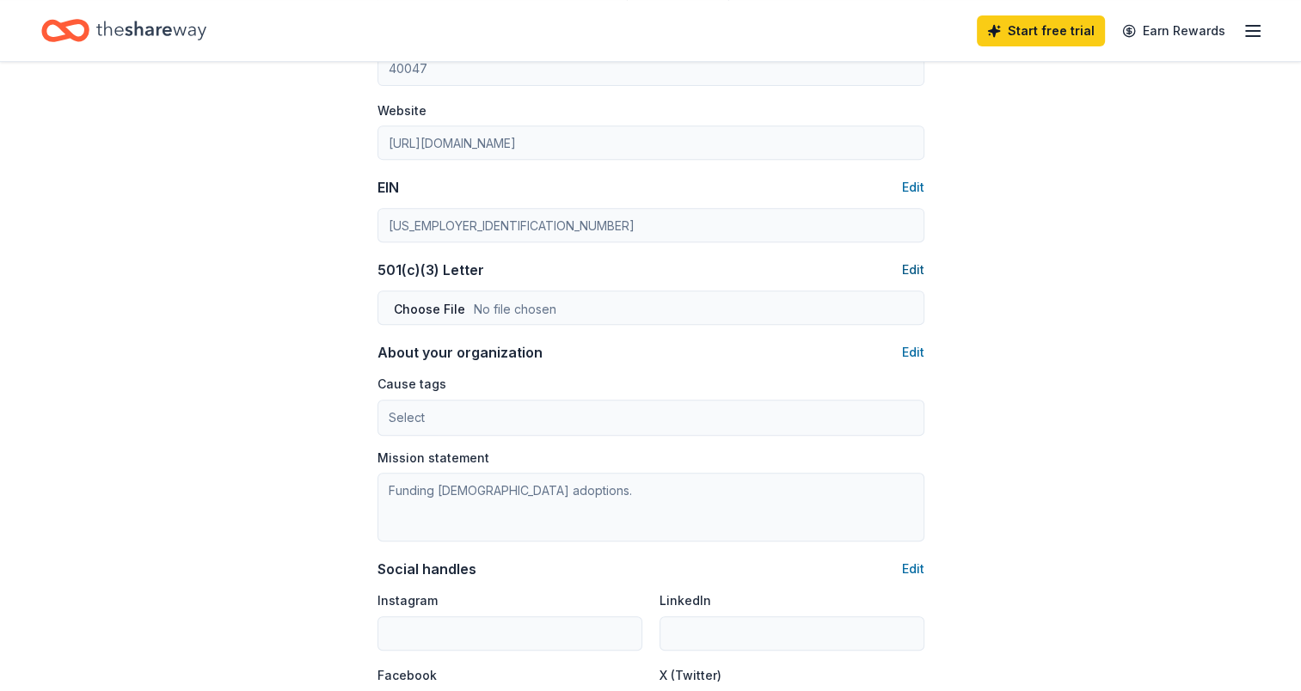
click at [912, 275] on button "Edit" at bounding box center [913, 270] width 22 height 21
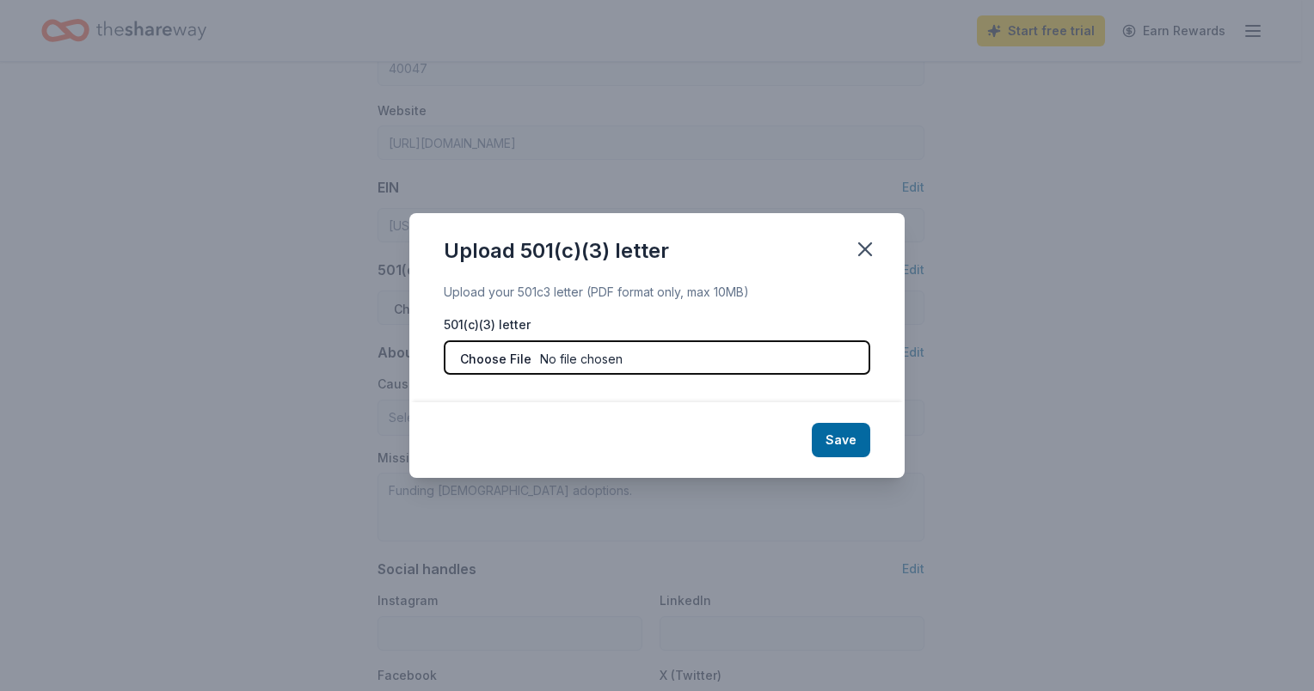
click at [568, 365] on input "file" at bounding box center [657, 358] width 427 height 34
type input "C:\fakepath\SS Tax ID Letter.pdf"
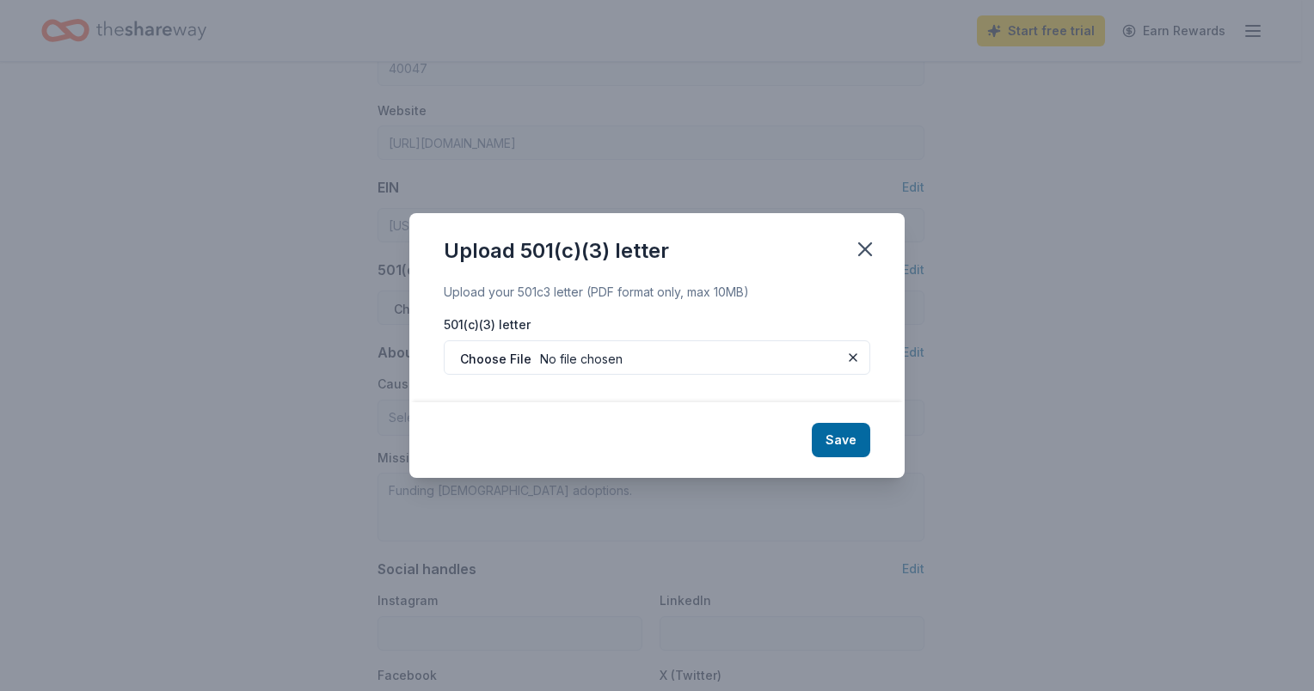
click at [836, 437] on button "Save" at bounding box center [841, 440] width 58 height 34
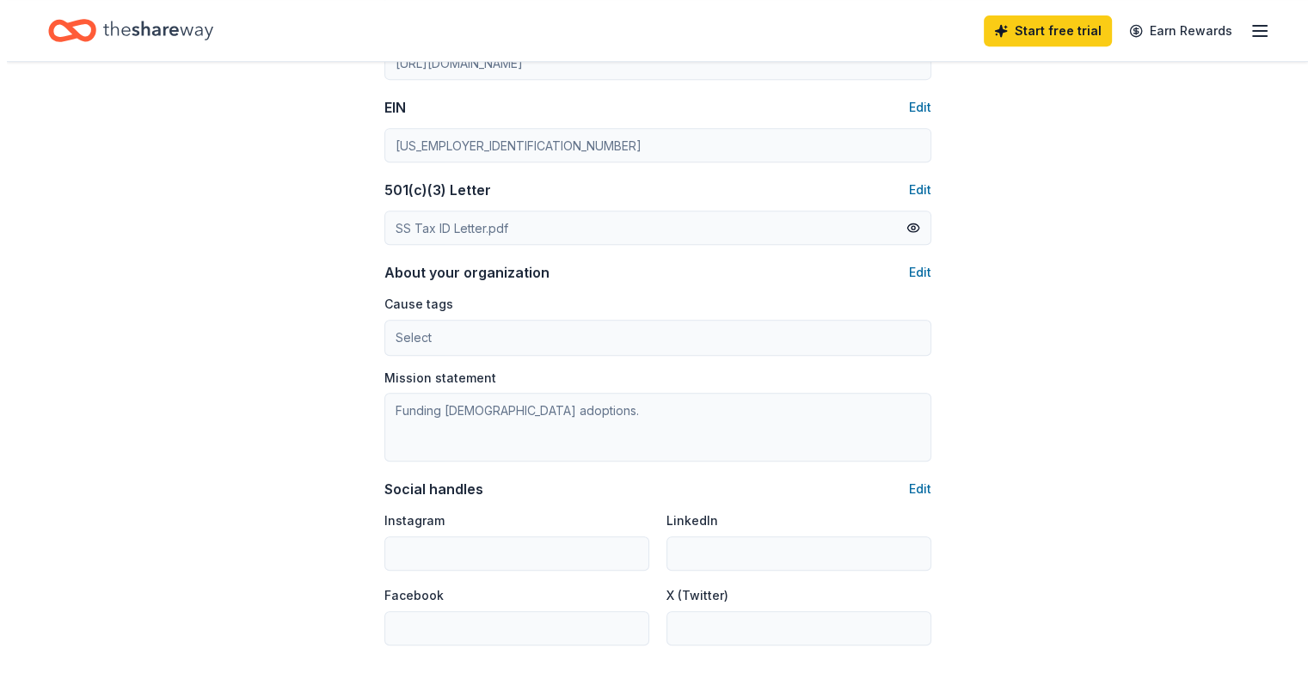
scroll to position [860, 0]
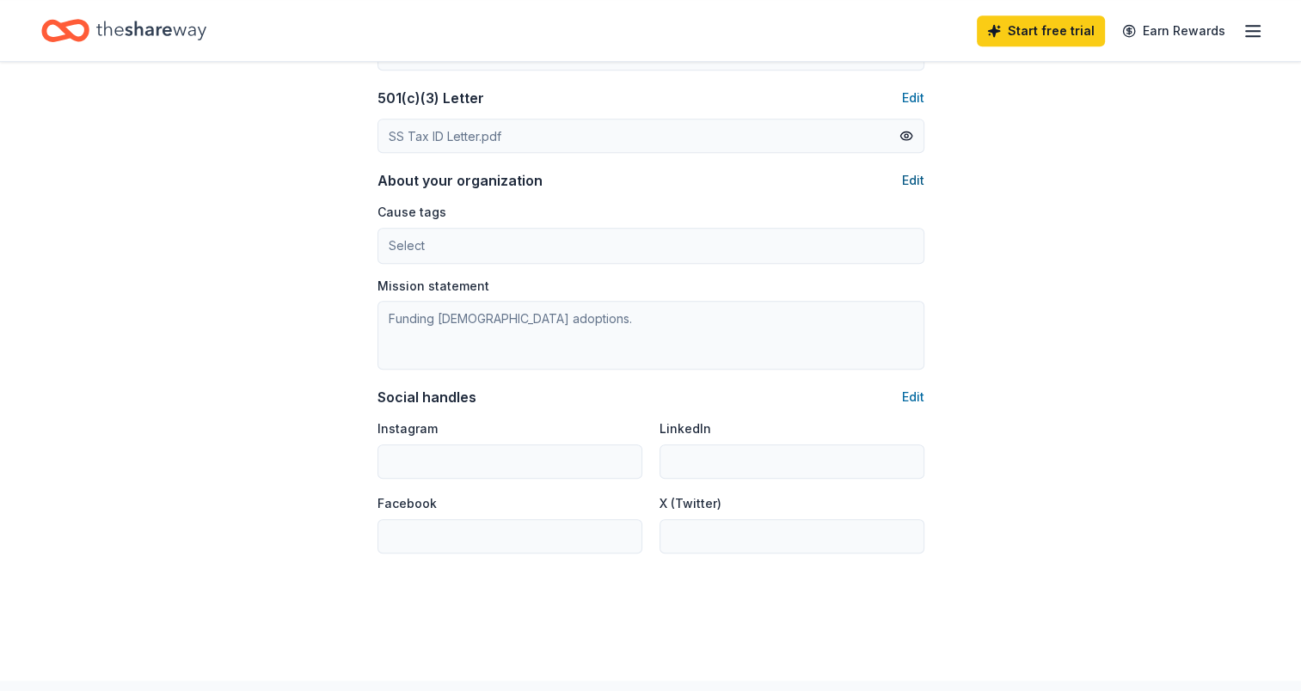
click at [911, 181] on button "Edit" at bounding box center [913, 180] width 22 height 21
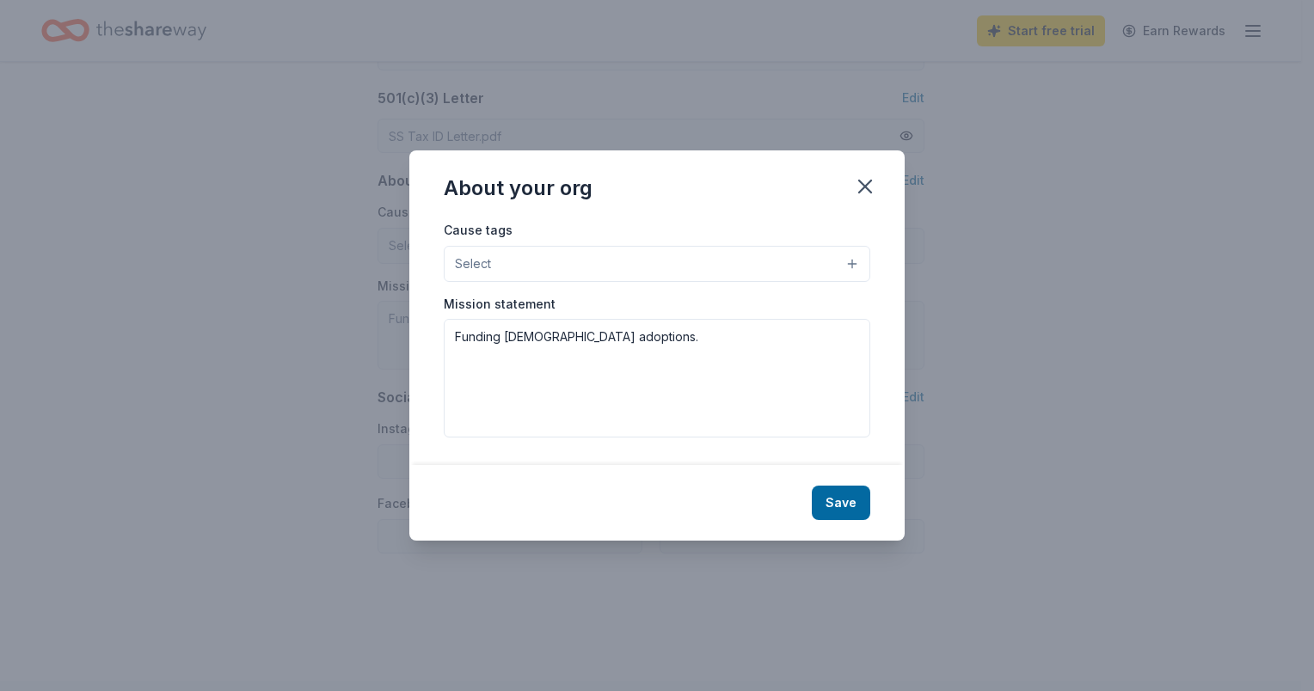
click at [495, 261] on button "Select" at bounding box center [657, 264] width 427 height 36
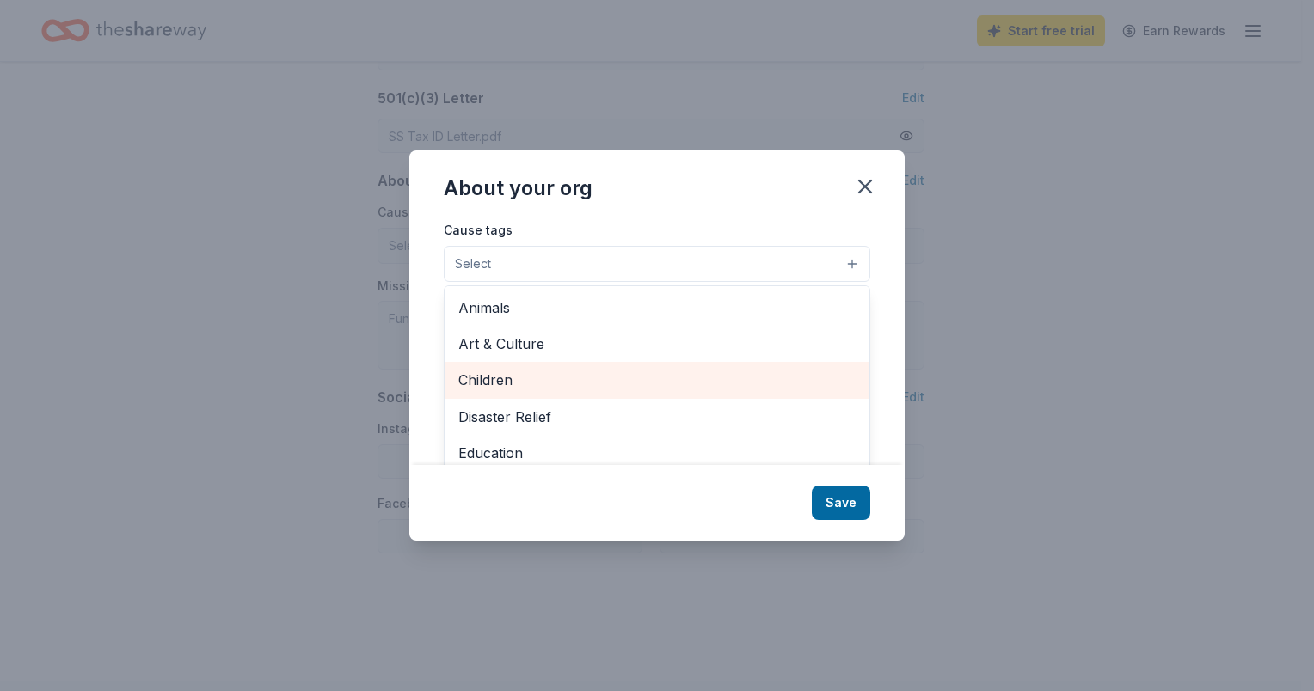
click at [500, 371] on span "Children" at bounding box center [656, 380] width 397 height 22
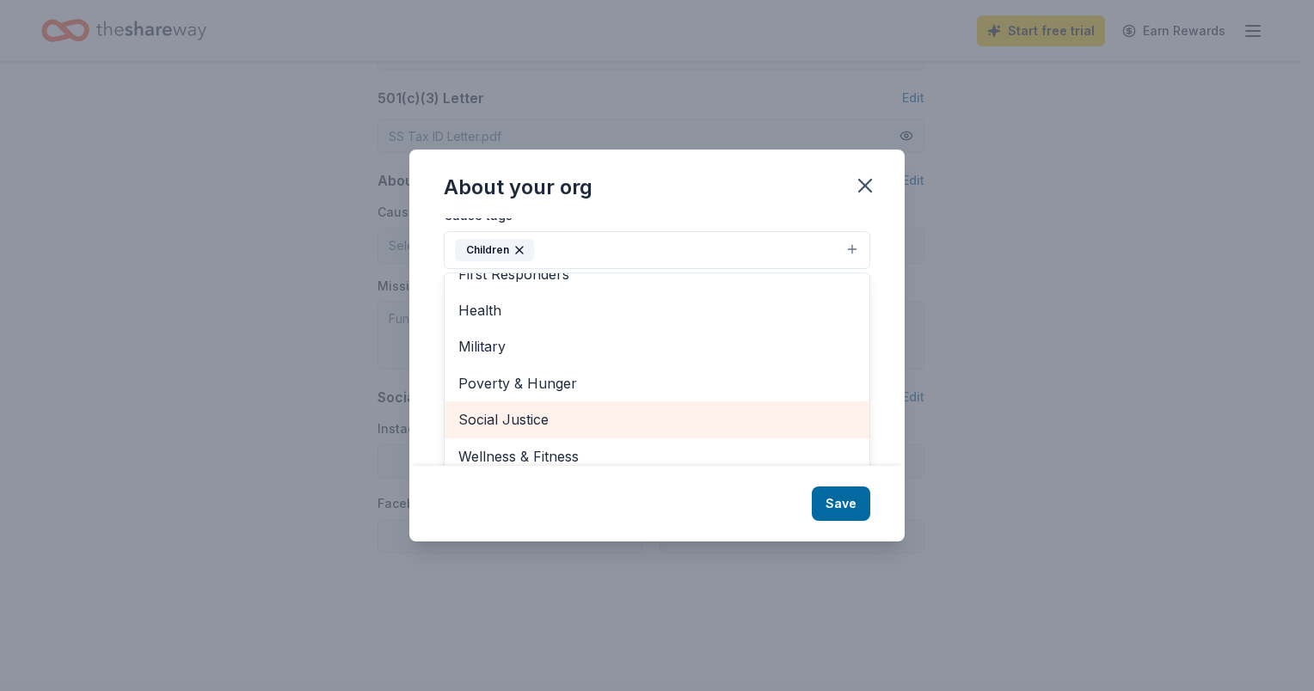
scroll to position [27, 0]
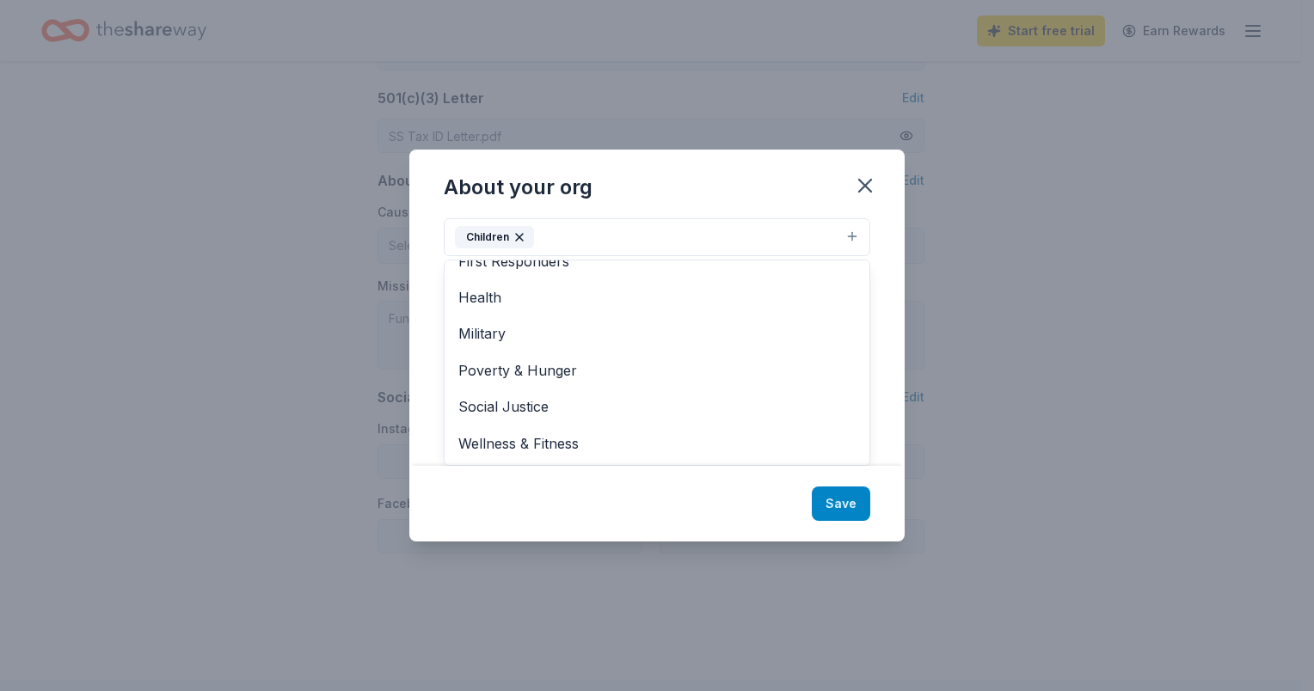
click at [838, 503] on div "About your org Cause tags Children Animals Art & Culture Disaster Relief Educat…" at bounding box center [656, 346] width 495 height 392
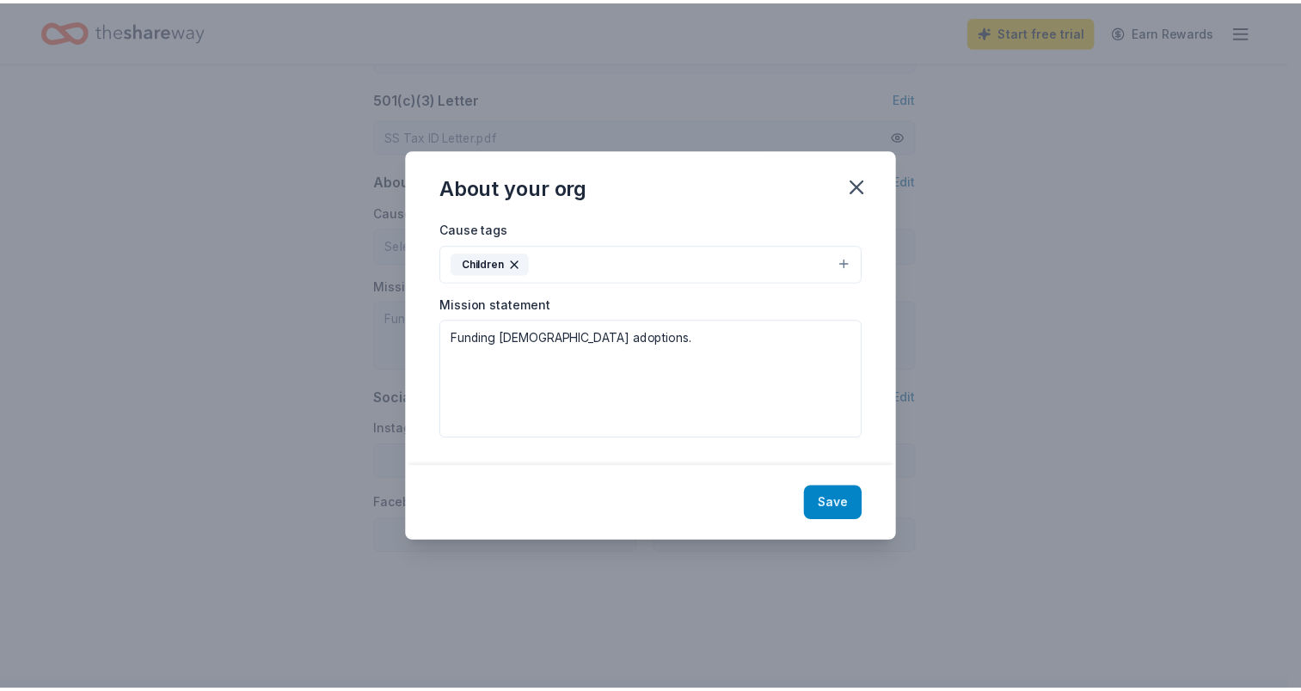
scroll to position [0, 0]
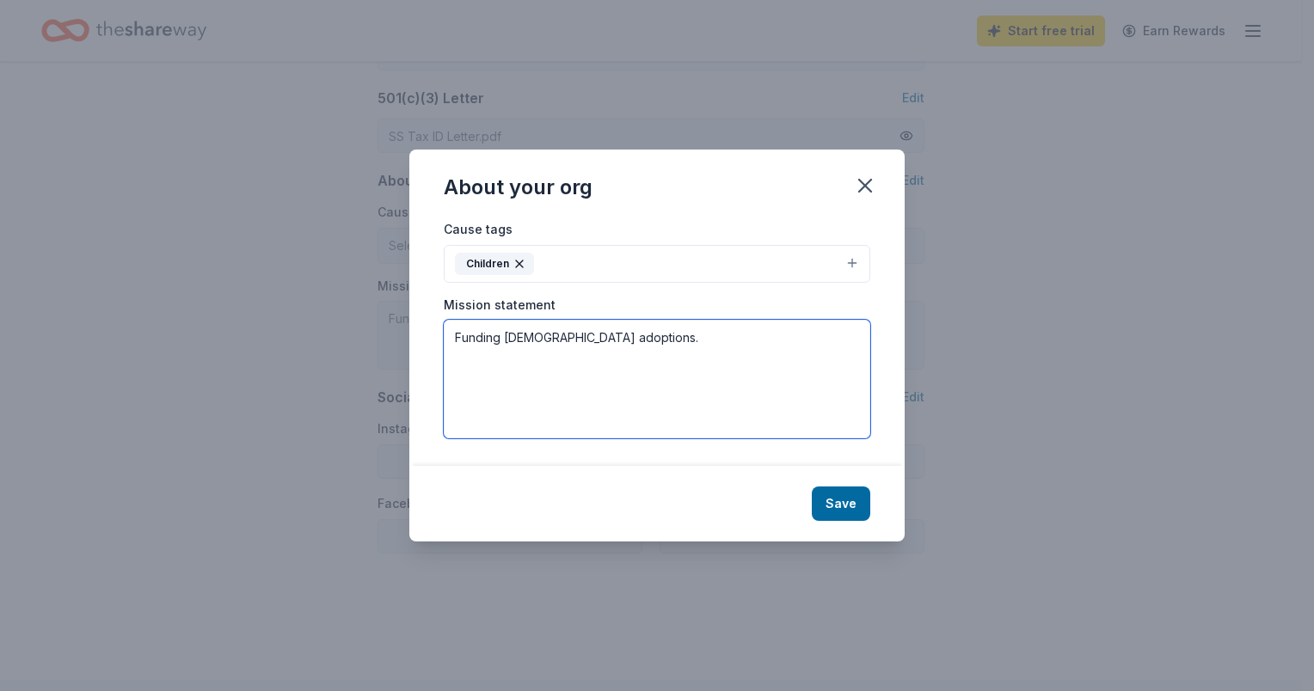
drag, startPoint x: 646, startPoint y: 341, endPoint x: 319, endPoint y: 330, distance: 327.0
click at [319, 330] on div "About your org Cause tags Children Mission statement Funding Christian adoption…" at bounding box center [657, 345] width 1314 height 691
paste textarea "Sacred Selections’ mission is to remove the financial barrier to adoption for c…"
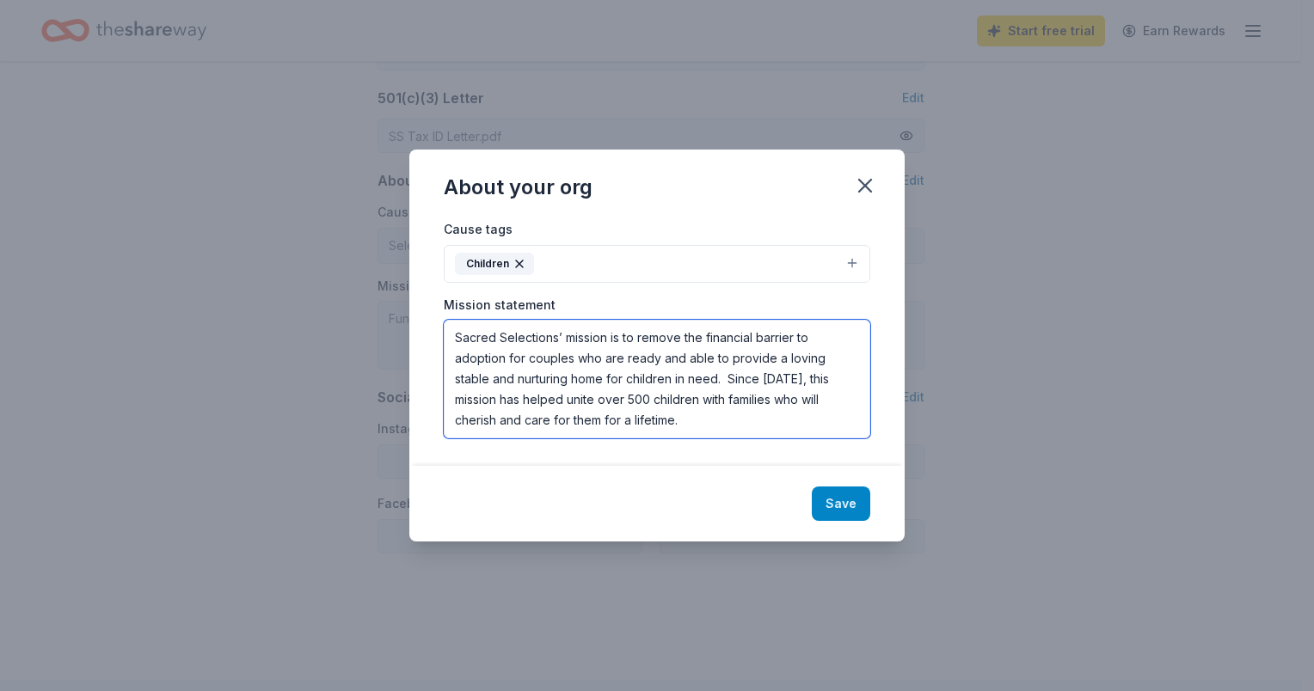
type textarea "Sacred Selections’ mission is to remove the financial barrier to adoption for c…"
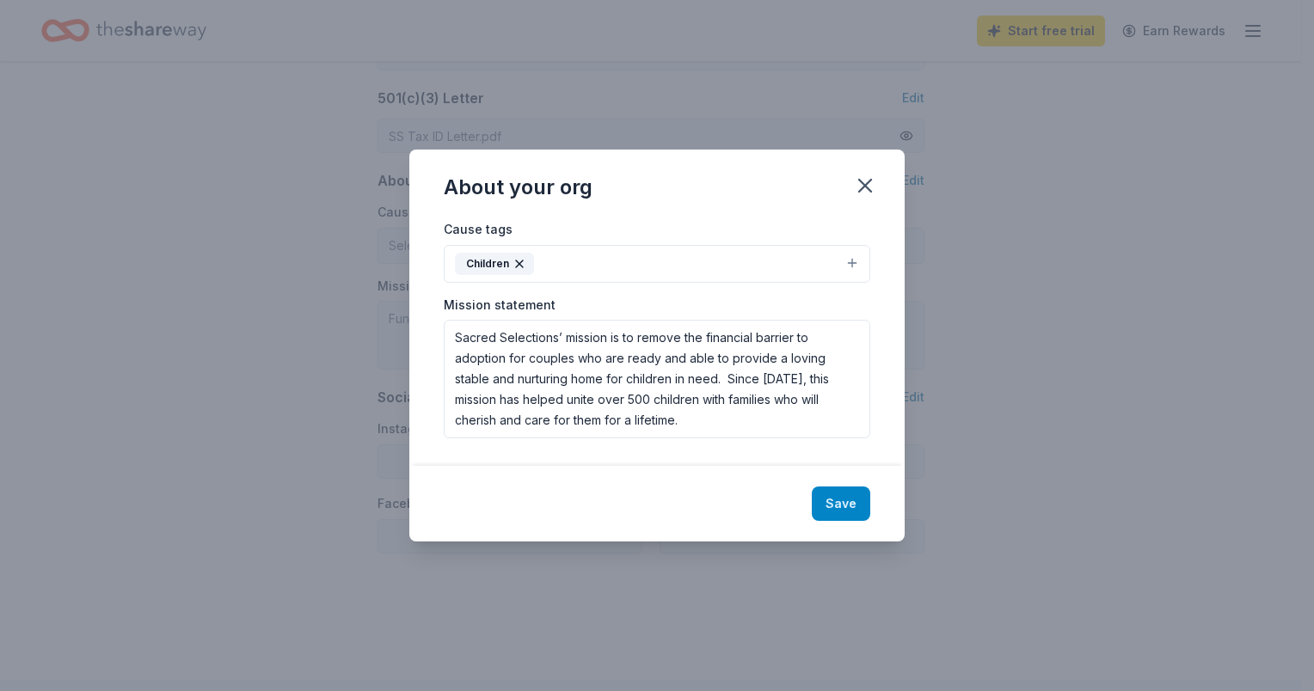
click at [833, 509] on button "Save" at bounding box center [841, 504] width 58 height 34
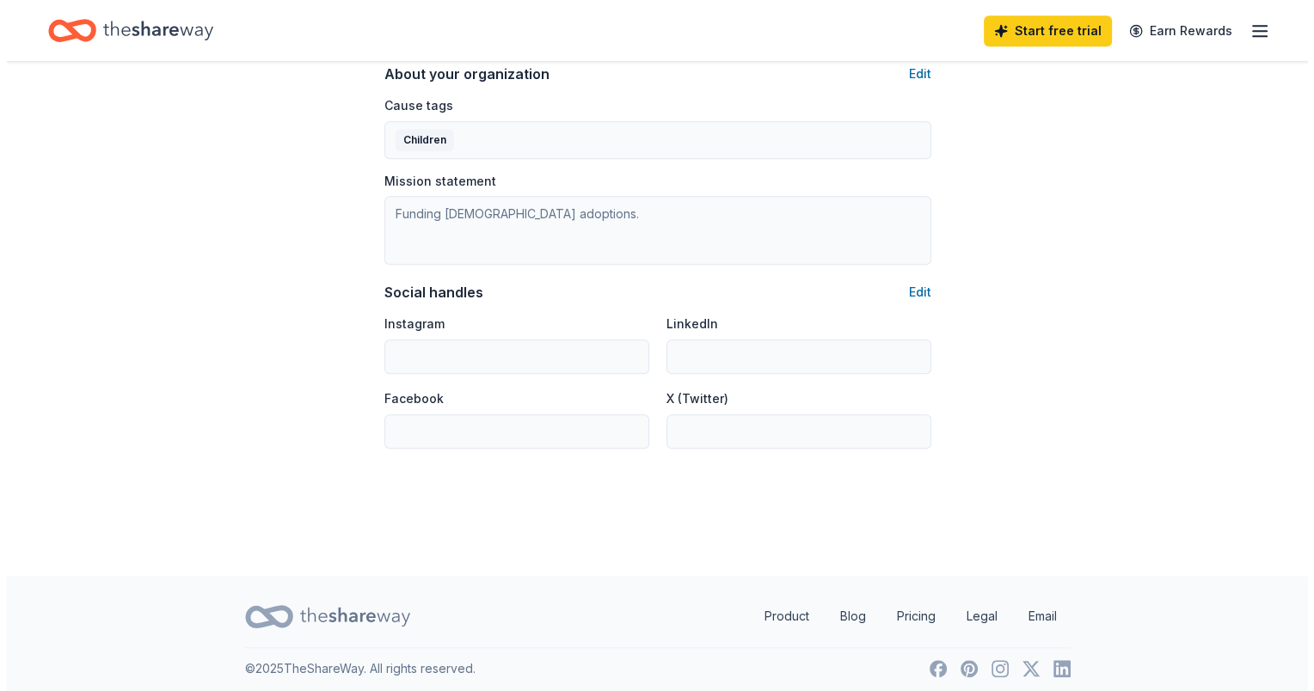
scroll to position [975, 0]
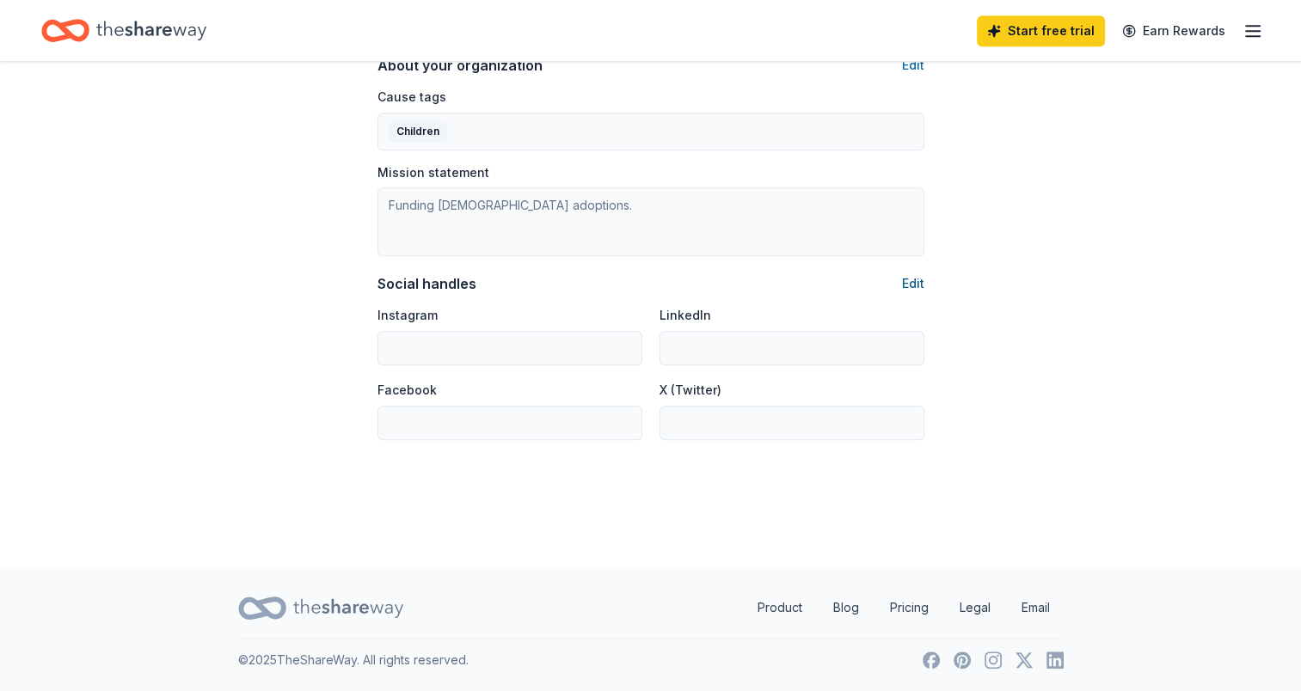
click at [909, 282] on button "Edit" at bounding box center [913, 283] width 22 height 21
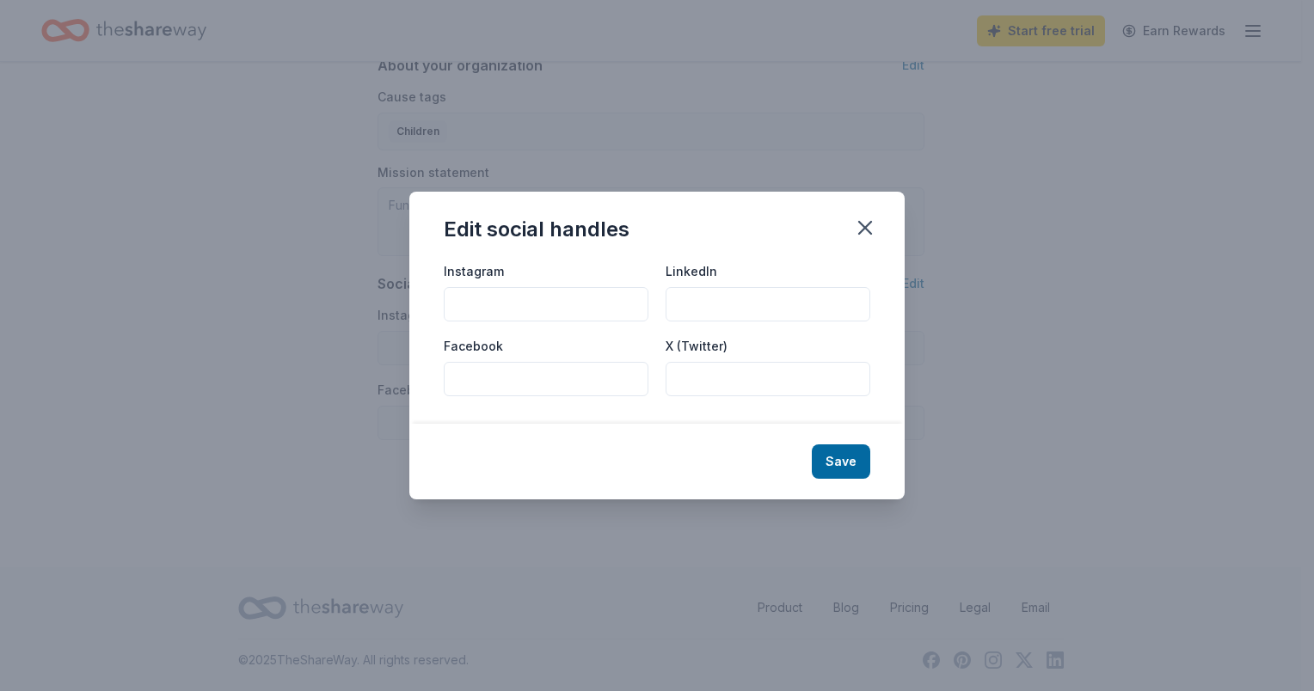
click at [494, 377] on input "Facebook" at bounding box center [546, 379] width 205 height 34
paste input "https://www.facebook.com/SacredSelectionsLou/"
type input "https://www.facebook.com/SacredSelectionsLou/"
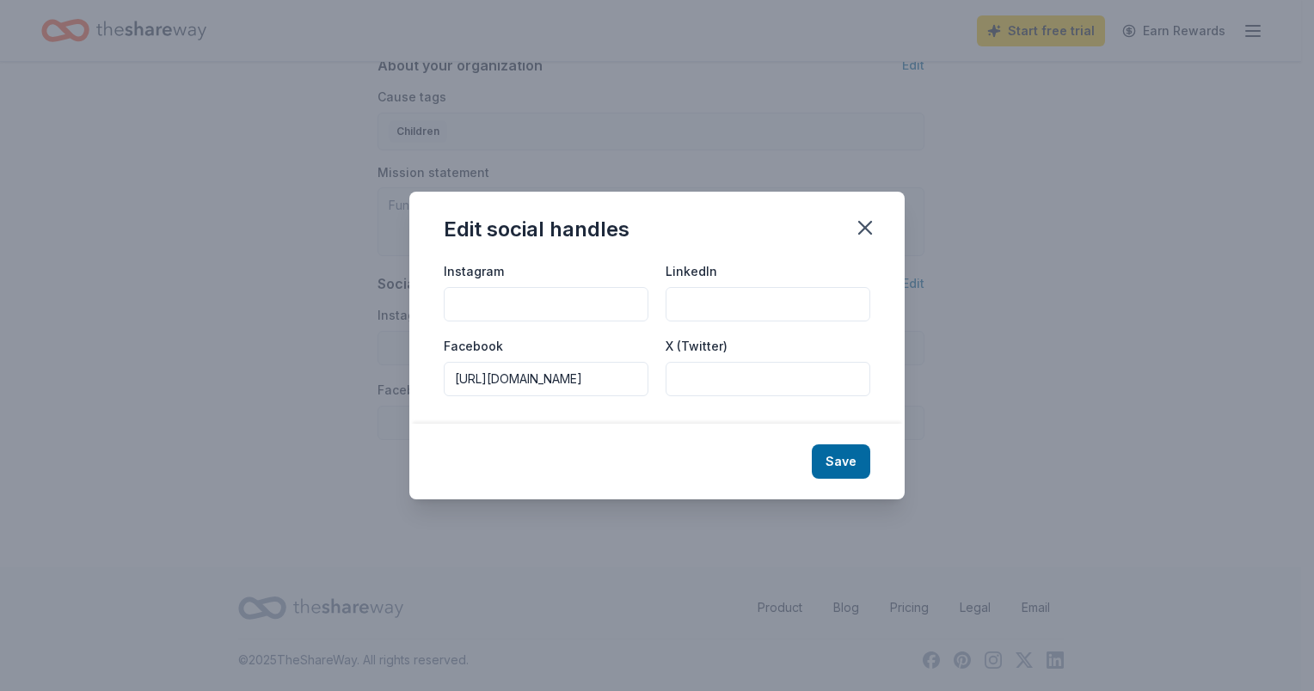
click at [706, 303] on input "LinkedIn" at bounding box center [768, 304] width 205 height 34
click at [510, 306] on input "Instagram" at bounding box center [546, 304] width 205 height 34
paste input "https://www.instagram.com/sacredselectionslouisville?igshid=YmMyMTA2M2Y%3D"
type input "https://www.instagram.com/sacredselectionslouisville?igshid=YmMyMTA2M2Y%3D"
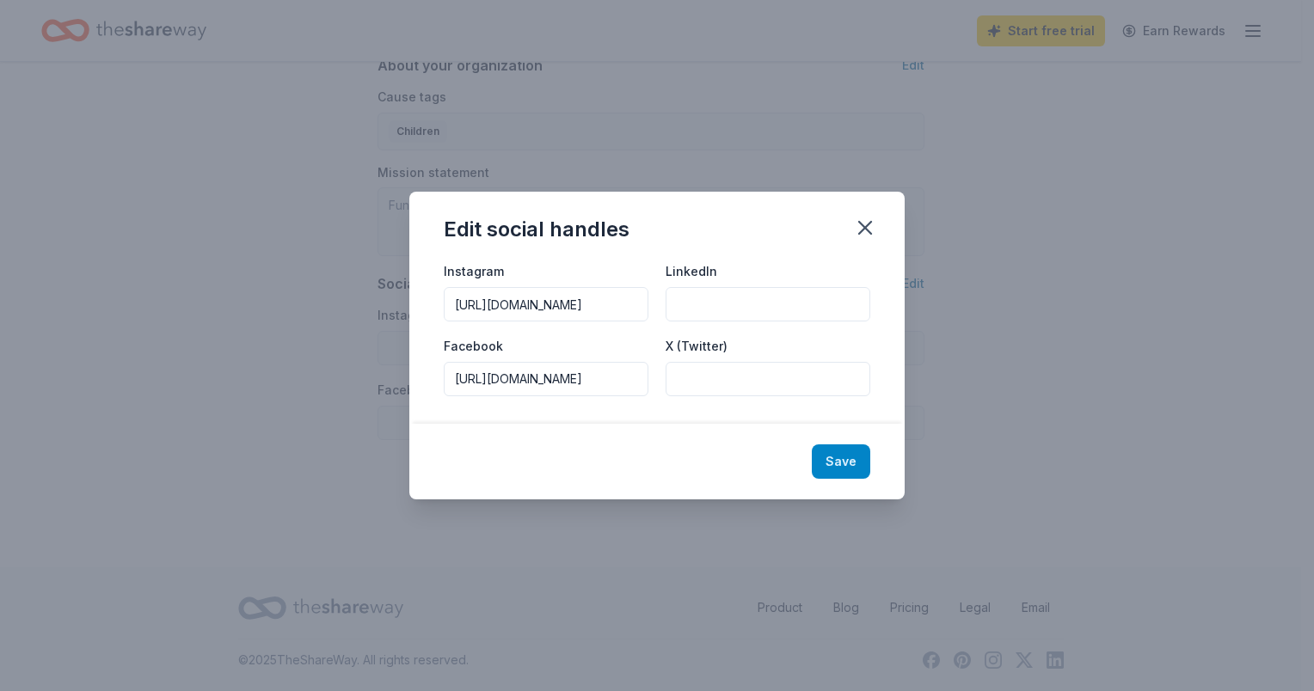
click at [834, 465] on button "Save" at bounding box center [841, 462] width 58 height 34
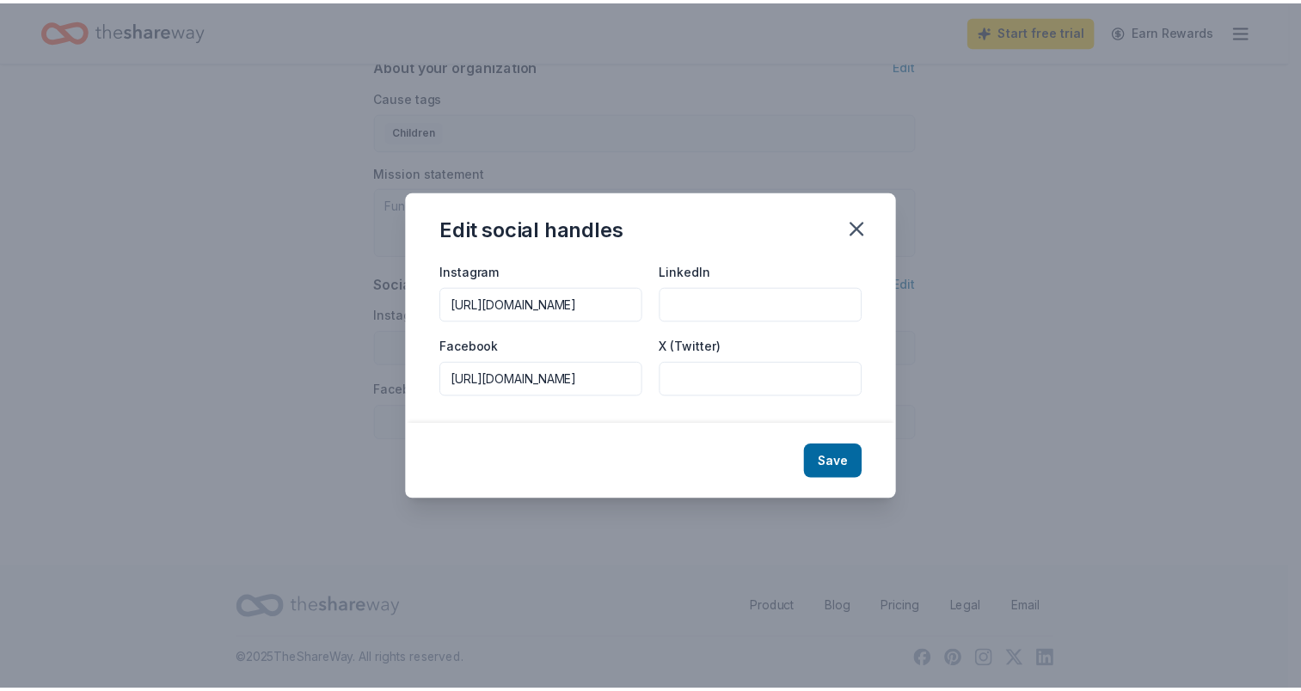
scroll to position [0, 0]
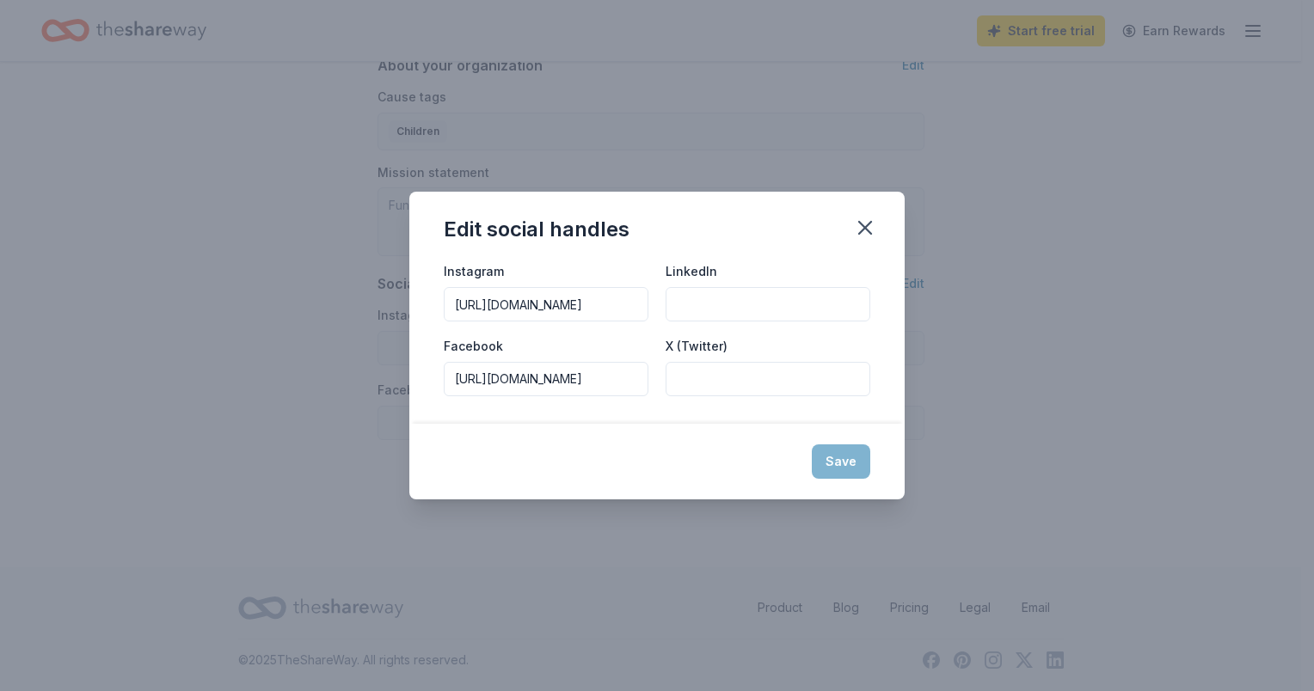
type input "https://www.instagram.com/sacredselectionslouisville?igshid=YmMyMTA2M2Y%3D"
type input "https://www.facebook.com/SacredSelectionsLou/"
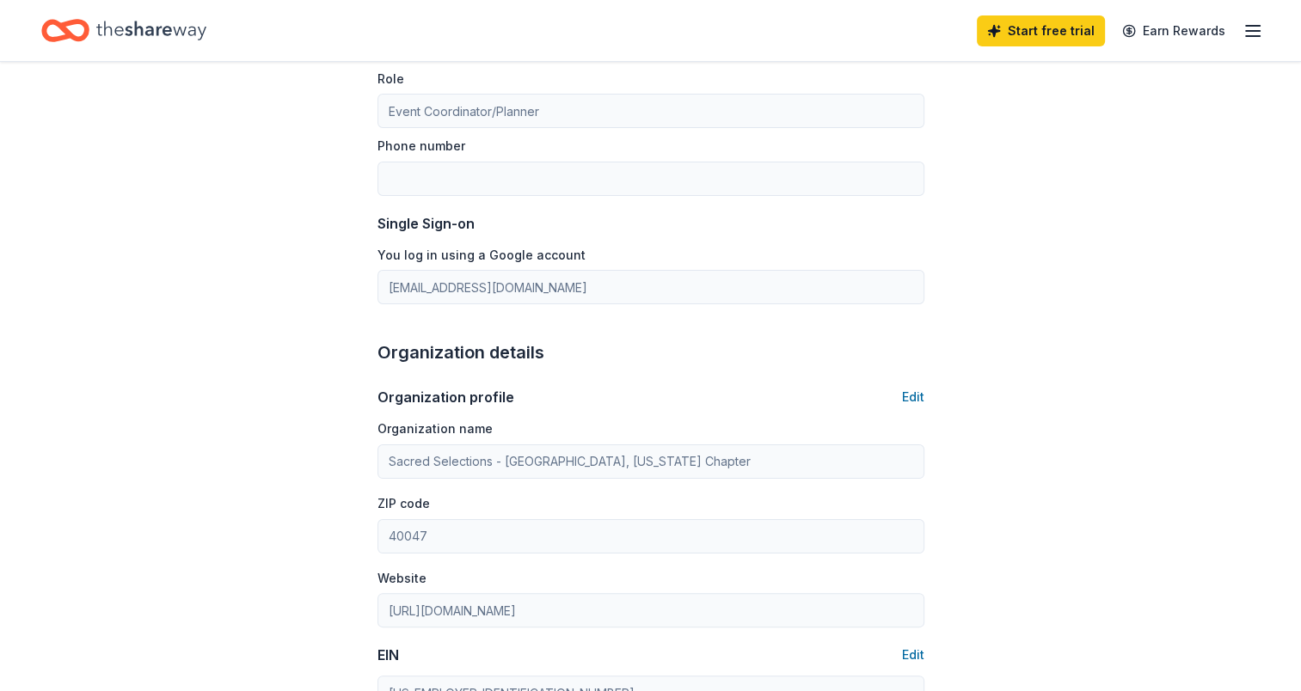
scroll to position [86, 0]
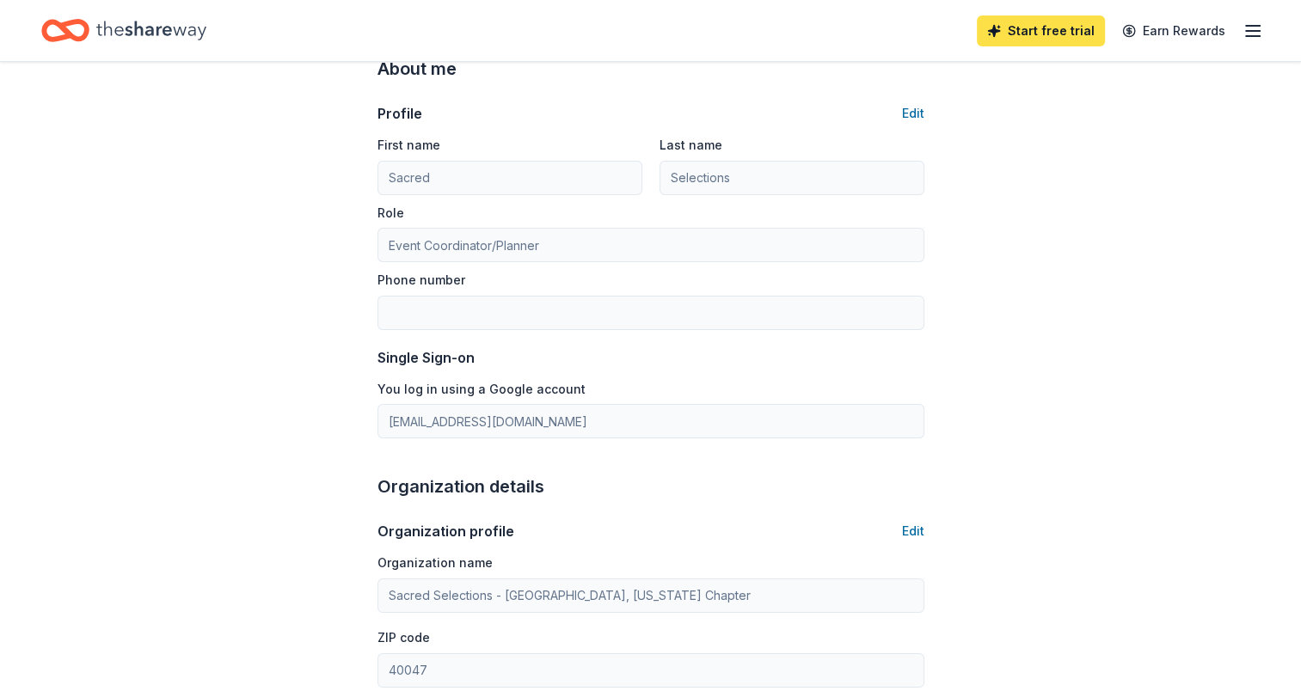
click at [1015, 41] on link "Start free trial" at bounding box center [1041, 30] width 128 height 31
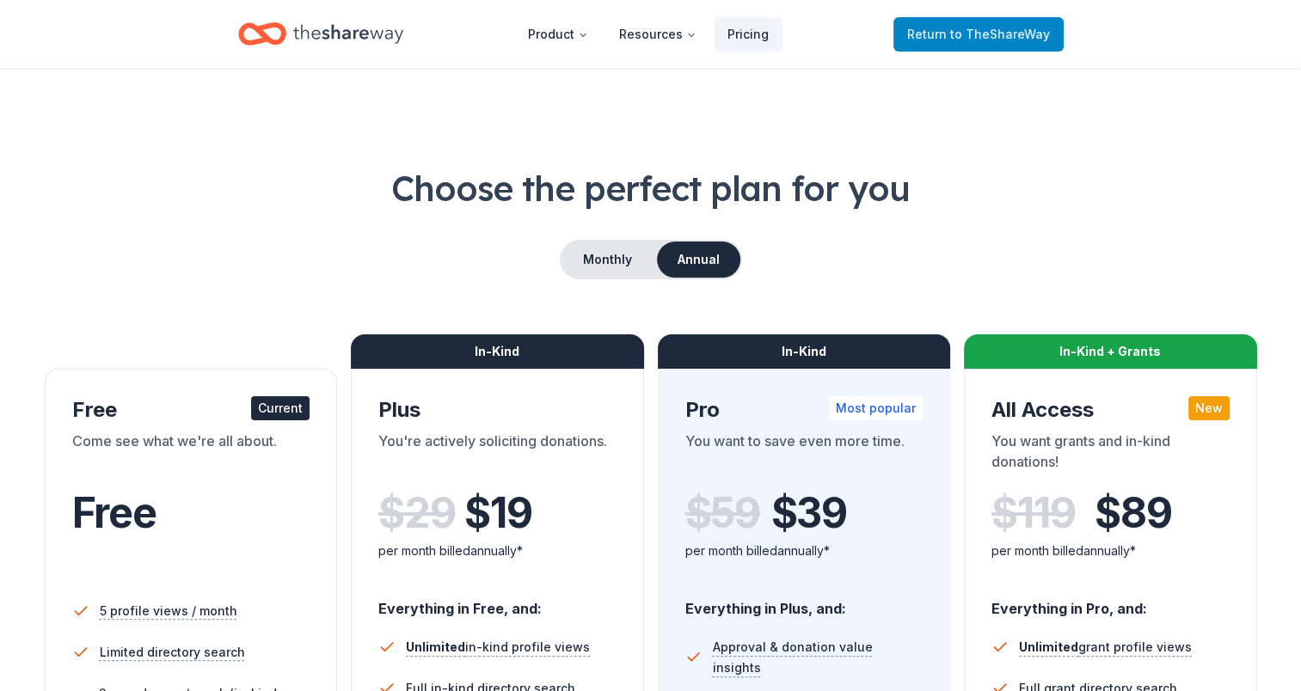
click at [1035, 40] on span "to TheShareWay" at bounding box center [1000, 34] width 100 height 15
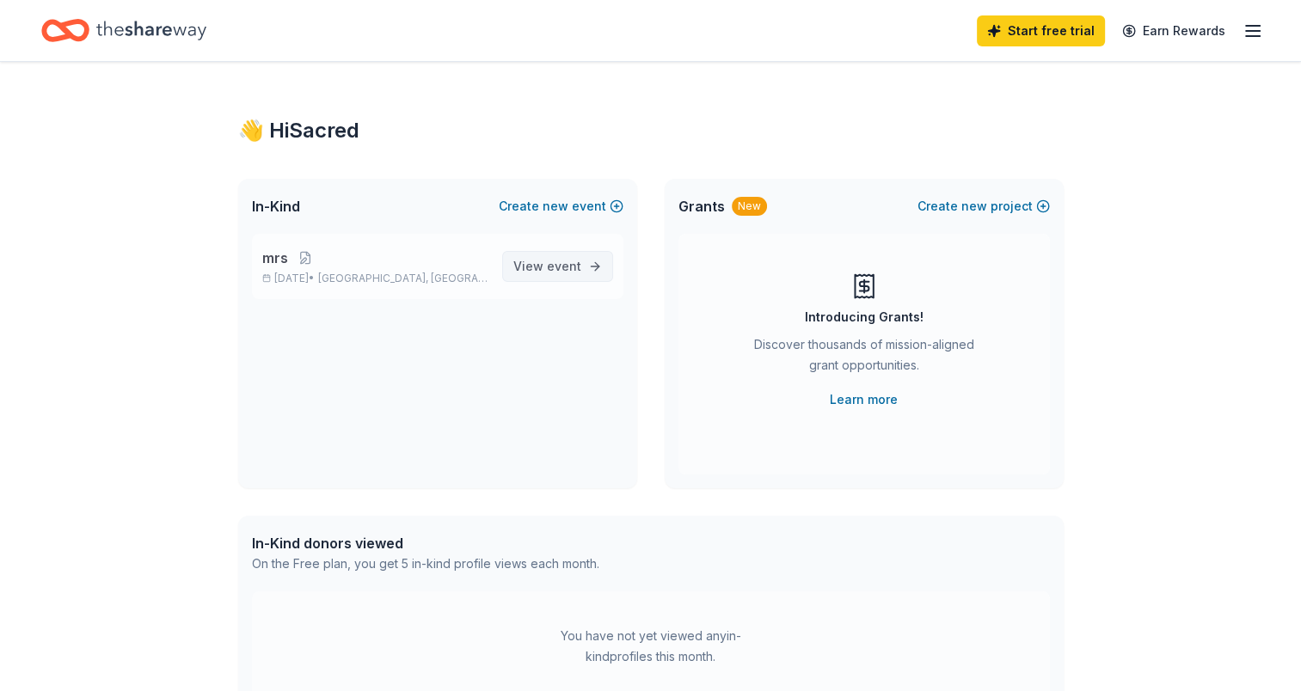
click at [563, 273] on span "View event" at bounding box center [547, 266] width 68 height 21
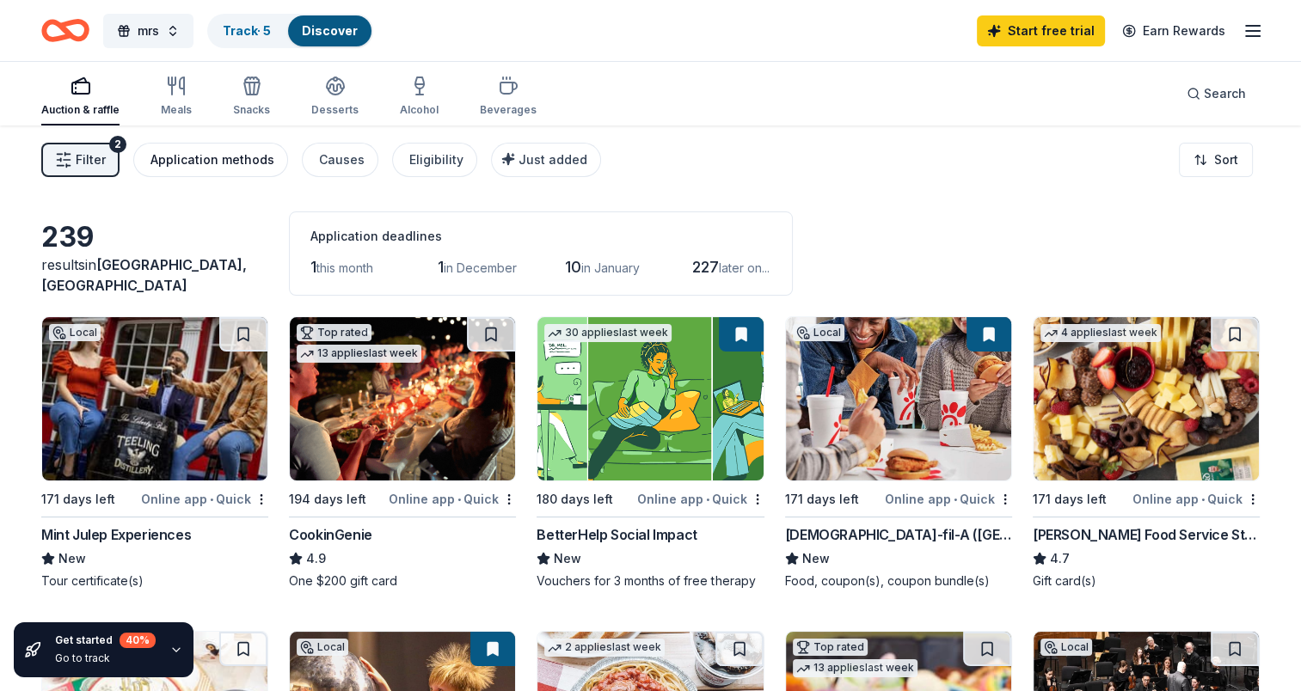
click at [189, 171] on button "Application methods" at bounding box center [210, 160] width 155 height 34
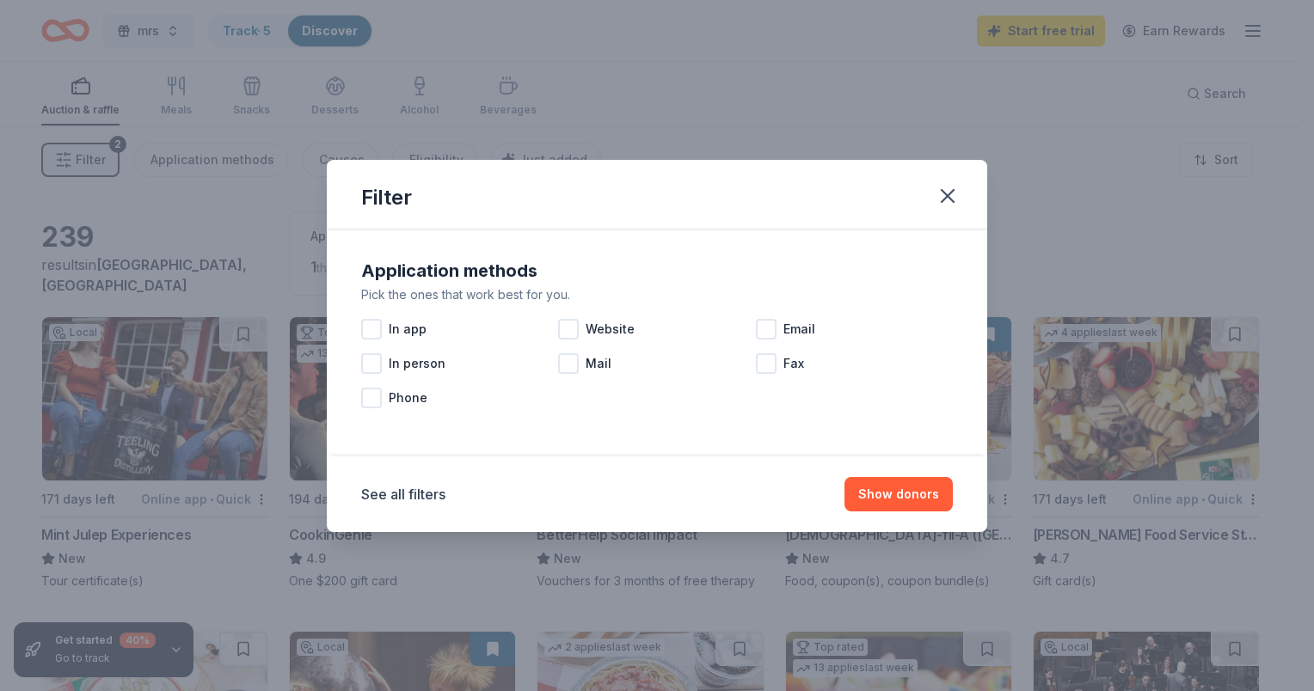
click at [956, 199] on icon "button" at bounding box center [948, 196] width 24 height 24
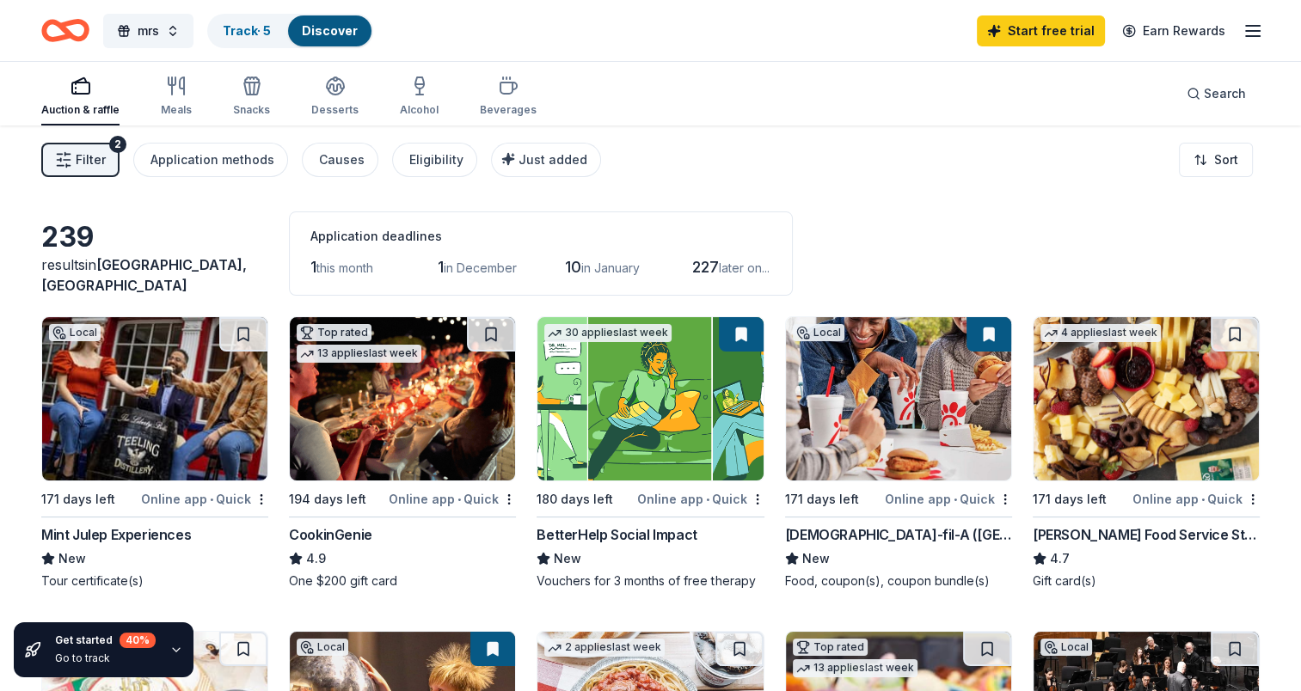
click at [325, 261] on span "this month" at bounding box center [344, 268] width 57 height 15
click at [161, 169] on button "Application methods" at bounding box center [210, 160] width 155 height 34
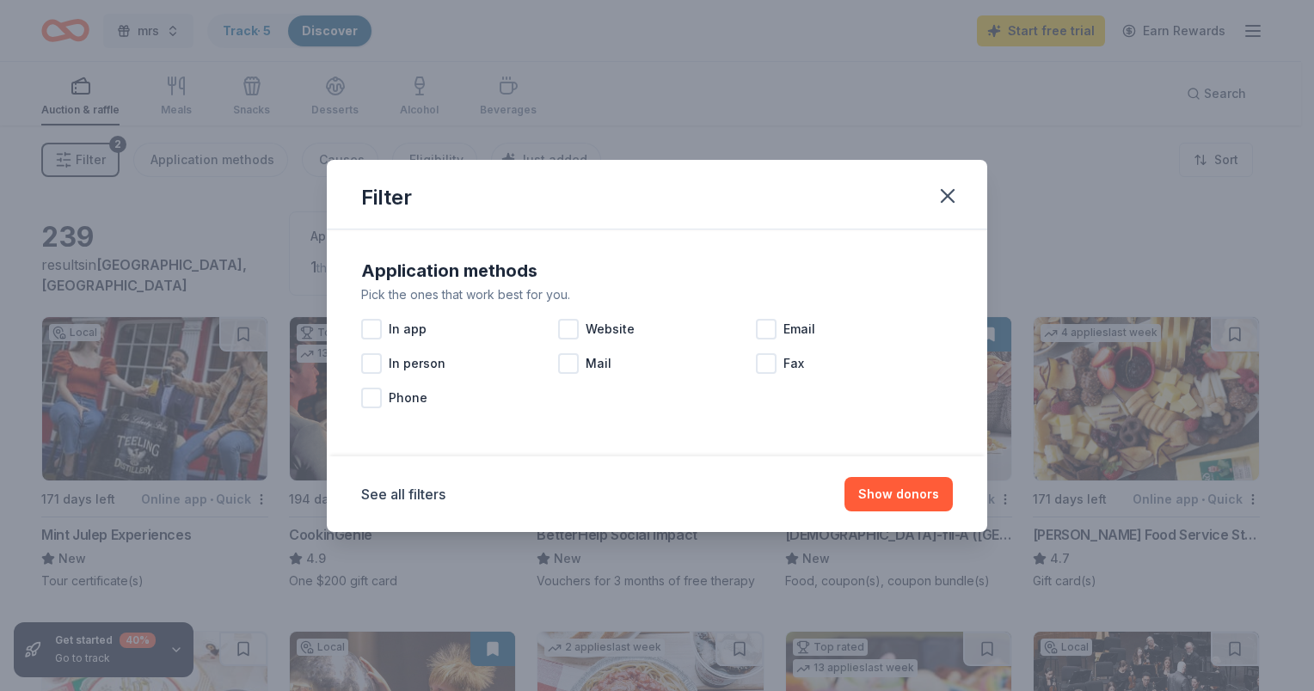
click at [930, 211] on div "Filter" at bounding box center [657, 195] width 660 height 70
click at [947, 204] on icon "button" at bounding box center [948, 196] width 24 height 24
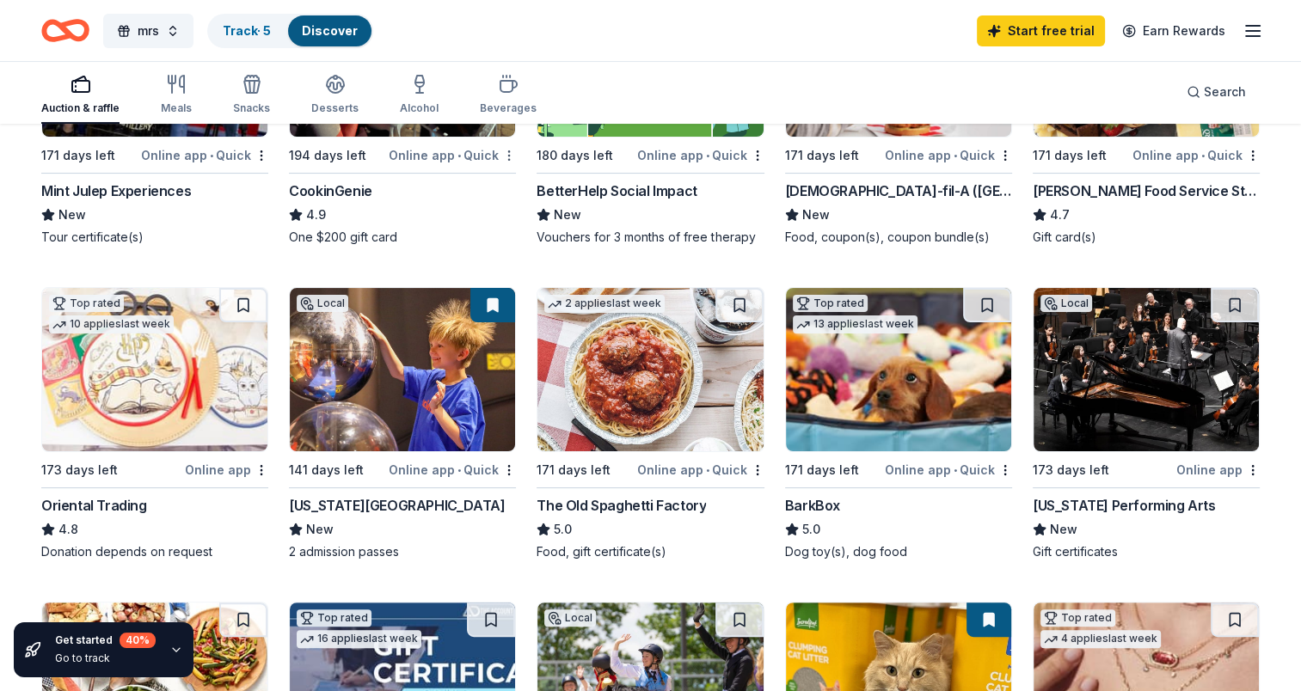
scroll to position [430, 0]
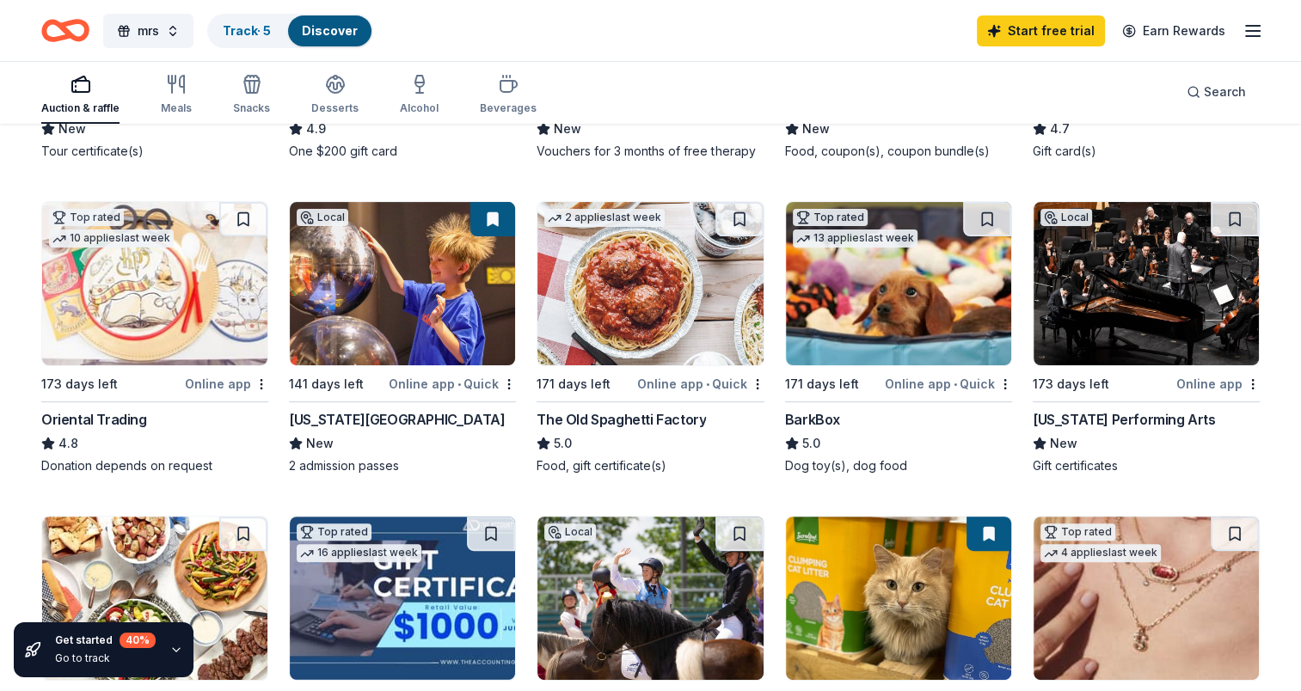
click at [911, 388] on div "Online app • Quick" at bounding box center [948, 383] width 127 height 21
click at [395, 306] on img at bounding box center [402, 283] width 225 height 163
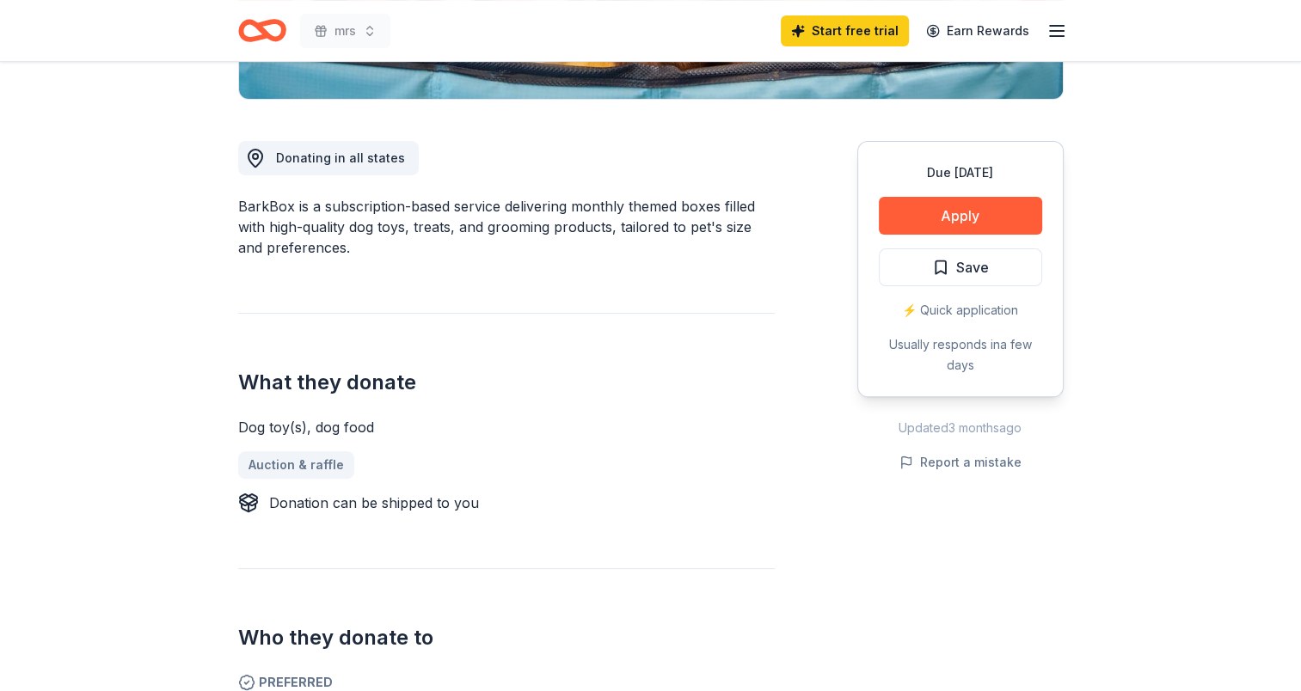
scroll to position [430, 0]
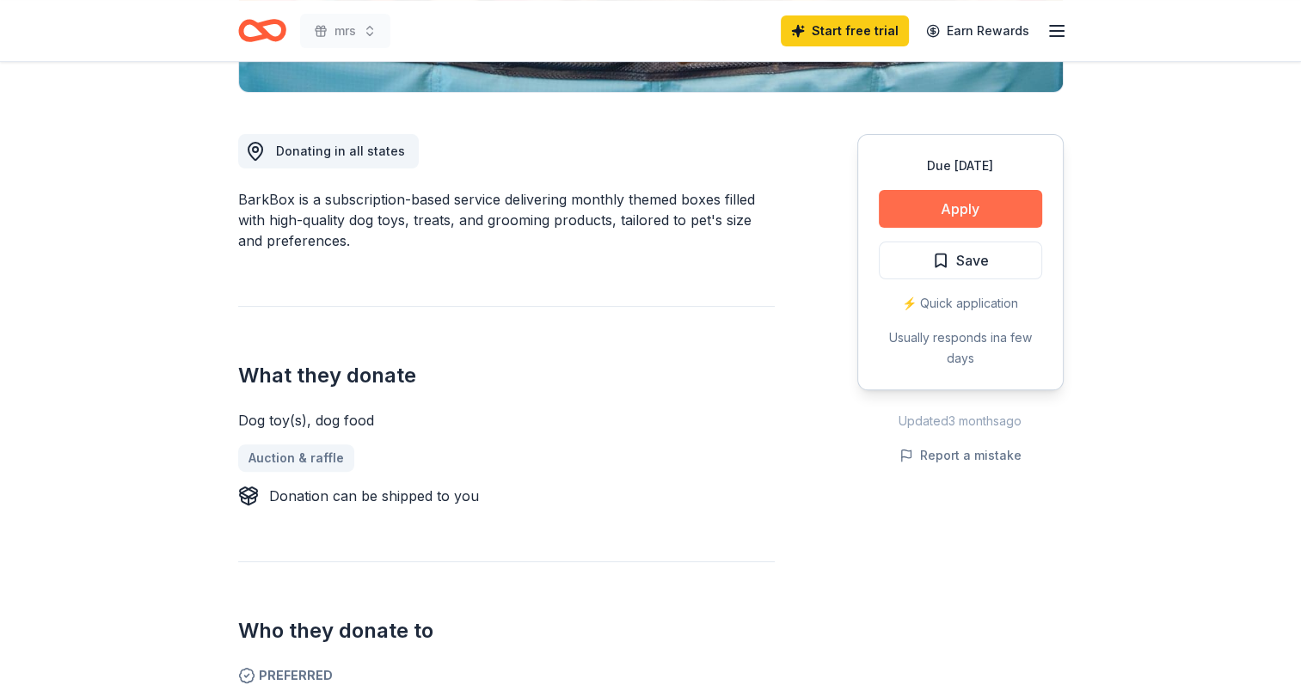
click at [942, 218] on button "Apply" at bounding box center [960, 209] width 163 height 38
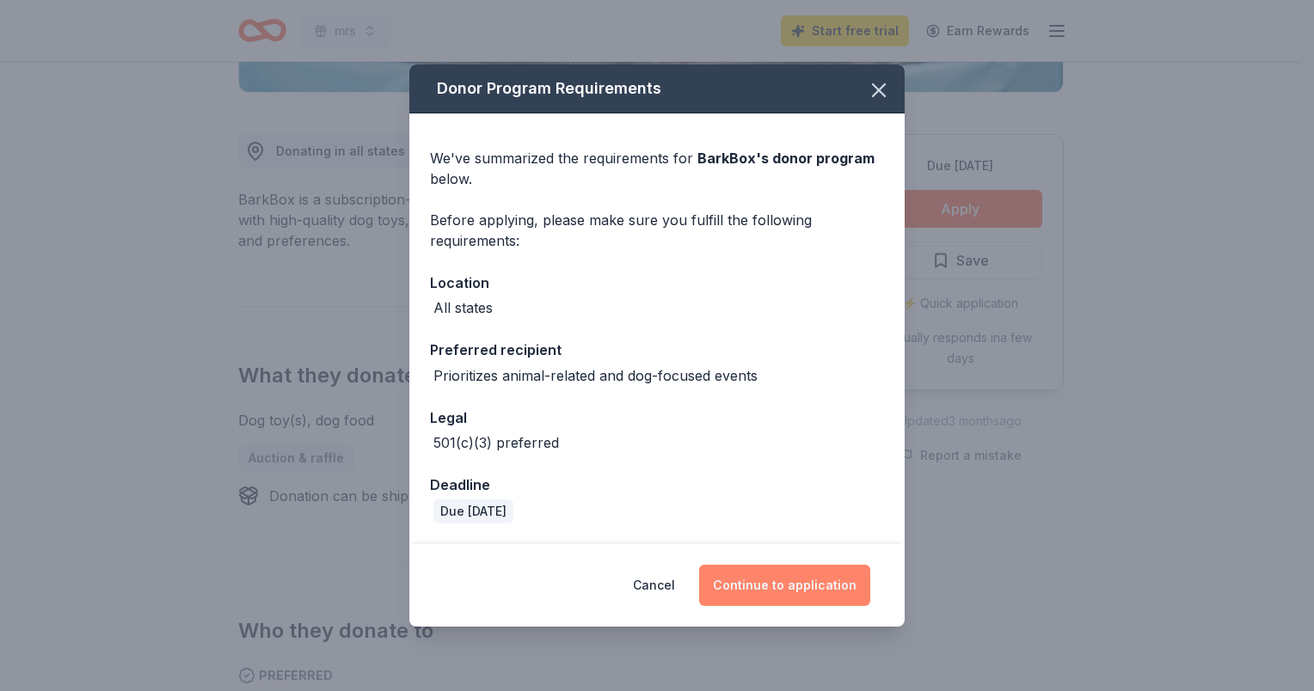
click at [730, 592] on button "Continue to application" at bounding box center [784, 585] width 171 height 41
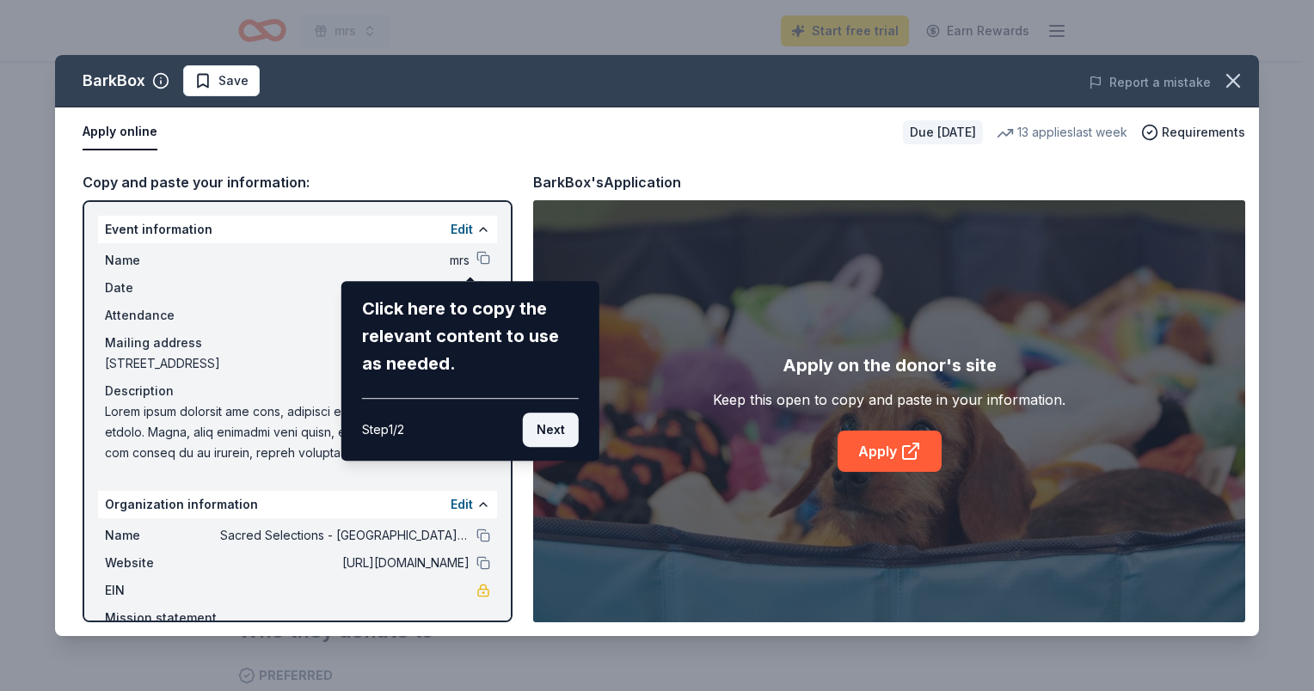
click at [562, 427] on button "Next" at bounding box center [551, 430] width 56 height 34
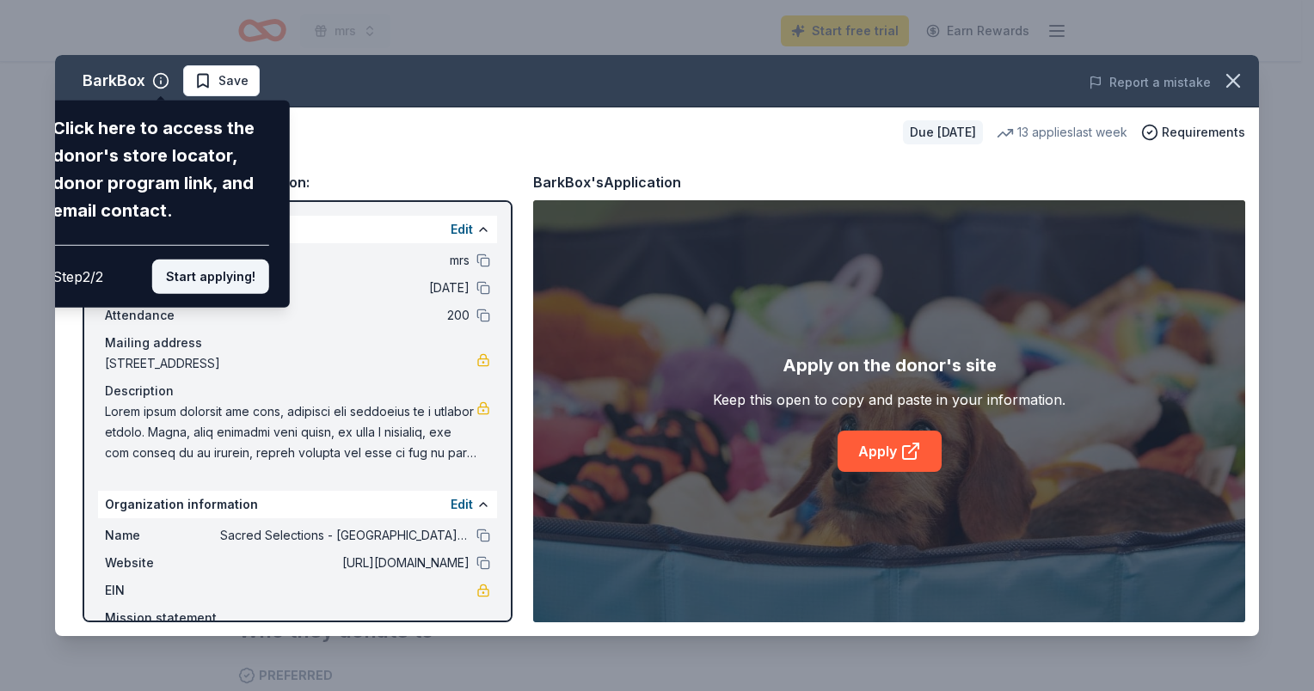
click at [224, 270] on button "Start applying!" at bounding box center [210, 277] width 117 height 34
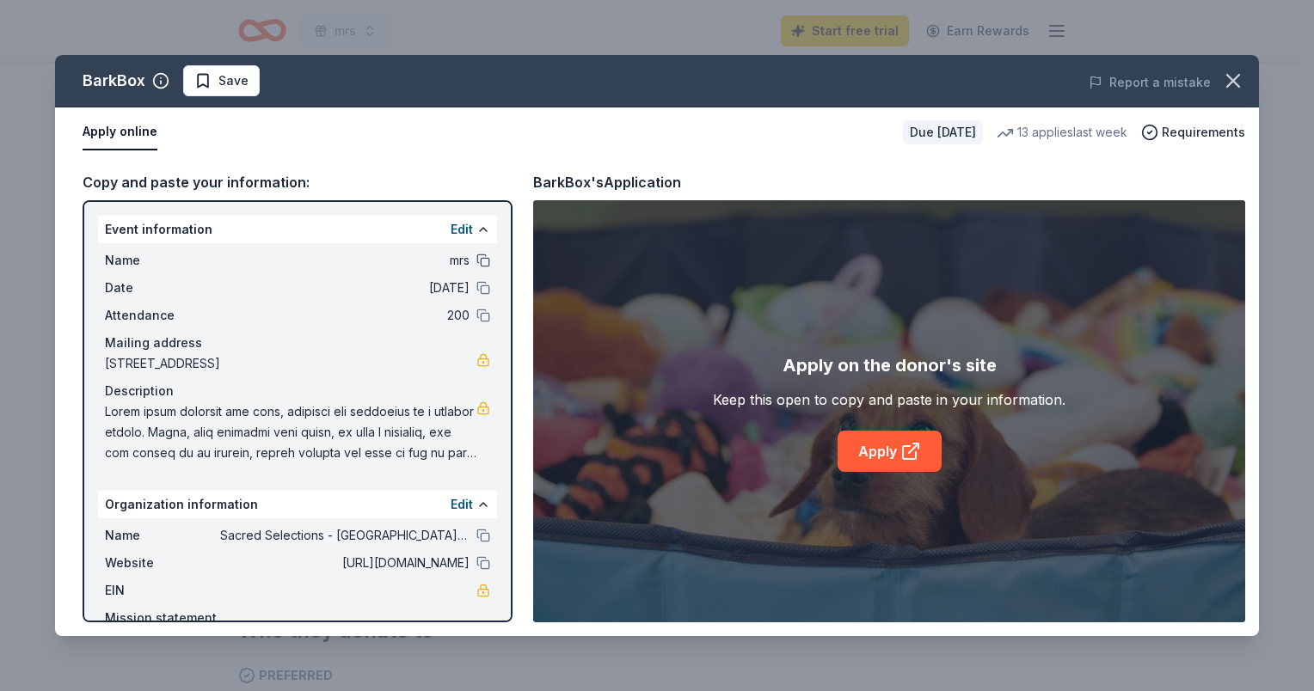
click at [476, 261] on button at bounding box center [483, 261] width 14 height 14
click at [1232, 78] on icon "button" at bounding box center [1233, 81] width 24 height 24
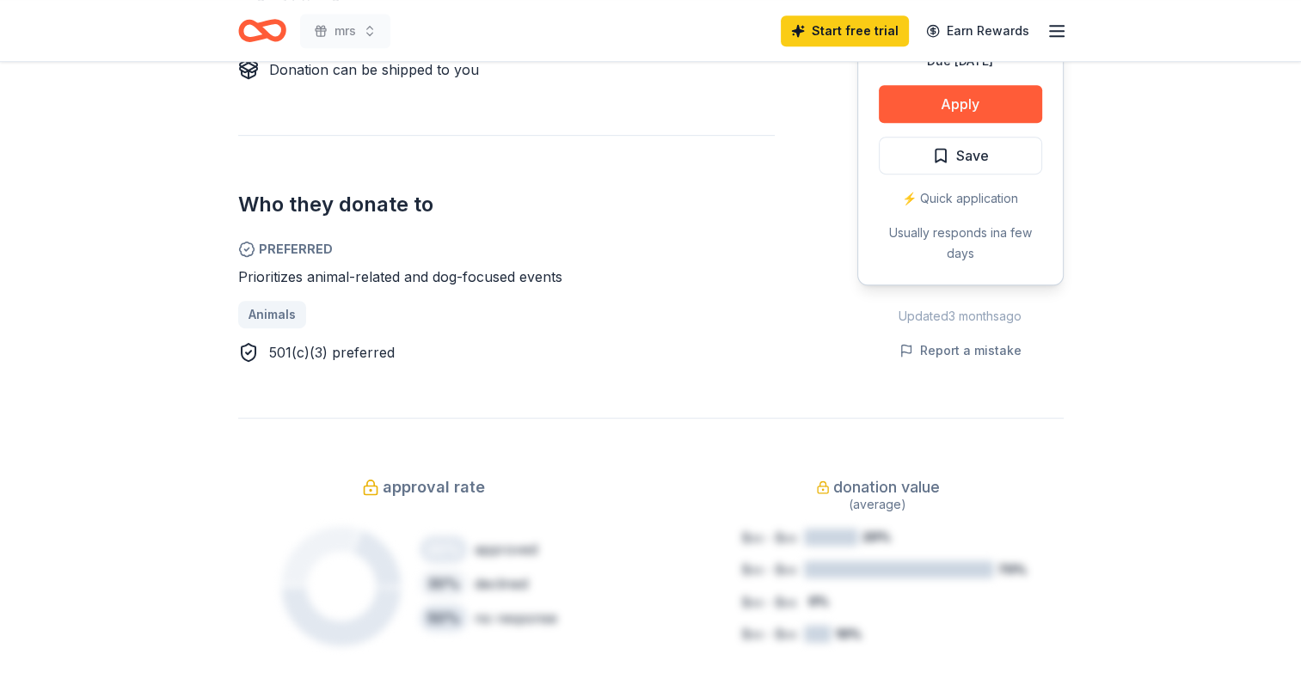
scroll to position [860, 0]
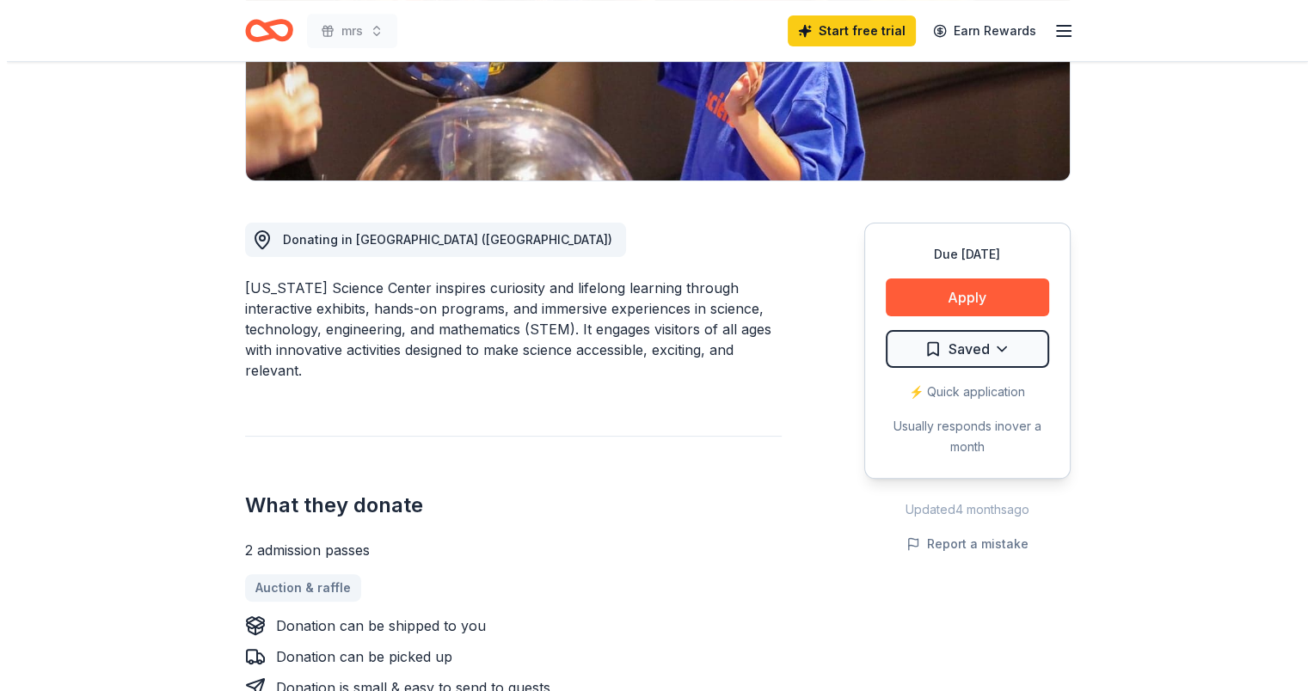
scroll to position [344, 0]
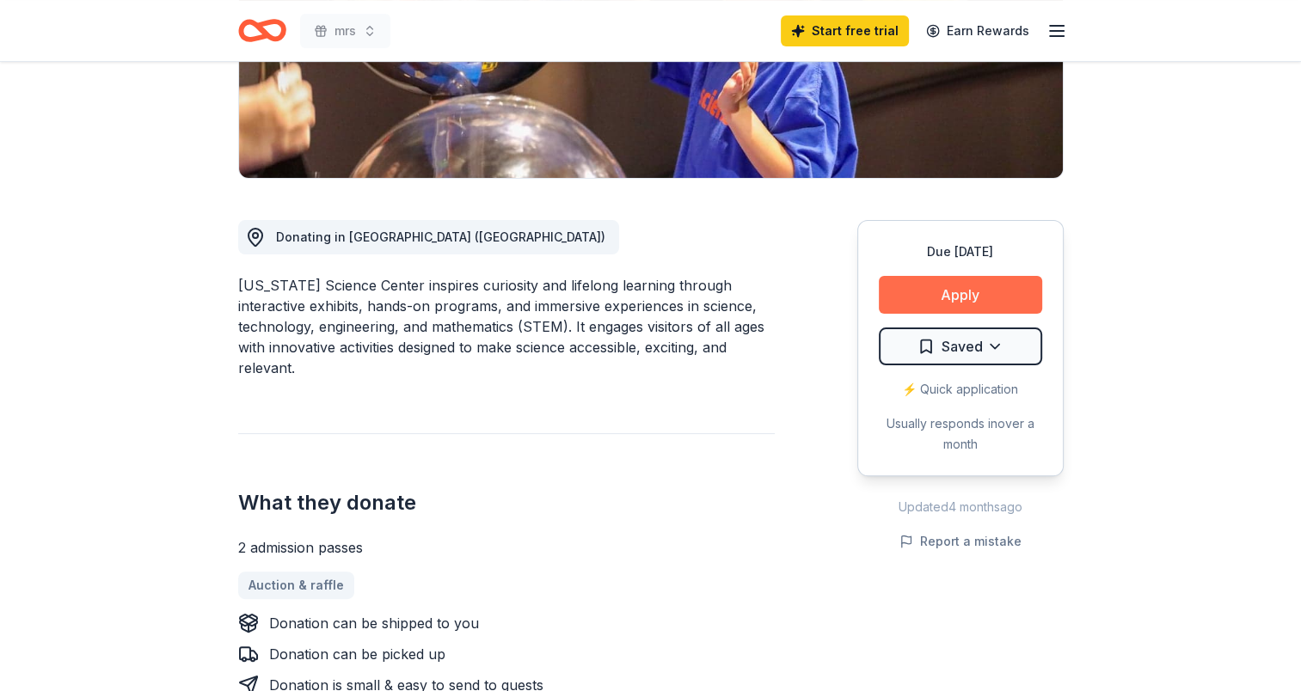
click at [948, 302] on button "Apply" at bounding box center [960, 295] width 163 height 38
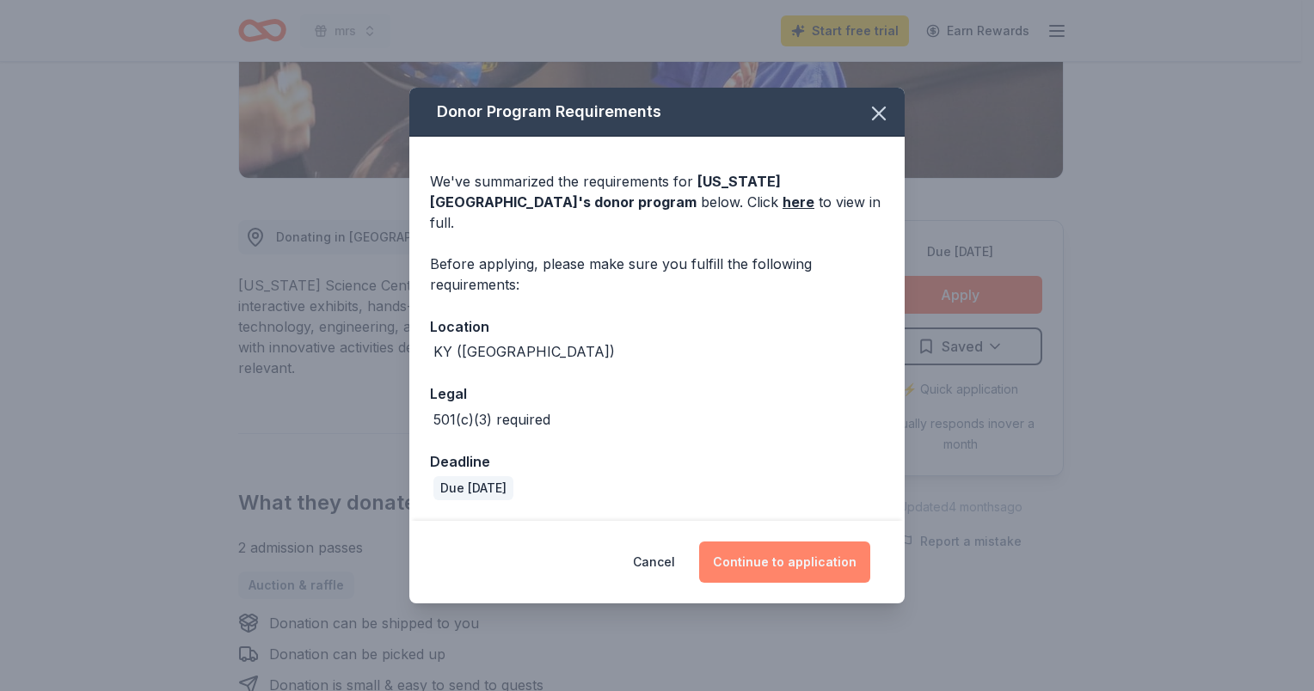
click at [733, 549] on button "Continue to application" at bounding box center [784, 562] width 171 height 41
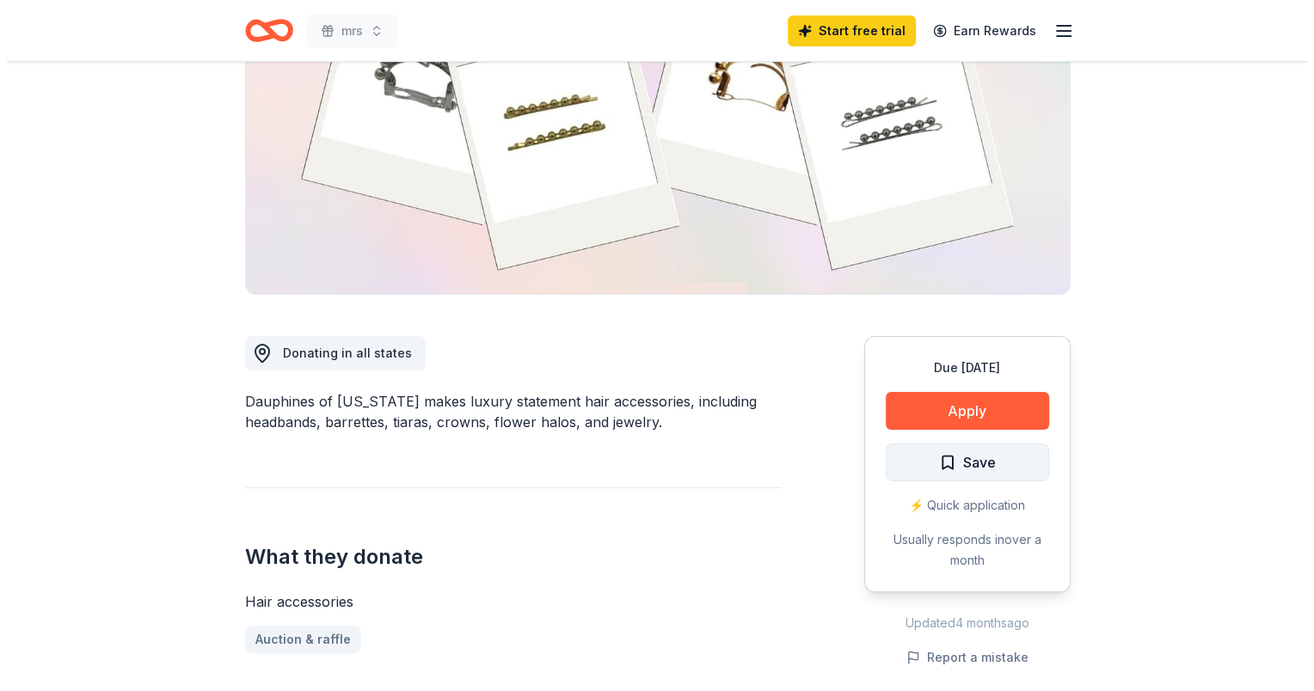
scroll to position [258, 0]
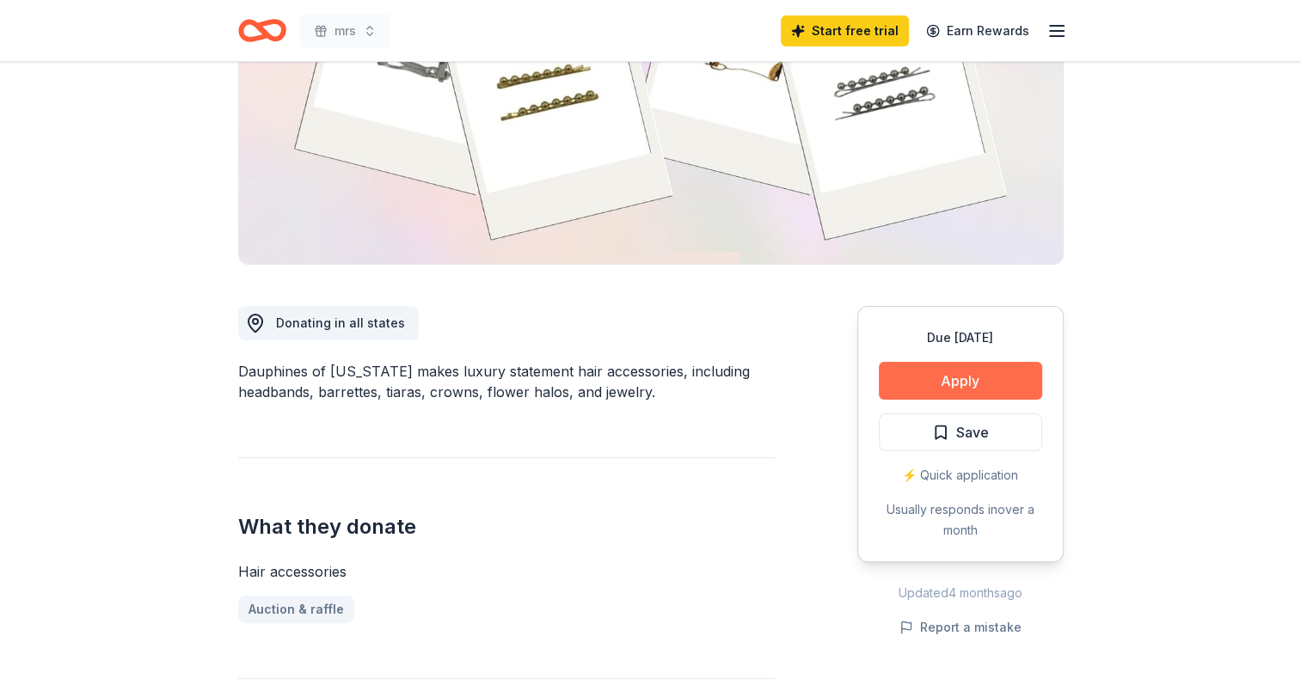
click at [913, 381] on button "Apply" at bounding box center [960, 381] width 163 height 38
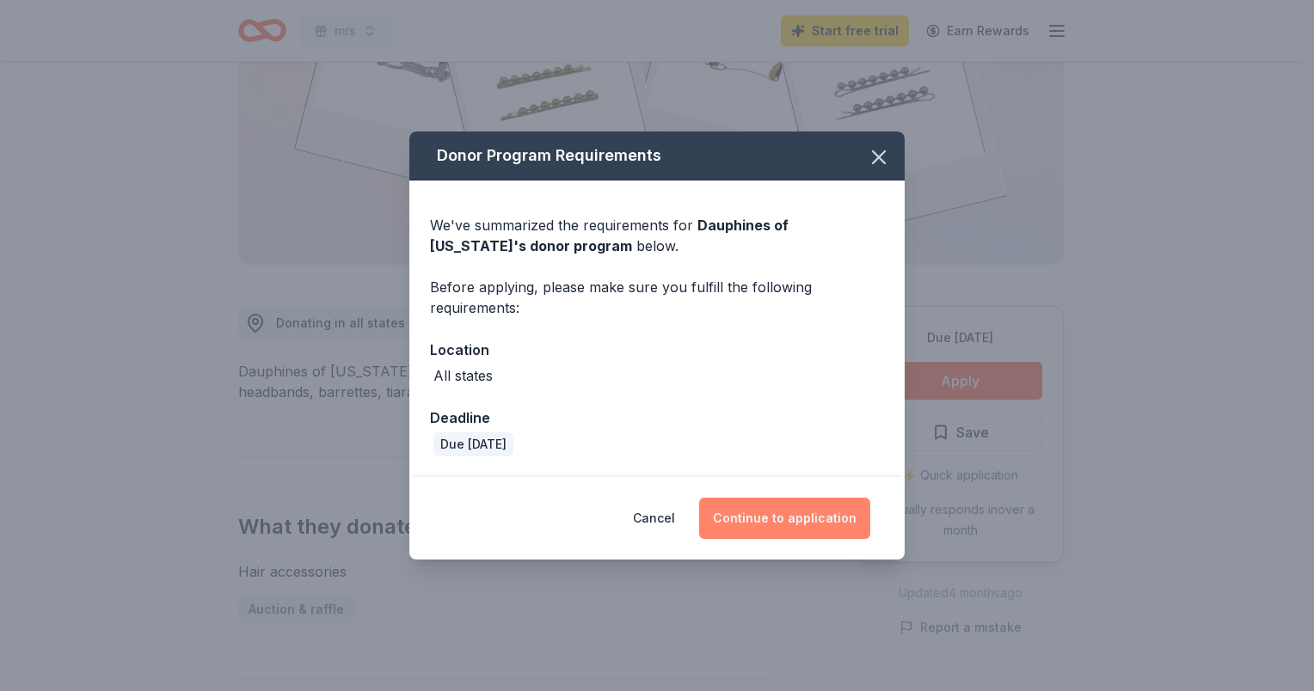
click at [774, 528] on button "Continue to application" at bounding box center [784, 518] width 171 height 41
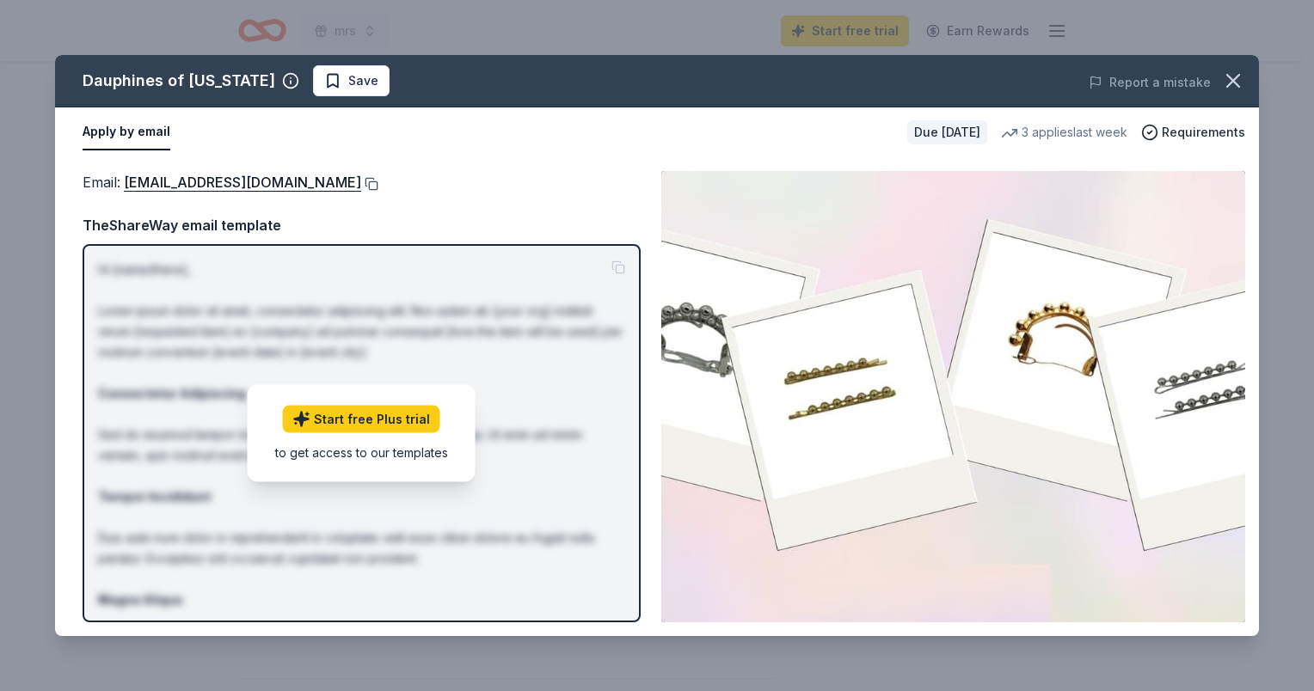
click at [378, 181] on button at bounding box center [369, 184] width 17 height 14
